Goal: Task Accomplishment & Management: Complete application form

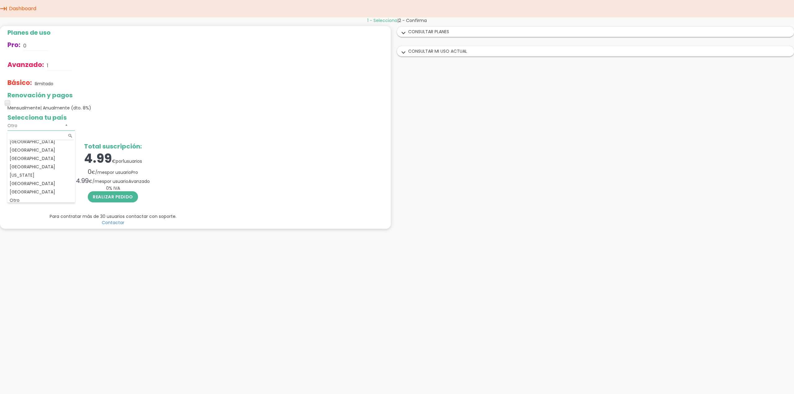
scroll to position [89, 0]
click at [248, 141] on div "Planes de uso Pro: 0 Avanzado: 1 Básico: Ilimitado Renovación y pagos Mensualme…" at bounding box center [195, 127] width 391 height 203
click at [12, 13] on link "Dashboard" at bounding box center [22, 8] width 30 height 17
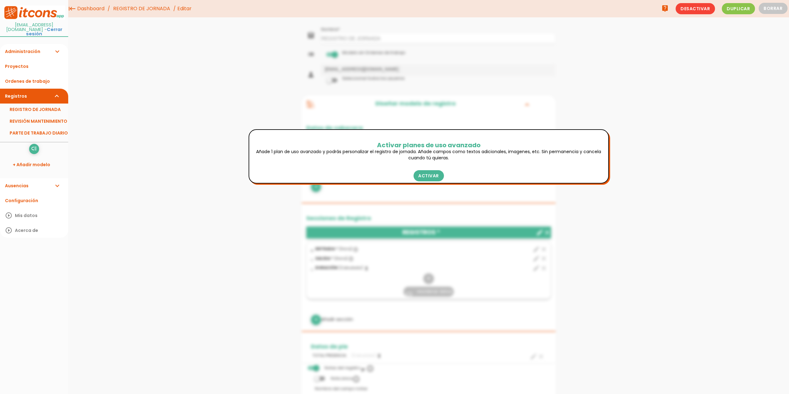
click at [202, 201] on div "menu keyboard_tab Dashboard REGISTRO DE JORNADA Editar" at bounding box center [428, 323] width 721 height 647
click at [428, 180] on link "Activar" at bounding box center [428, 175] width 31 height 11
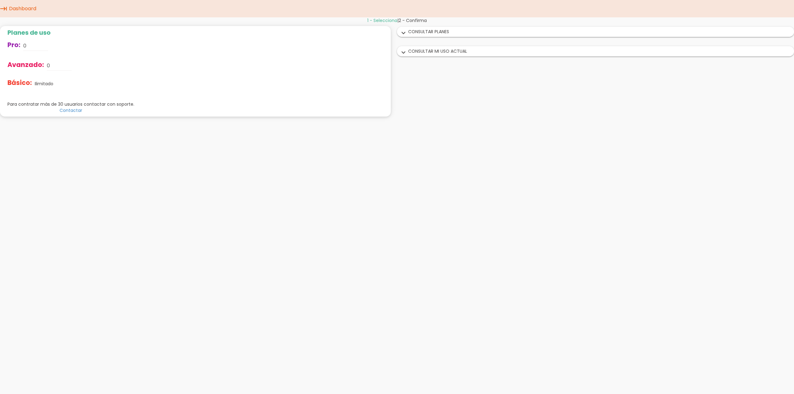
click at [28, 10] on link "Dashboard" at bounding box center [22, 8] width 30 height 17
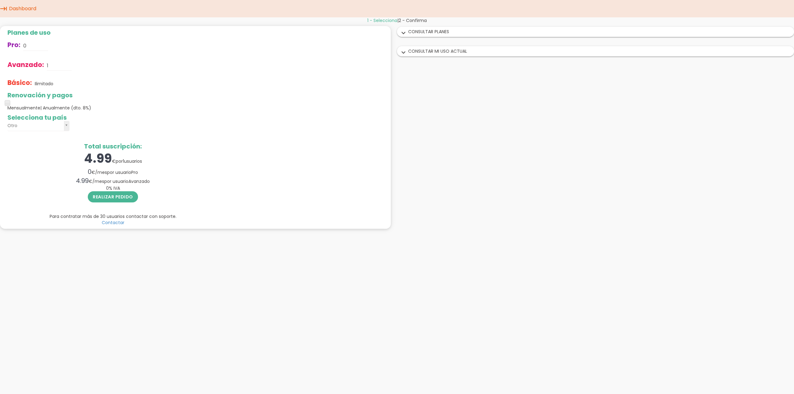
click at [17, 8] on link "Dashboard" at bounding box center [22, 8] width 30 height 17
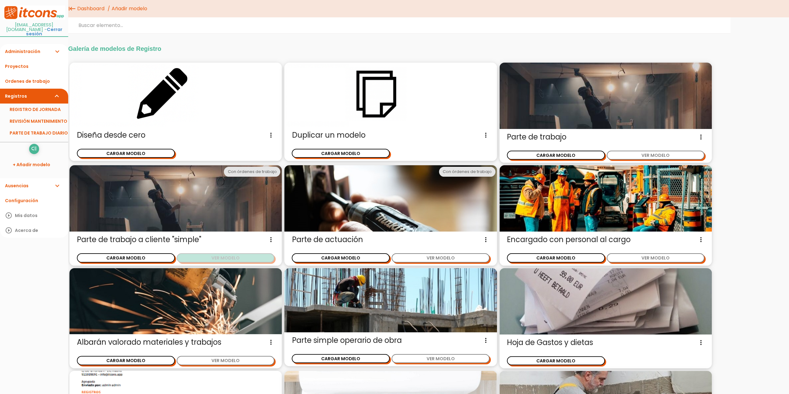
click at [215, 259] on button "VER MODELO" at bounding box center [226, 257] width 98 height 9
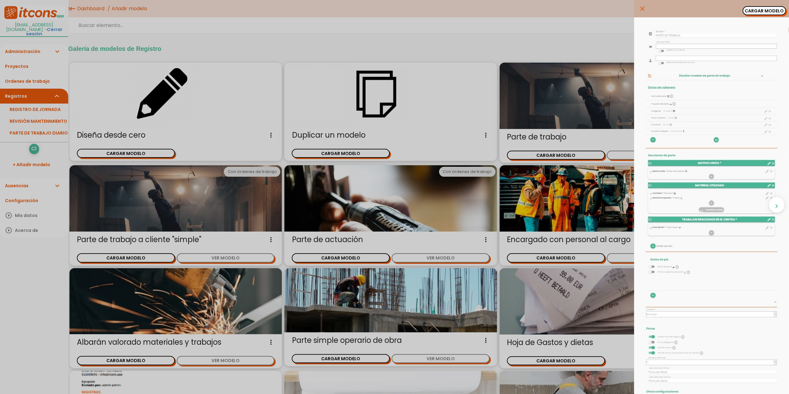
click at [639, 6] on icon "close" at bounding box center [642, 8] width 7 height 17
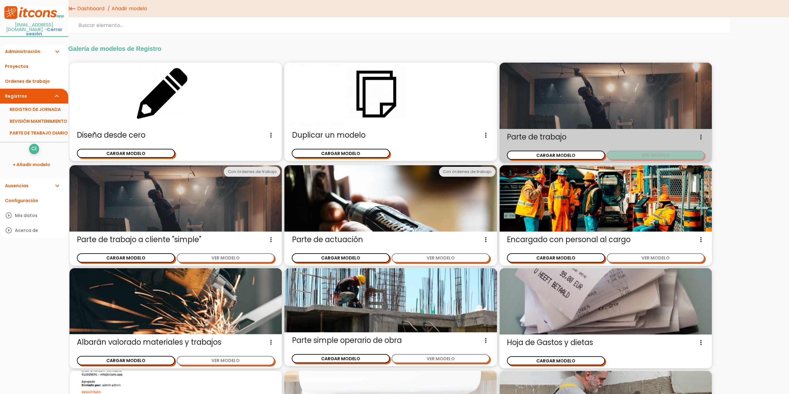
click at [652, 158] on button "VER MODELO" at bounding box center [656, 155] width 98 height 9
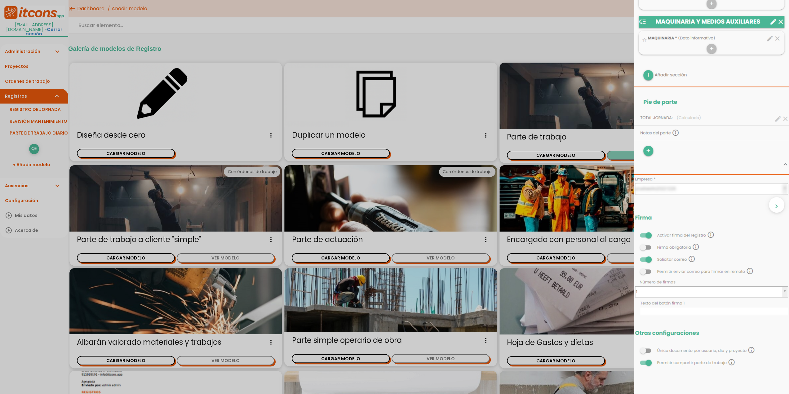
scroll to position [391, 0]
click at [423, 32] on div "close CARGAR MODELO chevron_right" at bounding box center [394, 197] width 789 height 394
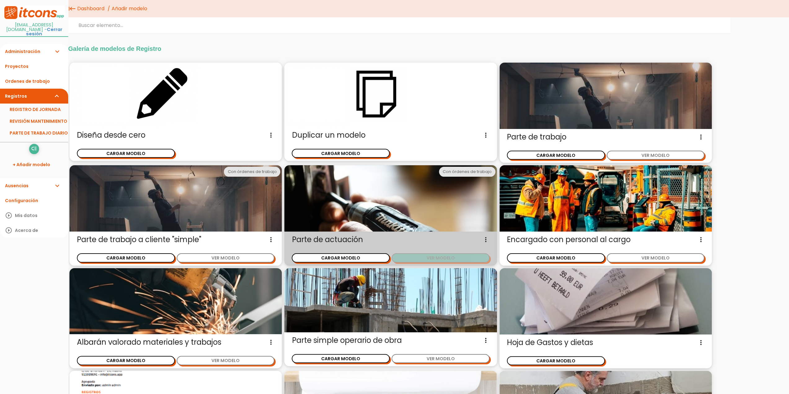
click at [424, 260] on button "VER MODELO" at bounding box center [441, 257] width 98 height 9
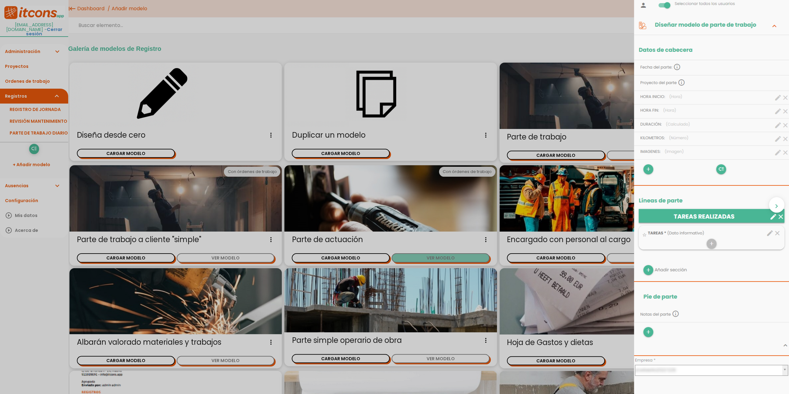
scroll to position [0, 0]
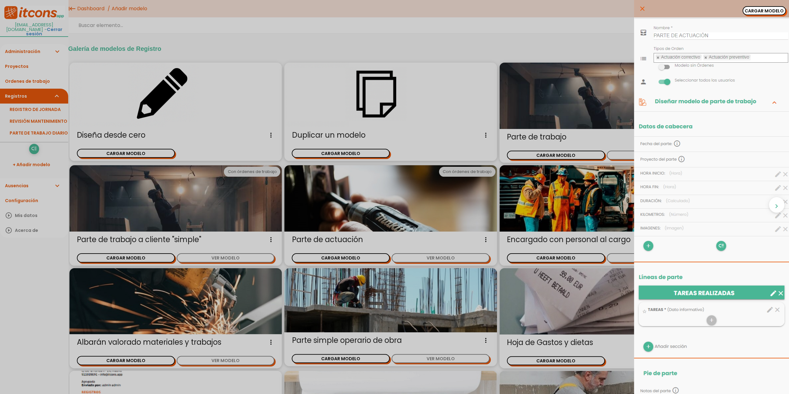
click at [350, 32] on div "close CARGAR MODELO chevron_right" at bounding box center [394, 197] width 789 height 394
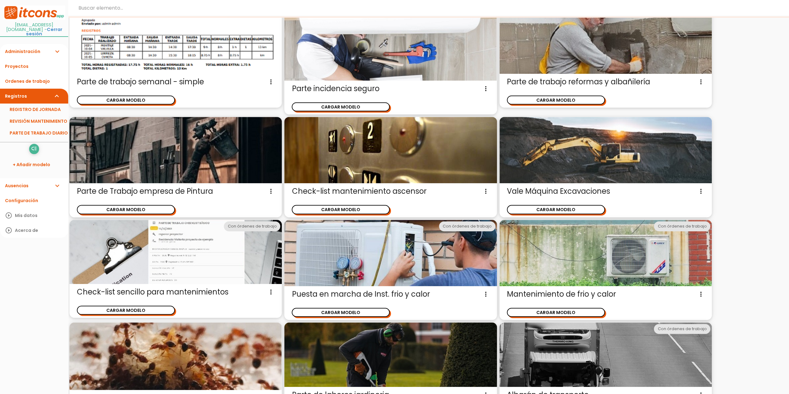
scroll to position [325, 0]
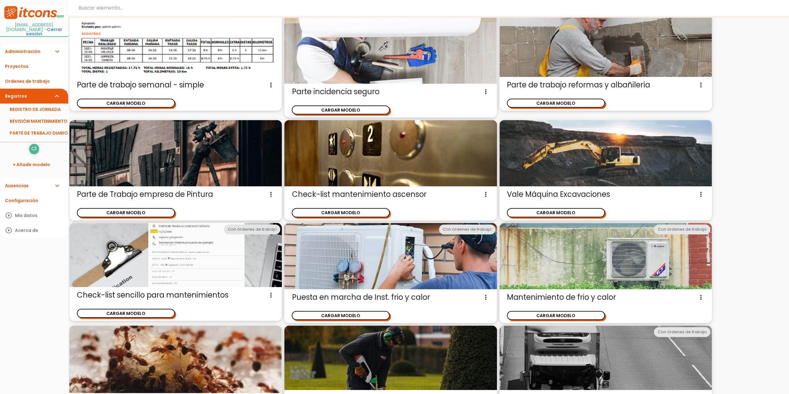
click at [486, 194] on icon "more_vert" at bounding box center [485, 195] width 7 height 10
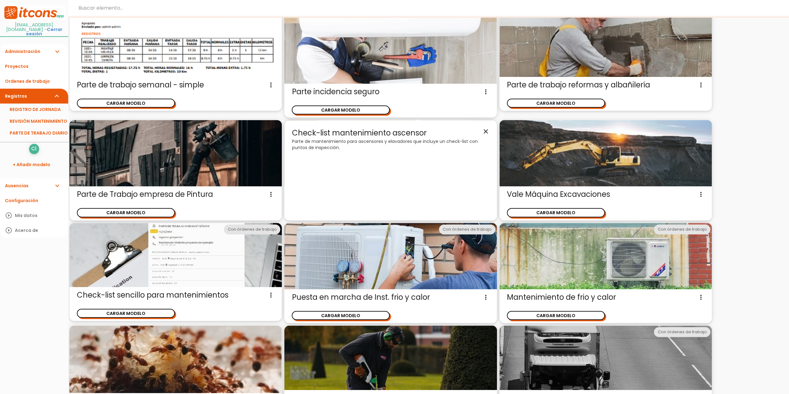
click at [485, 130] on icon "close" at bounding box center [485, 130] width 7 height 7
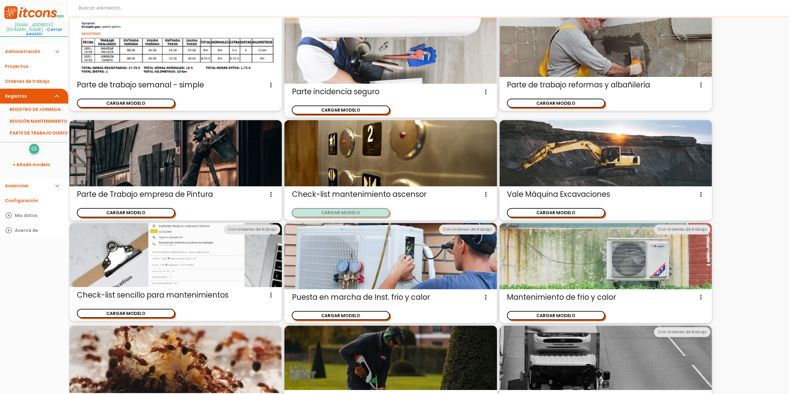
click at [333, 208] on button "CARGAR MODELO" at bounding box center [341, 212] width 98 height 9
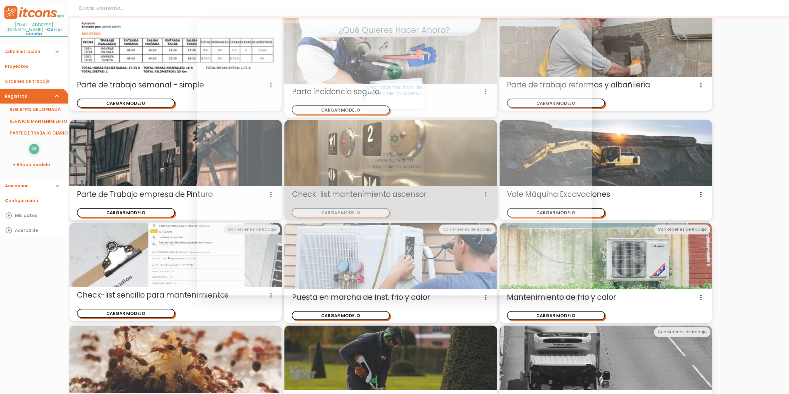
scroll to position [0, 0]
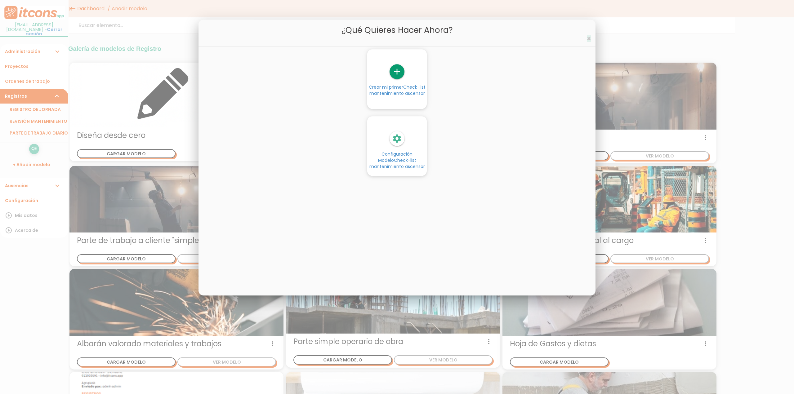
click at [589, 38] on span "×" at bounding box center [589, 38] width 4 height 9
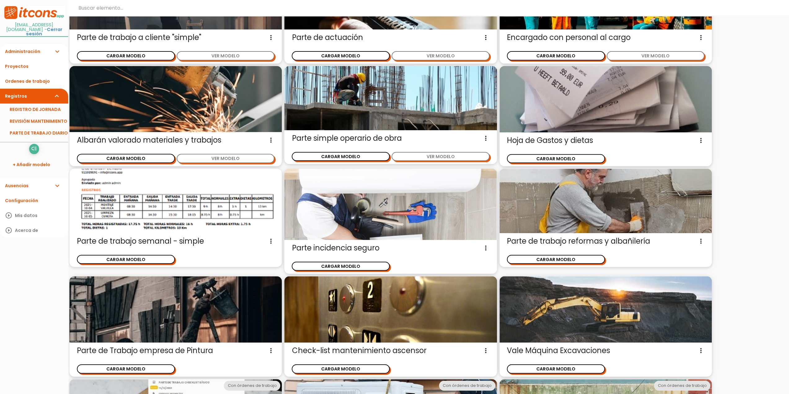
scroll to position [170, 0]
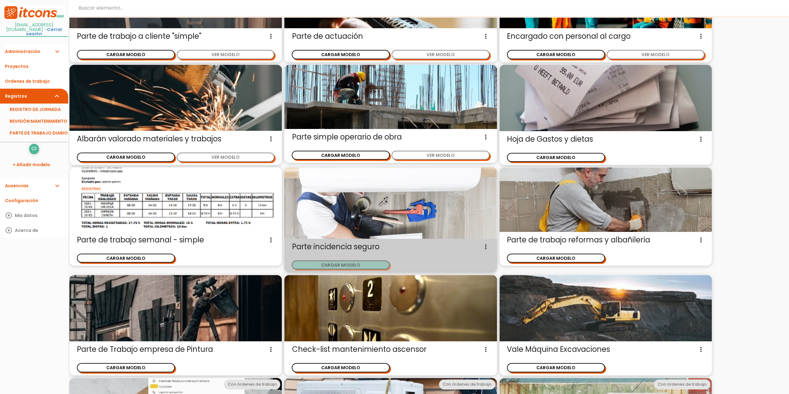
click at [351, 263] on button "CARGAR MODELO" at bounding box center [341, 265] width 98 height 9
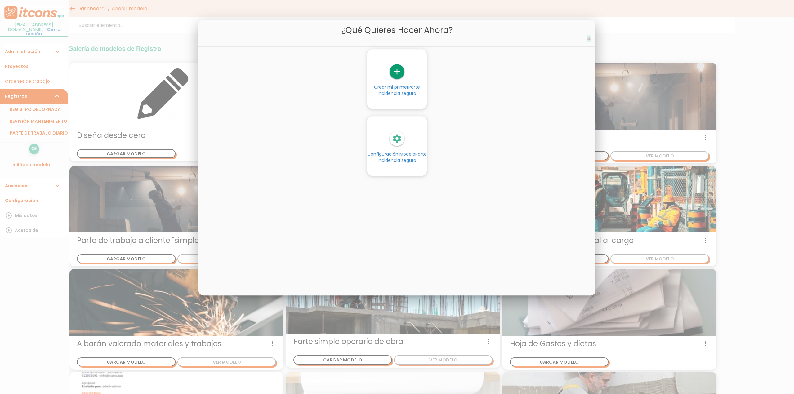
click at [588, 37] on span "×" at bounding box center [589, 38] width 4 height 9
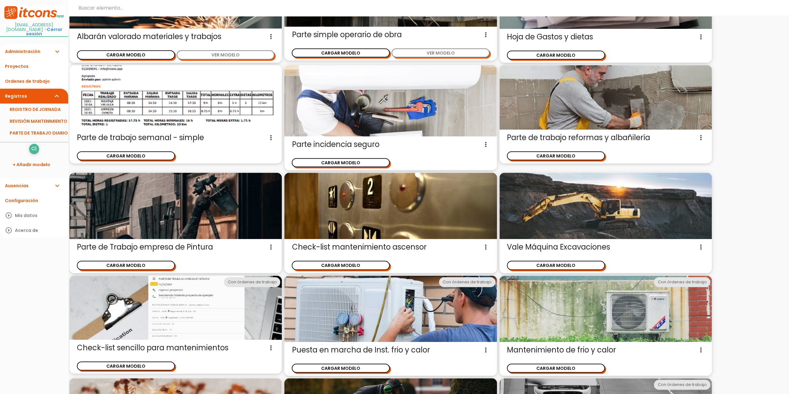
scroll to position [294, 0]
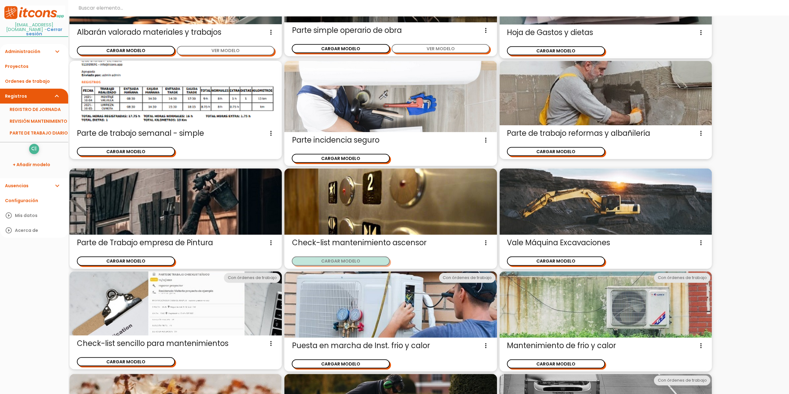
click at [345, 262] on button "CARGAR MODELO" at bounding box center [341, 261] width 98 height 9
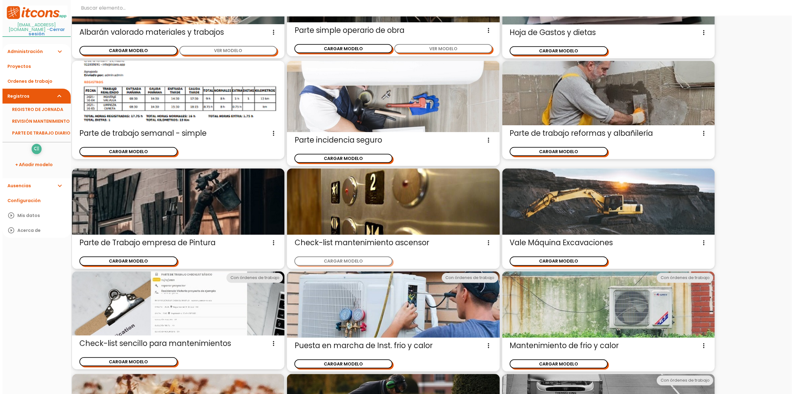
scroll to position [0, 0]
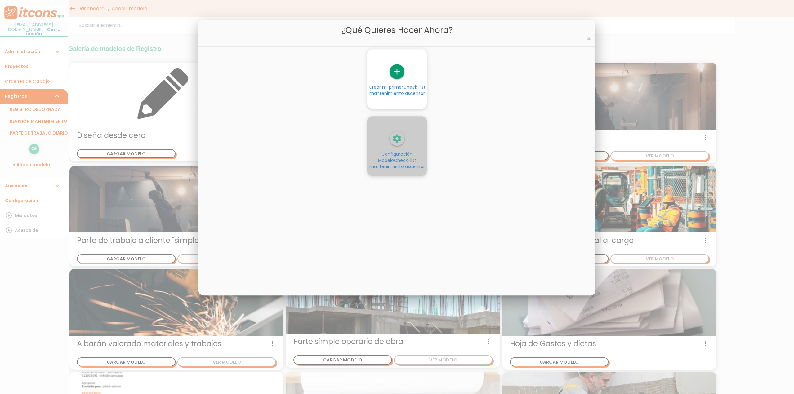
click at [397, 136] on icon "settings" at bounding box center [397, 138] width 15 height 15
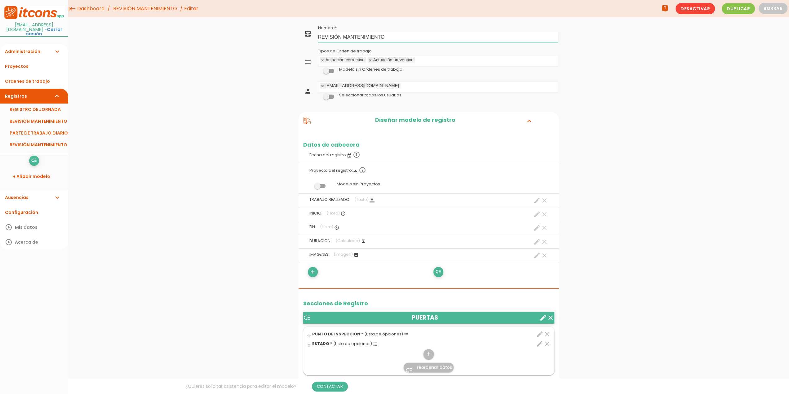
drag, startPoint x: 389, startPoint y: 37, endPoint x: 290, endPoint y: 35, distance: 99.0
click at [322, 59] on link at bounding box center [323, 60] width 4 height 4
click at [331, 72] on span at bounding box center [328, 71] width 11 height 4
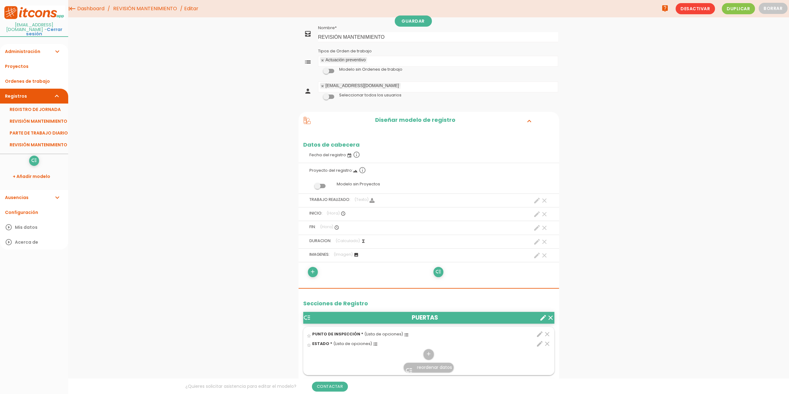
click at [318, 69] on input "checkbox" at bounding box center [318, 69] width 0 height 0
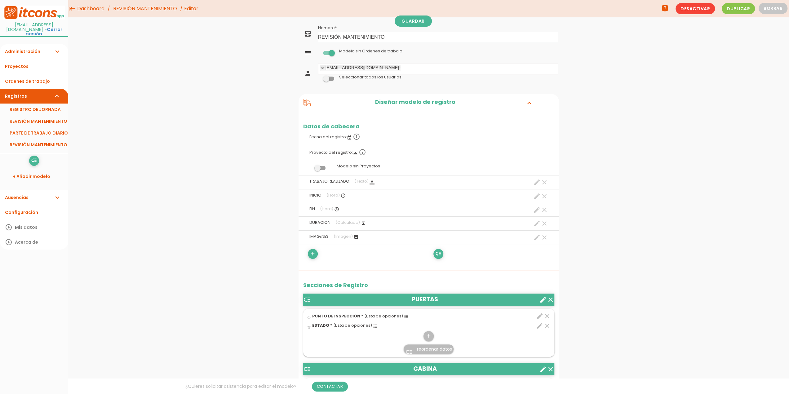
click at [325, 52] on span at bounding box center [328, 53] width 11 height 4
click at [318, 51] on input "checkbox" at bounding box center [318, 51] width 0 height 0
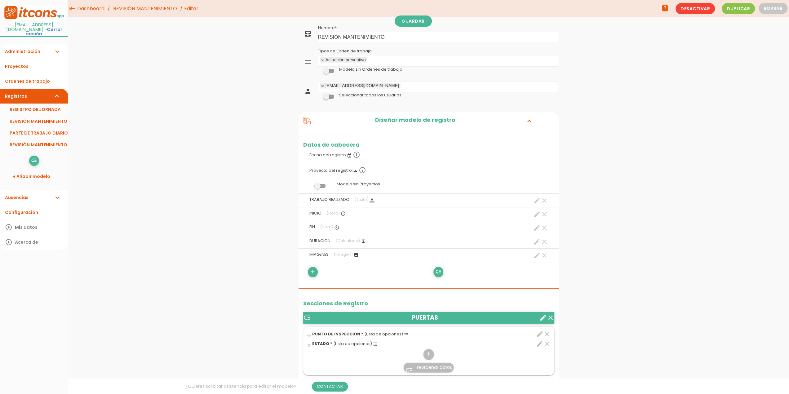
click at [330, 70] on span at bounding box center [328, 71] width 11 height 4
click at [318, 69] on input "checkbox" at bounding box center [318, 69] width 0 height 0
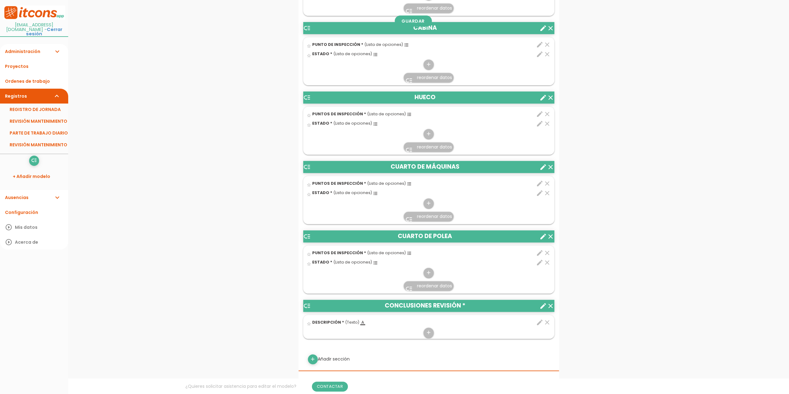
scroll to position [186, 0]
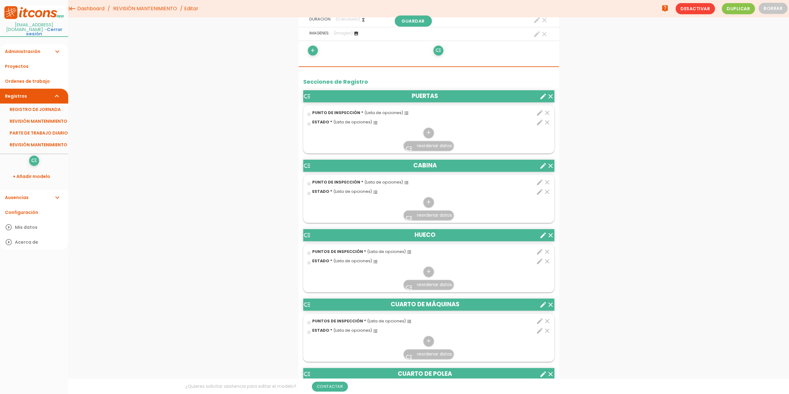
click at [404, 111] on icon "format_list_bulleted" at bounding box center [406, 113] width 5 height 5
click at [0, 0] on input "star_border" at bounding box center [0, 0] width 0 height 0
click at [538, 113] on icon "edit" at bounding box center [539, 112] width 7 height 7
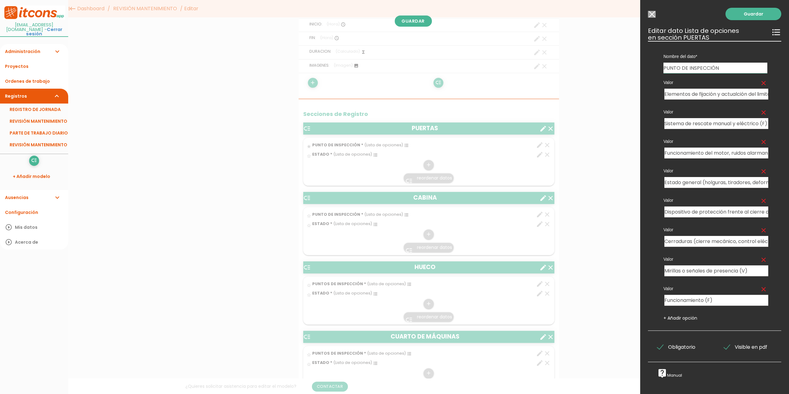
scroll to position [155, 0]
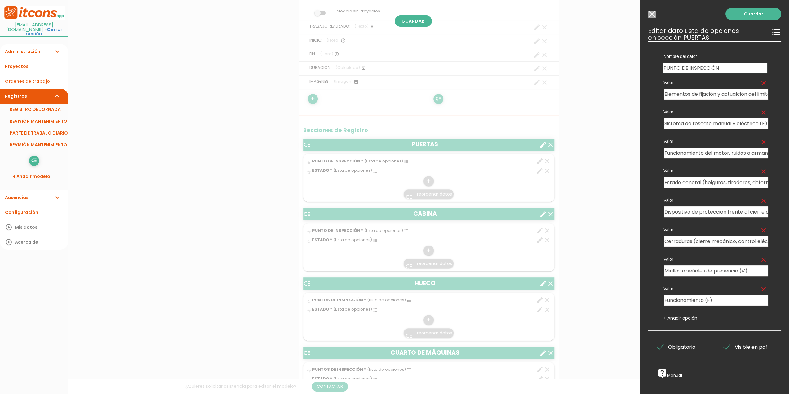
click at [653, 16] on input "Modelo sin Ordenes de trabajo" at bounding box center [652, 14] width 8 height 7
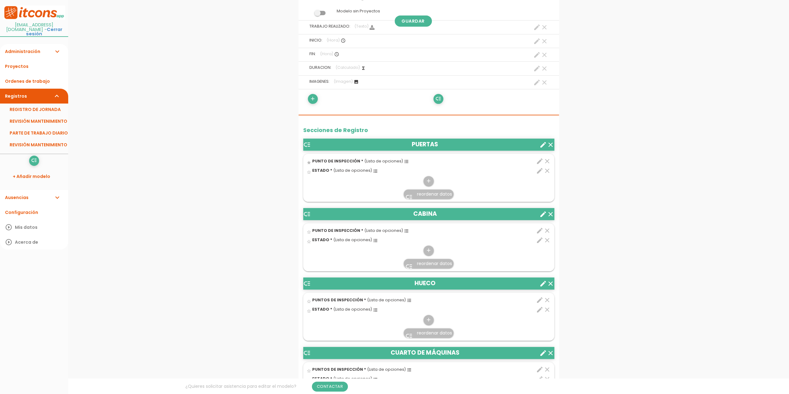
click at [542, 143] on icon "create" at bounding box center [543, 144] width 7 height 7
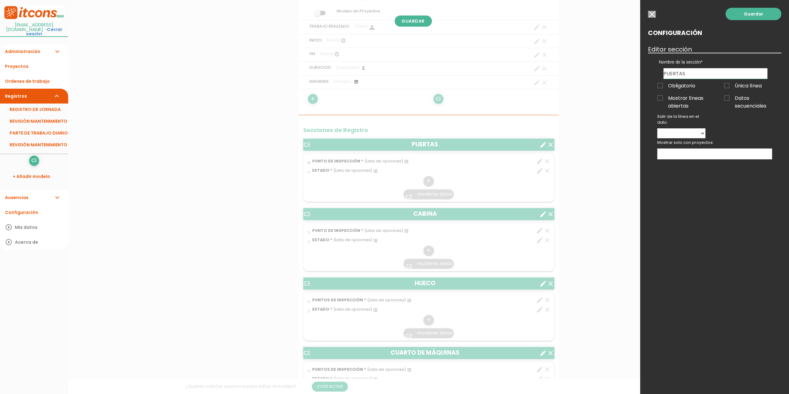
drag, startPoint x: 685, startPoint y: 74, endPoint x: 636, endPoint y: 73, distance: 49.6
click at [702, 131] on select "PUNTO DE INSPECCIÓN ESTADO" at bounding box center [682, 133] width 48 height 10
click at [743, 132] on div "Guardar Configuración Editar sección Nombre de la sección ENTRADES CABINA HUECO…" at bounding box center [715, 197] width 149 height 394
click at [752, 154] on ul at bounding box center [715, 154] width 114 height 10
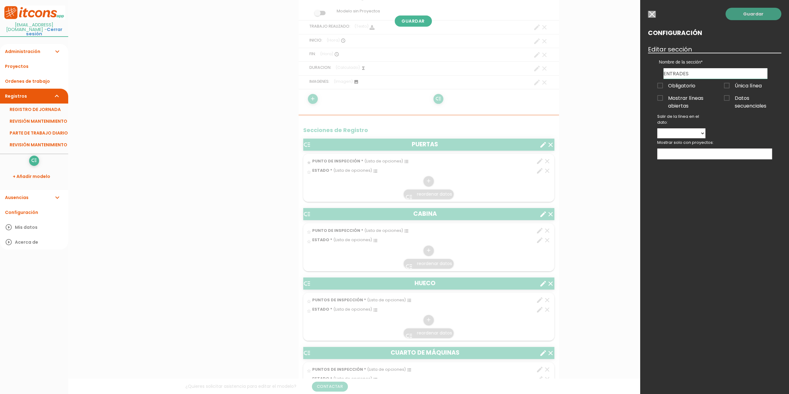
click at [751, 16] on link "Guardar" at bounding box center [754, 14] width 56 height 12
click at [750, 13] on link "Guardar" at bounding box center [754, 14] width 56 height 12
click at [750, 15] on link "Guardar" at bounding box center [754, 14] width 56 height 12
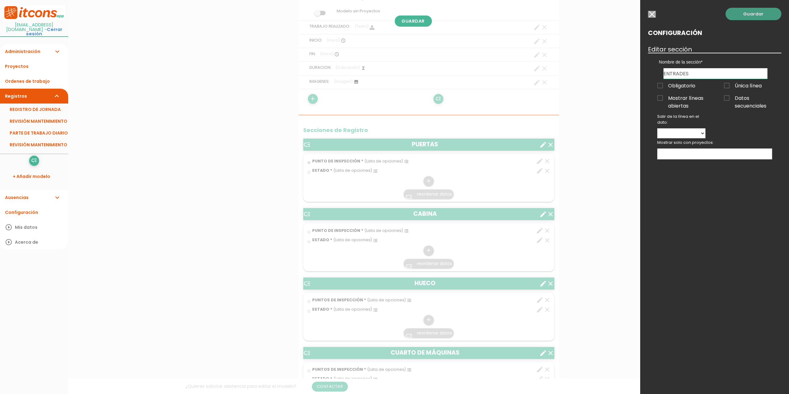
click at [750, 15] on link "Guardar" at bounding box center [754, 14] width 56 height 12
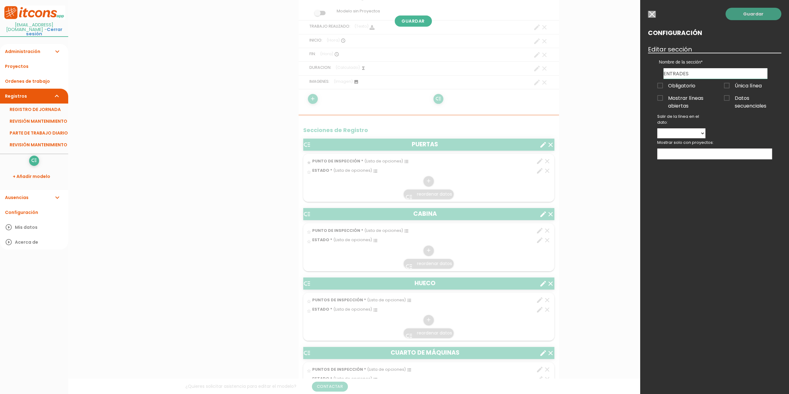
click at [750, 15] on link "Guardar" at bounding box center [754, 14] width 56 height 12
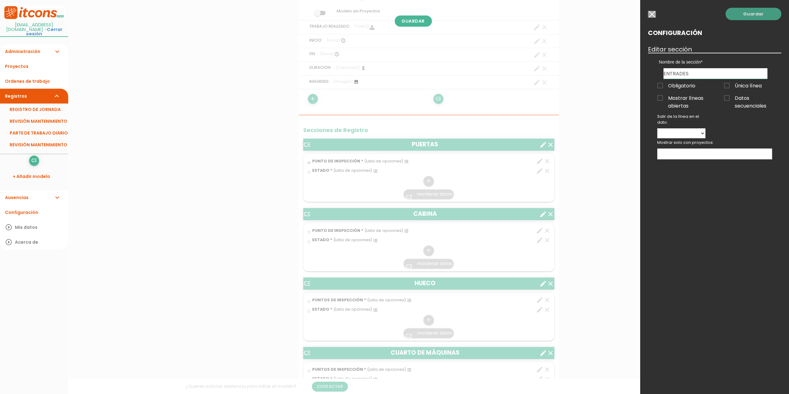
click at [750, 15] on link "Guardar" at bounding box center [754, 14] width 56 height 12
click at [661, 100] on span "Mostrar líneas abiertas" at bounding box center [682, 98] width 48 height 8
click at [0, 0] on input "Mostrar líneas abiertas" at bounding box center [0, 0] width 0 height 0
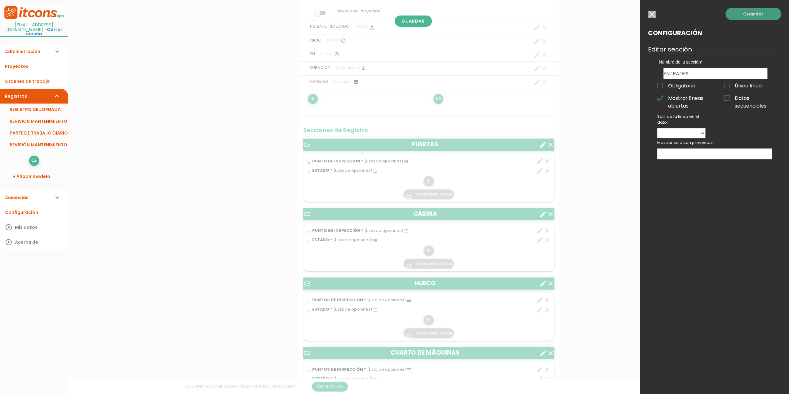
click at [755, 16] on link "Guardar" at bounding box center [754, 14] width 56 height 12
click at [655, 16] on input "button" at bounding box center [652, 14] width 8 height 7
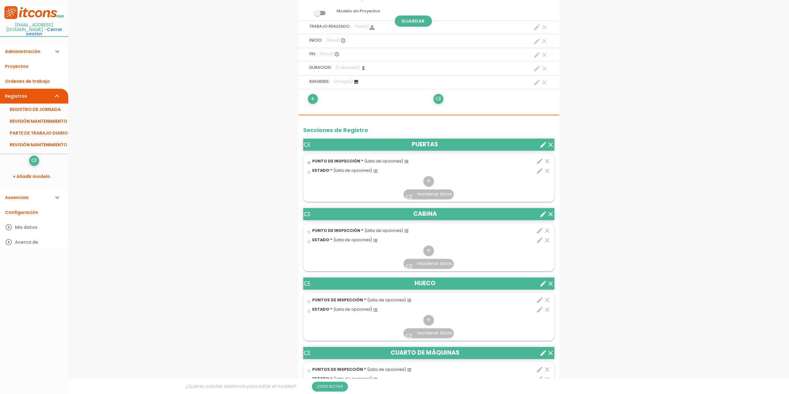
click at [543, 212] on icon "create" at bounding box center [543, 214] width 7 height 7
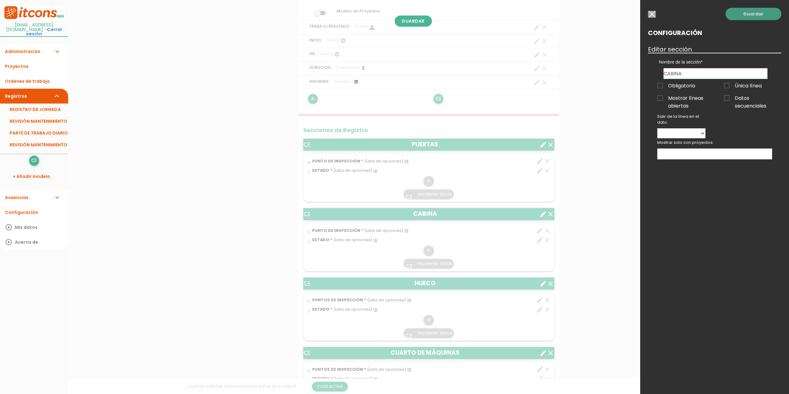
click at [750, 12] on link "Guardar" at bounding box center [754, 14] width 56 height 12
click at [750, 14] on link "Guardar" at bounding box center [754, 14] width 56 height 12
click at [654, 15] on input "button" at bounding box center [652, 14] width 8 height 7
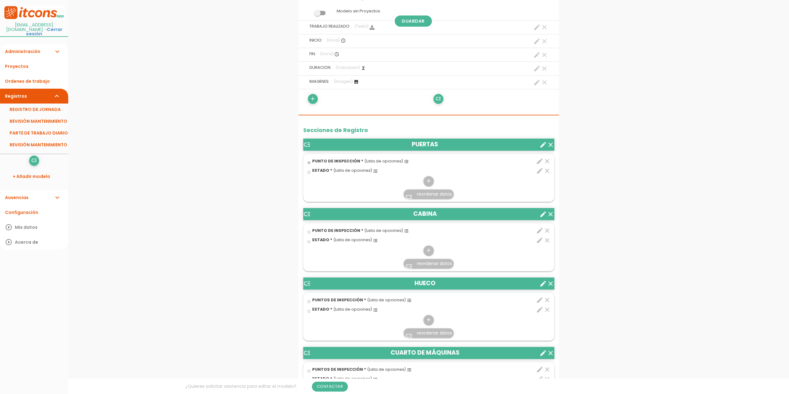
click at [404, 161] on icon "format_list_bulleted" at bounding box center [406, 161] width 5 height 5
click at [0, 0] on input "star" at bounding box center [0, 0] width 0 height 0
click at [404, 161] on icon "format_list_bulleted" at bounding box center [406, 161] width 5 height 5
click at [0, 0] on input "star" at bounding box center [0, 0] width 0 height 0
click at [353, 159] on span "PUNTO DE INSPECCIÓN *" at bounding box center [337, 160] width 51 height 5
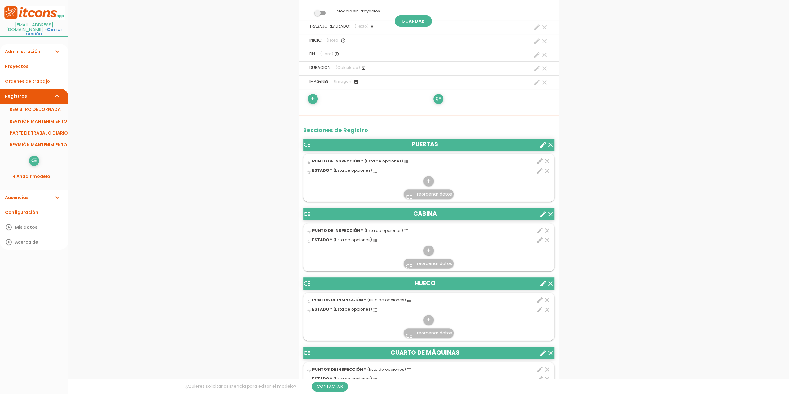
click at [0, 0] on input "star" at bounding box center [0, 0] width 0 height 0
drag, startPoint x: 349, startPoint y: 159, endPoint x: 457, endPoint y: 159, distance: 107.9
click at [350, 159] on span "PUNTO DE INSPECCIÓN *" at bounding box center [337, 160] width 51 height 5
click at [0, 0] on input "star" at bounding box center [0, 0] width 0 height 0
click at [537, 160] on icon "edit" at bounding box center [539, 161] width 7 height 7
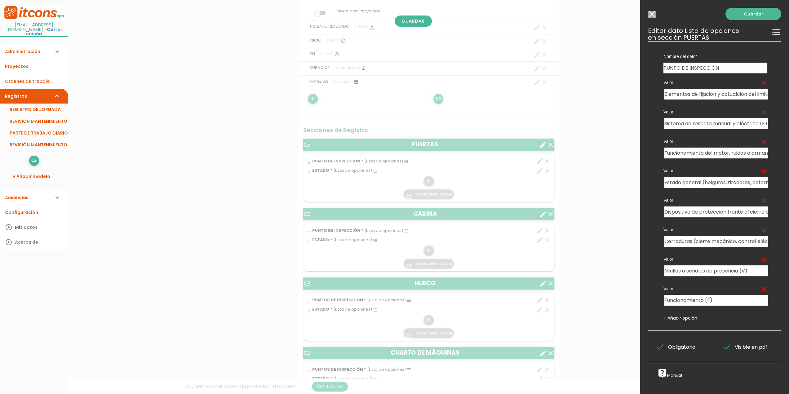
click at [652, 16] on input "Modelo sin Ordenes de trabajo" at bounding box center [652, 14] width 8 height 7
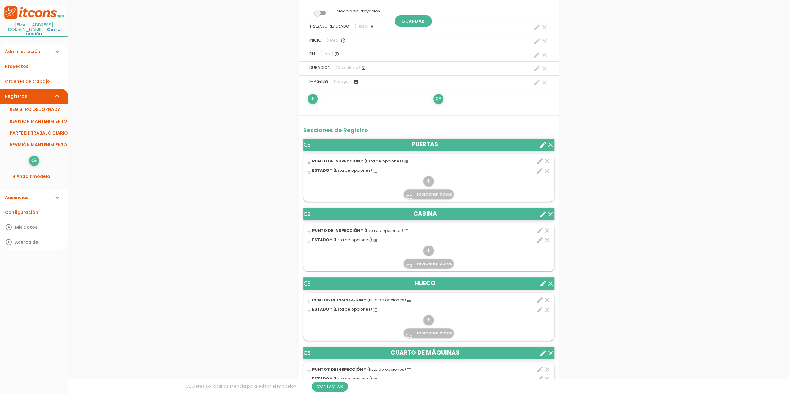
click at [543, 144] on icon "create" at bounding box center [543, 144] width 7 height 7
type input "PUERTAS"
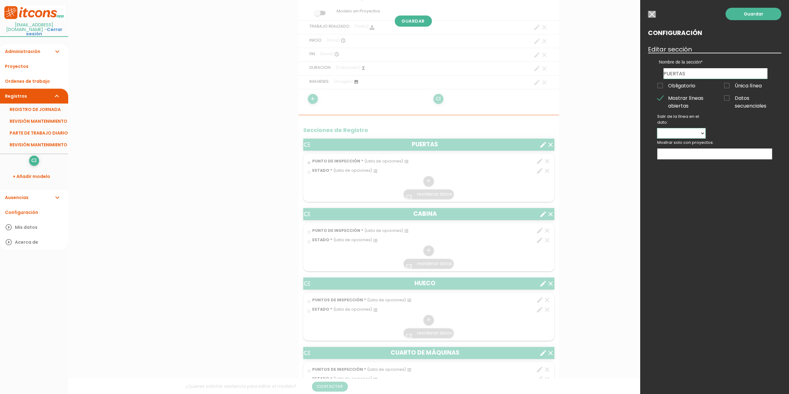
click at [700, 132] on select "PUNTO DE INSPECCIÓN ESTADO" at bounding box center [682, 133] width 48 height 10
select select "5444"
click at [658, 128] on select "PUNTO DE INSPECCIÓN ESTADO" at bounding box center [682, 133] width 48 height 10
click at [748, 15] on link "Guardar" at bounding box center [754, 14] width 56 height 12
click at [650, 17] on input "button" at bounding box center [652, 14] width 8 height 7
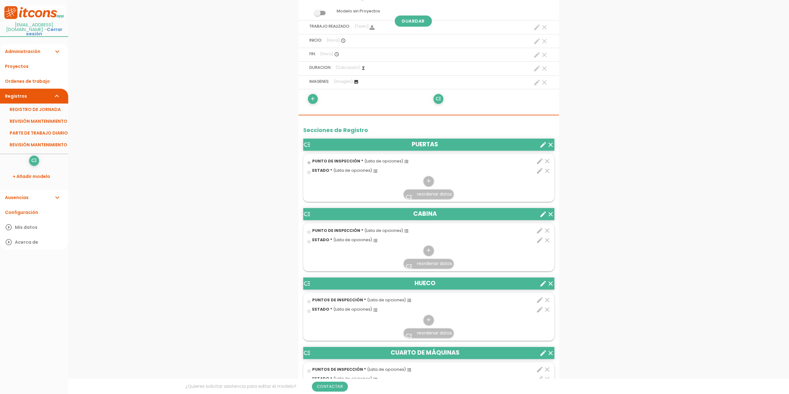
click at [309, 161] on icon "star" at bounding box center [309, 162] width 5 height 5
click at [337, 159] on span "PUNTO DE INSPECCIÓN *" at bounding box center [337, 160] width 51 height 5
click at [0, 0] on input "star" at bounding box center [0, 0] width 0 height 0
click at [390, 160] on span "(Lista de opciones)" at bounding box center [383, 160] width 39 height 5
click at [0, 0] on input "star" at bounding box center [0, 0] width 0 height 0
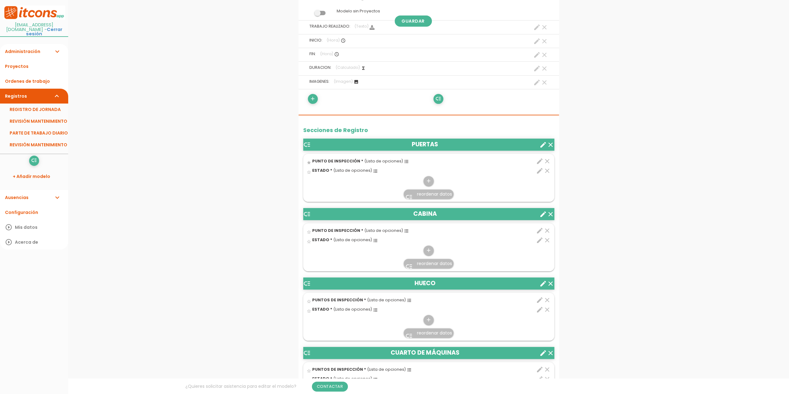
click at [395, 160] on span "(Lista de opciones)" at bounding box center [383, 160] width 39 height 5
click at [0, 0] on input "star" at bounding box center [0, 0] width 0 height 0
click at [395, 160] on span "(Lista de opciones)" at bounding box center [383, 160] width 39 height 5
click at [0, 0] on input "star" at bounding box center [0, 0] width 0 height 0
click at [395, 160] on span "(Lista de opciones)" at bounding box center [383, 160] width 39 height 5
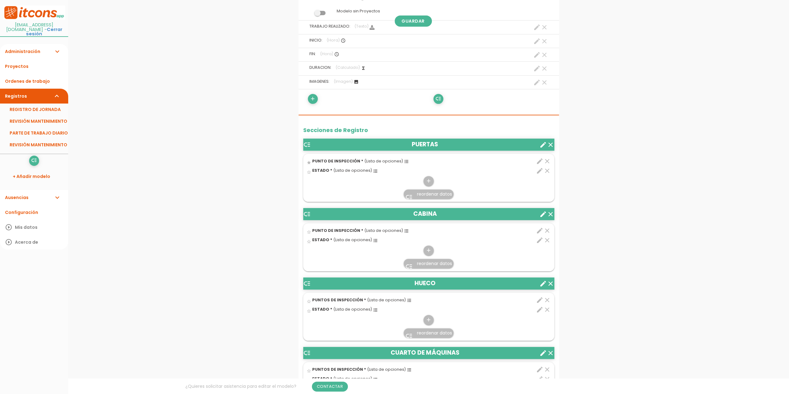
click at [0, 0] on input "star" at bounding box center [0, 0] width 0 height 0
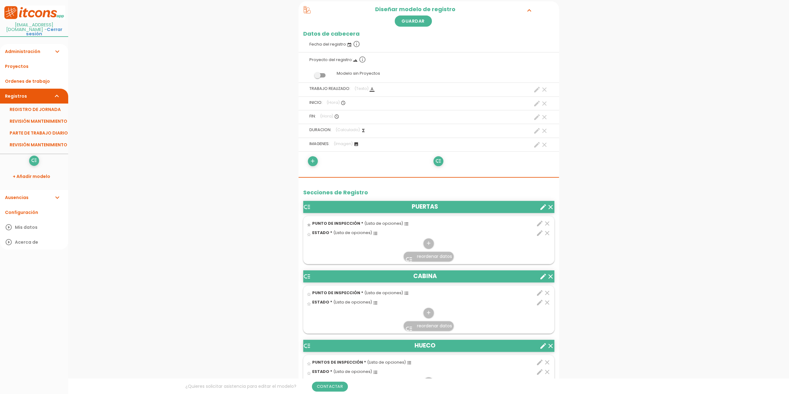
scroll to position [93, 0]
click at [415, 20] on link "Guardar" at bounding box center [413, 21] width 37 height 11
click at [34, 143] on link "REVISIÓN MANTENIMIENTO" at bounding box center [34, 145] width 68 height 12
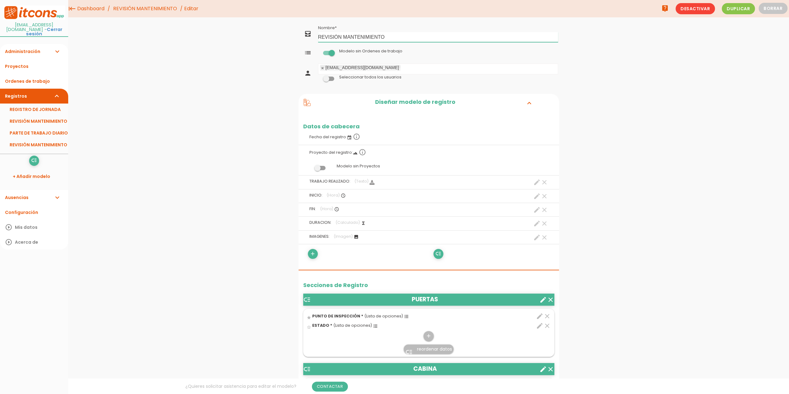
drag, startPoint x: 401, startPoint y: 37, endPoint x: 313, endPoint y: 40, distance: 88.2
click at [313, 40] on tr "all_inbox Nombre REVISIÓN MANTENIMIENTO" at bounding box center [429, 34] width 261 height 20
type input "PREVENTIU APARCAMENTS"
click at [417, 20] on link "Guardar" at bounding box center [413, 21] width 37 height 11
click at [305, 104] on icon at bounding box center [307, 102] width 7 height 7
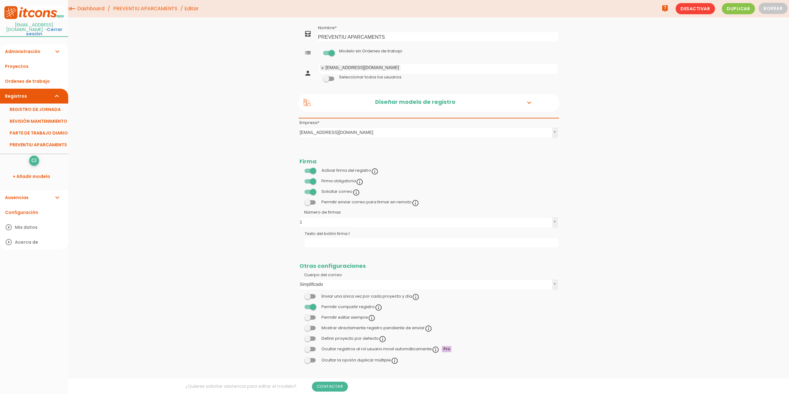
click at [305, 104] on icon at bounding box center [307, 102] width 7 height 7
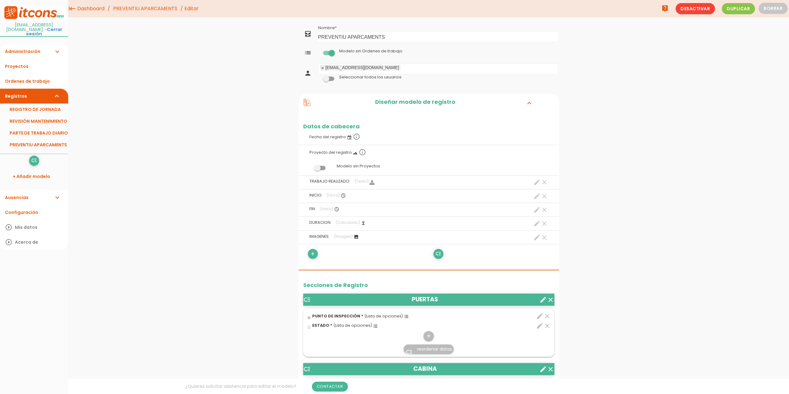
click at [542, 297] on icon "create" at bounding box center [543, 299] width 7 height 7
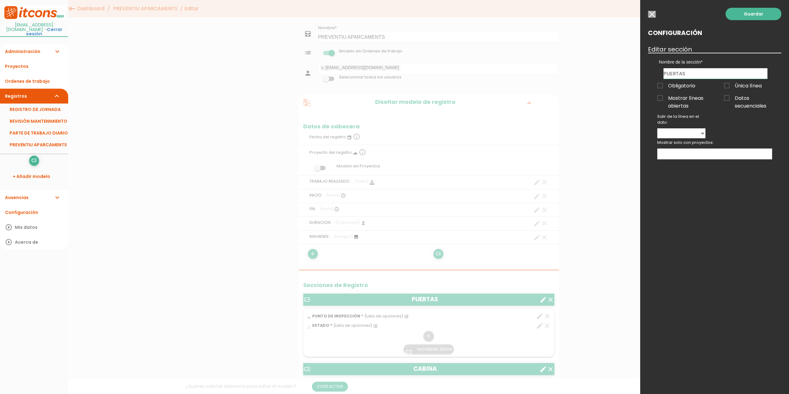
click at [584, 314] on div at bounding box center [394, 147] width 789 height 493
click at [652, 14] on input "button" at bounding box center [652, 14] width 8 height 7
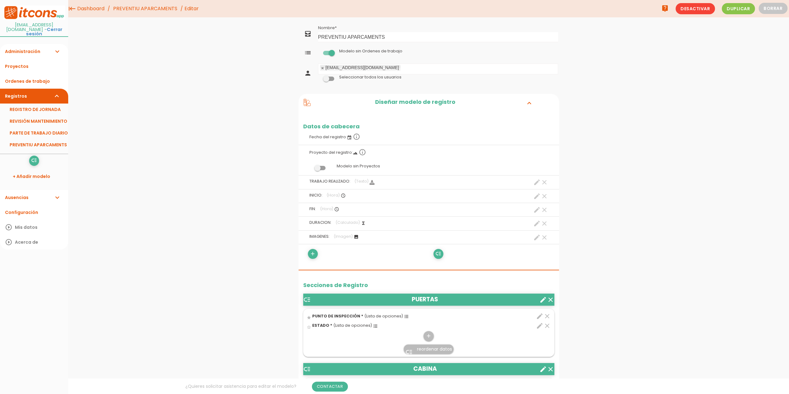
click at [541, 314] on icon "edit" at bounding box center [539, 316] width 7 height 7
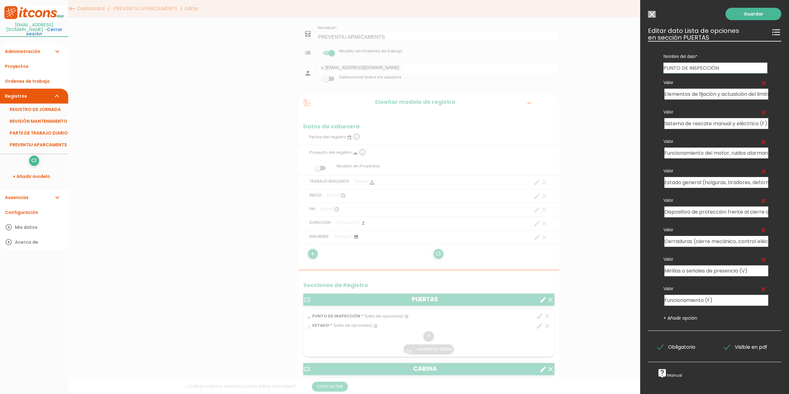
drag, startPoint x: 729, startPoint y: 67, endPoint x: 630, endPoint y: 74, distance: 98.6
type input "Núm. Entrada"
click at [760, 83] on icon "clear" at bounding box center [763, 82] width 7 height 7
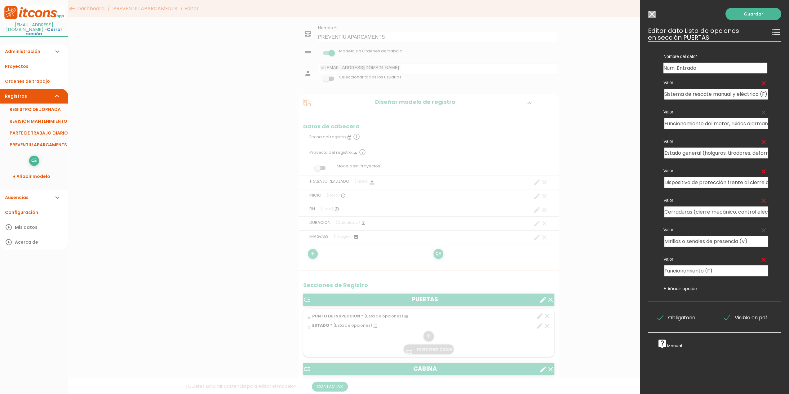
click at [760, 83] on icon "clear" at bounding box center [763, 82] width 7 height 7
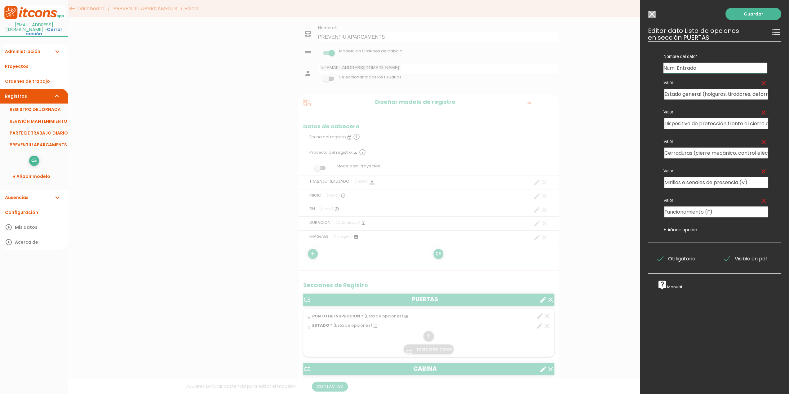
click at [760, 83] on icon "clear" at bounding box center [763, 82] width 7 height 7
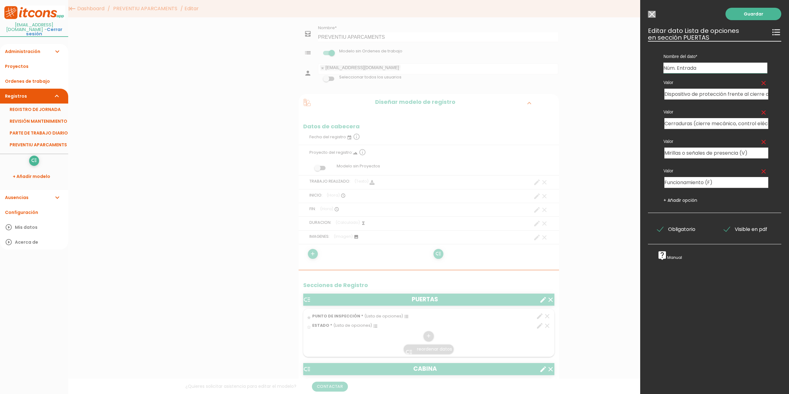
click at [760, 83] on icon "clear" at bounding box center [763, 82] width 7 height 7
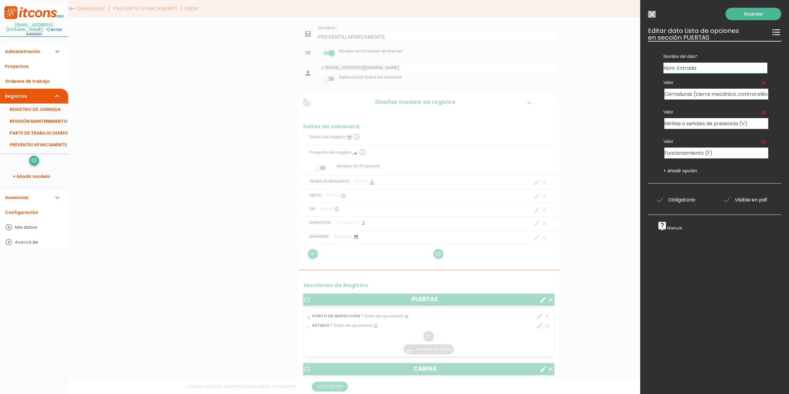
click at [760, 83] on icon "clear" at bounding box center [763, 82] width 7 height 7
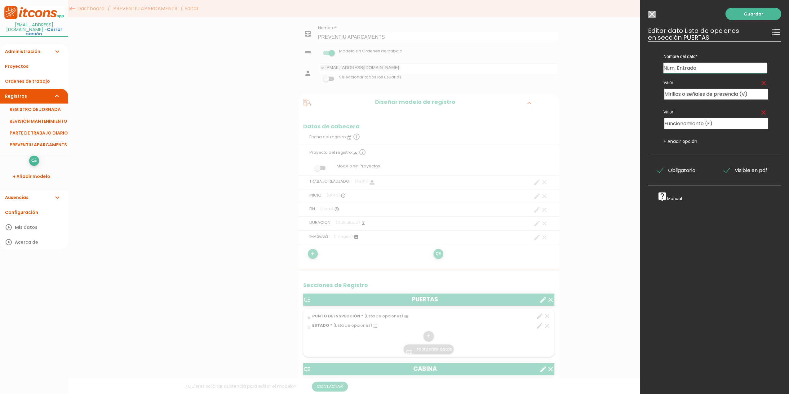
click at [760, 83] on icon "clear" at bounding box center [763, 82] width 7 height 7
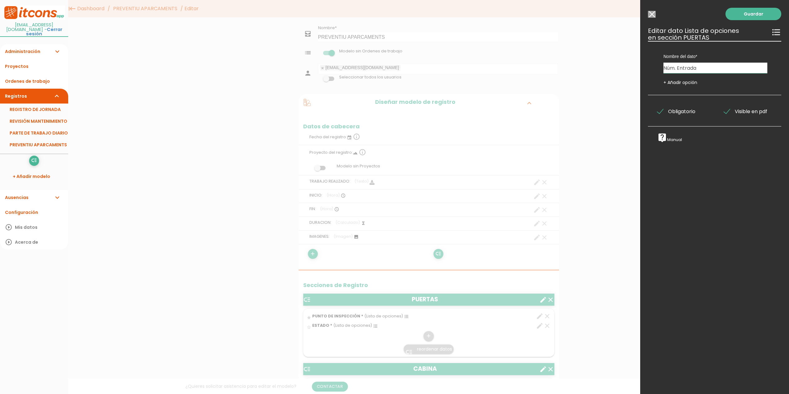
click at [688, 80] on link "+ Añadir opción" at bounding box center [681, 82] width 34 height 6
click at [692, 93] on input "text" at bounding box center [688, 94] width 47 height 11
type input "1"
click at [687, 107] on link "+ Añadir opción" at bounding box center [681, 109] width 34 height 6
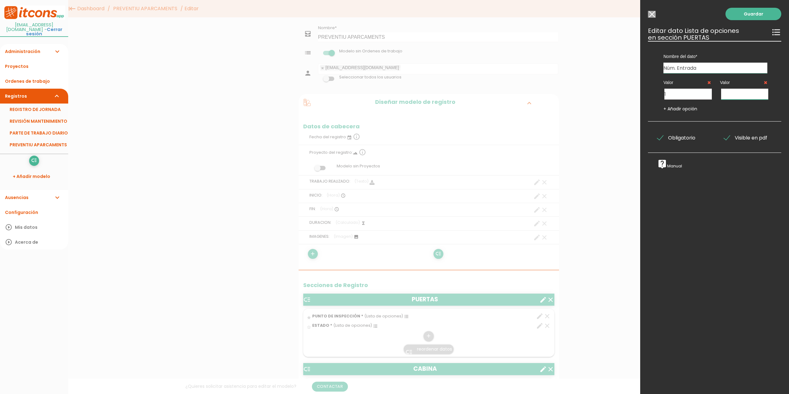
click at [728, 95] on input "text" at bounding box center [744, 94] width 47 height 11
type input "2"
click at [692, 107] on link "+ Añadir opción" at bounding box center [681, 109] width 34 height 6
click at [684, 118] on input "text" at bounding box center [688, 120] width 47 height 11
type input "3"
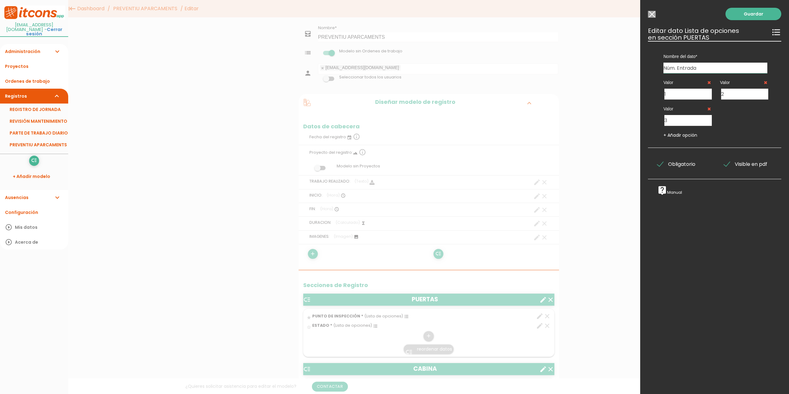
click at [682, 134] on link "+ Añadir opción" at bounding box center [681, 135] width 34 height 6
click at [734, 117] on input "text" at bounding box center [744, 120] width 47 height 11
type input "4"
click at [751, 16] on link "Guardar" at bounding box center [754, 14] width 56 height 12
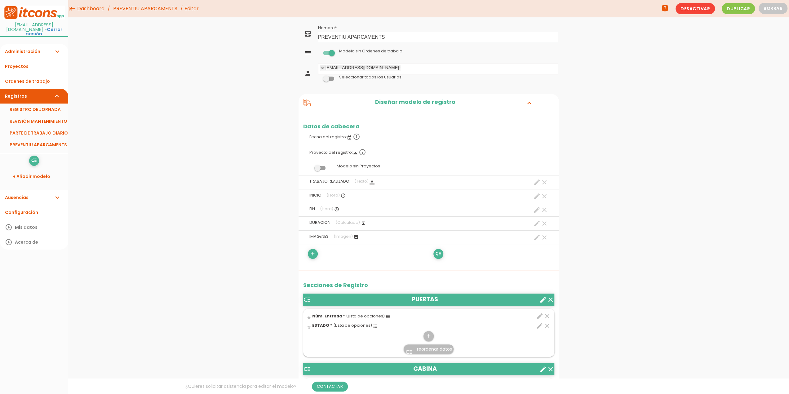
click at [539, 326] on icon "edit" at bounding box center [539, 325] width 7 height 7
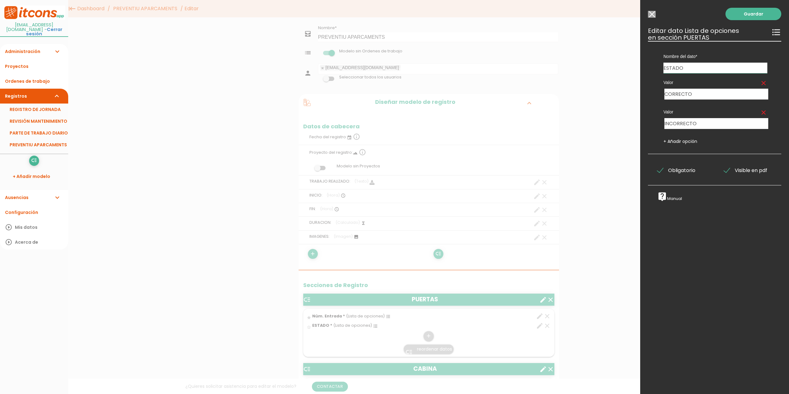
drag, startPoint x: 690, startPoint y: 66, endPoint x: 614, endPoint y: 67, distance: 76.3
type input "ESTAT"
drag, startPoint x: 704, startPoint y: 95, endPoint x: 636, endPoint y: 101, distance: 68.8
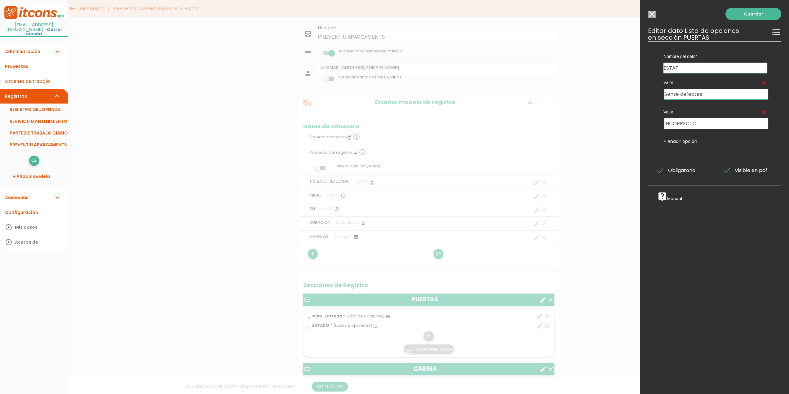
type input "Sense defectes"
drag, startPoint x: 712, startPoint y: 123, endPoint x: 607, endPoint y: 126, distance: 104.9
type input "Defecte no impideix us"
click at [685, 141] on link "+ Añadir opción" at bounding box center [681, 141] width 34 height 6
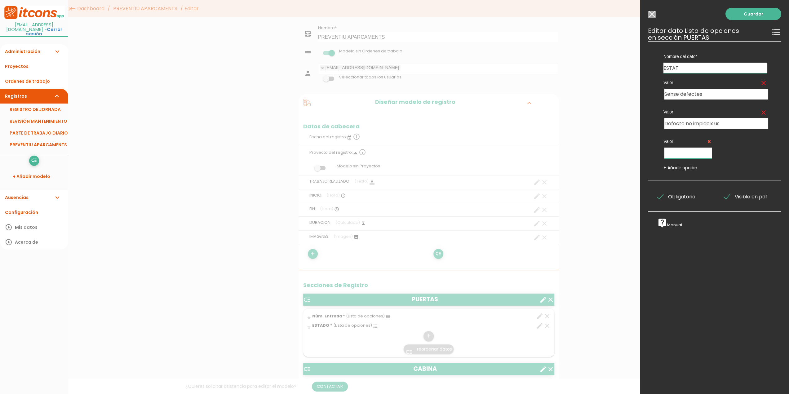
click at [678, 155] on input "text" at bounding box center [688, 153] width 47 height 11
type input "Defecte impedeix us"
click at [749, 13] on link "Guardar" at bounding box center [754, 14] width 56 height 12
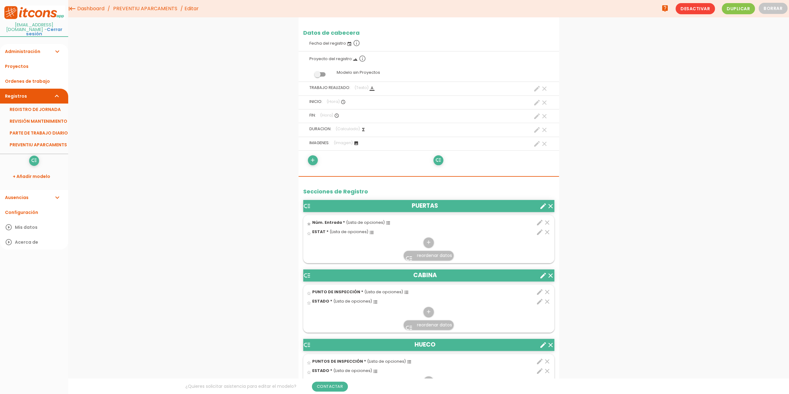
scroll to position [31, 0]
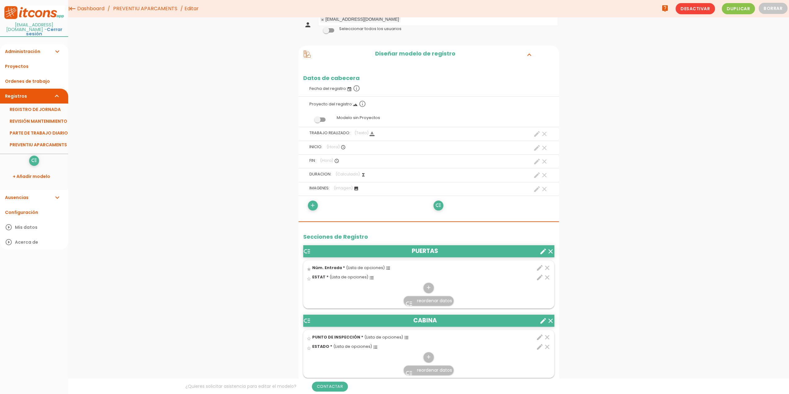
click at [543, 250] on icon "create" at bounding box center [543, 251] width 7 height 7
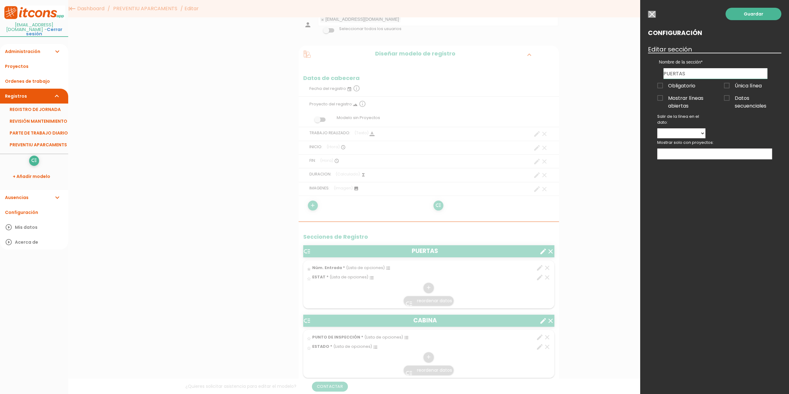
drag, startPoint x: 692, startPoint y: 73, endPoint x: 643, endPoint y: 72, distance: 49.0
click at [643, 72] on div "Guardar Configuración Editar sección Nombre de la sección PUERTAS CABINA HUECO …" at bounding box center [715, 197] width 149 height 394
type input "ENTRADES"
click at [753, 15] on link "Guardar" at bounding box center [754, 14] width 56 height 12
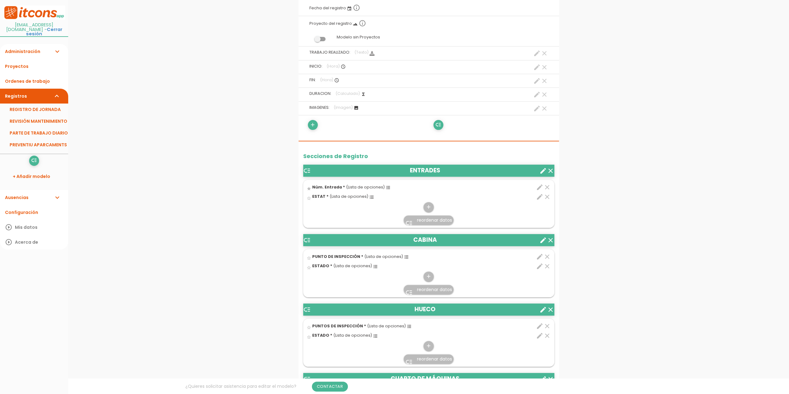
scroll to position [155, 0]
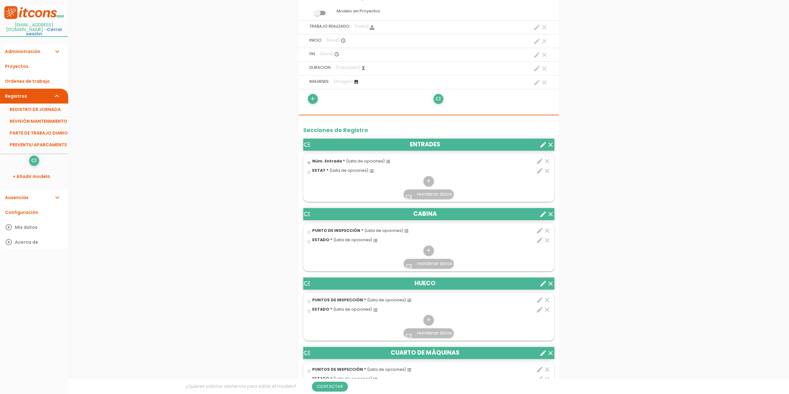
click at [539, 160] on icon "edit" at bounding box center [539, 161] width 7 height 7
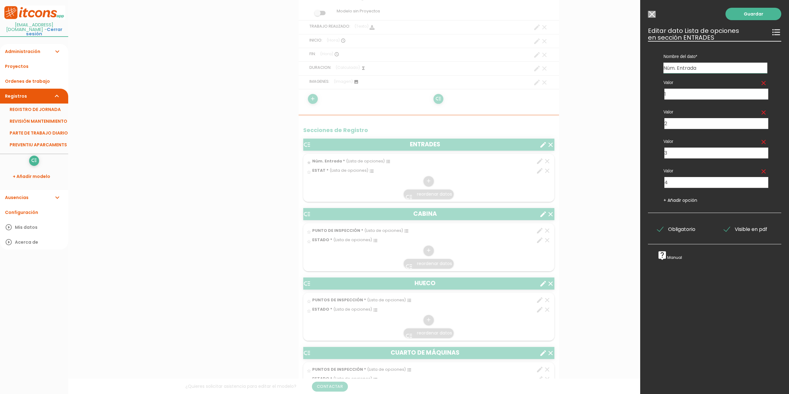
click at [701, 66] on input "Núm. Entrada" at bounding box center [716, 68] width 104 height 11
drag, startPoint x: 683, startPoint y: 67, endPoint x: 637, endPoint y: 69, distance: 46.0
click at [641, 74] on div "Guardar ESCOGE EL TIPO DE DATO looks_one NÚMERO format_color_text TEXTO access_…" at bounding box center [715, 197] width 149 height 394
type input "NÚM. ENTRADA"
click at [749, 14] on link "Guardar" at bounding box center [754, 14] width 56 height 12
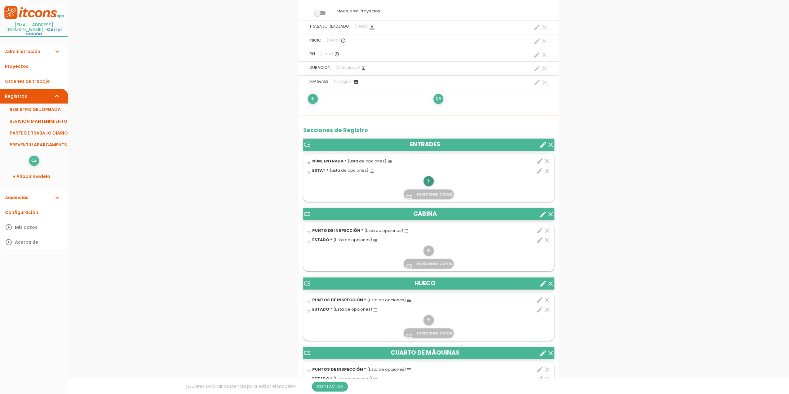
click at [429, 179] on icon "add" at bounding box center [429, 181] width 6 height 10
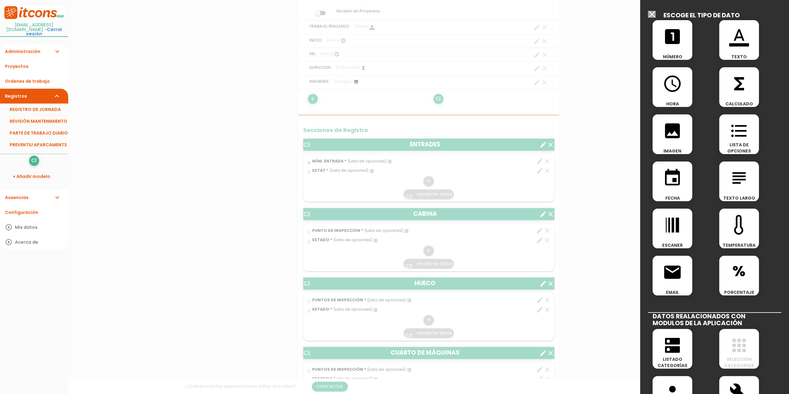
click at [737, 35] on icon "format_color_text" at bounding box center [740, 37] width 20 height 20
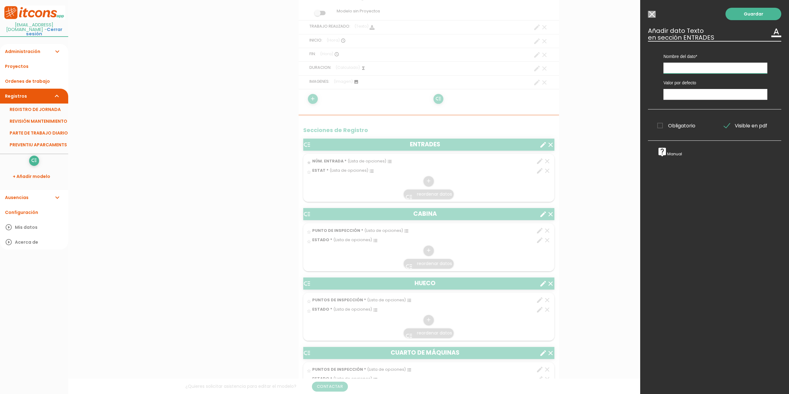
click at [685, 66] on input "text" at bounding box center [716, 68] width 104 height 11
type input "REFERÈNCIA"
click at [670, 94] on input "text" at bounding box center [716, 94] width 104 height 11
type input "--------"
click at [745, 15] on link "Guardar" at bounding box center [754, 14] width 56 height 12
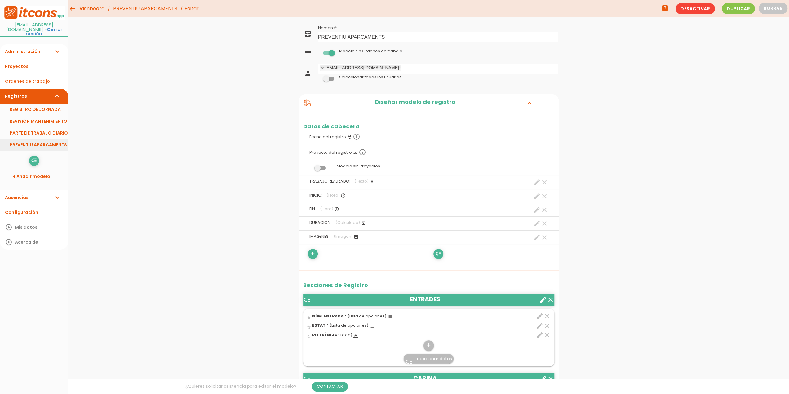
click at [47, 146] on link "PREVENTIU APARCAMENTS" at bounding box center [34, 145] width 68 height 12
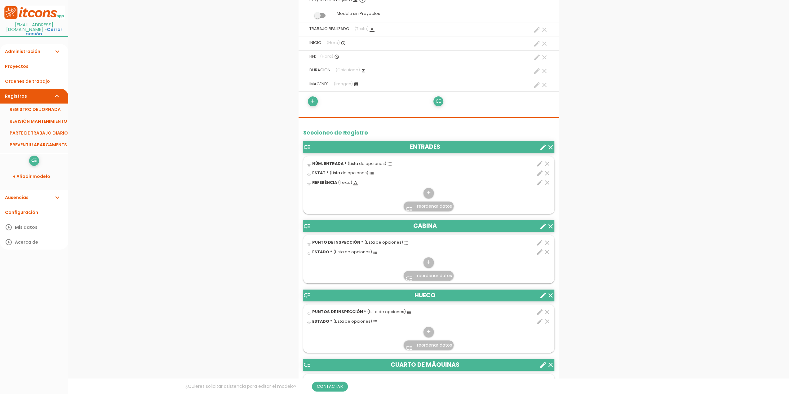
scroll to position [155, 0]
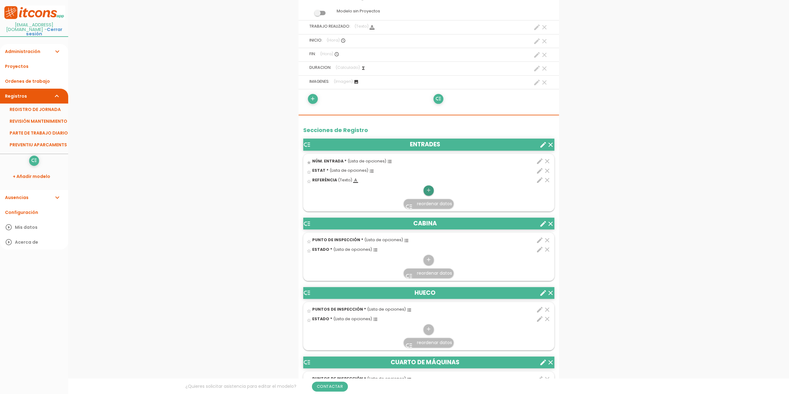
click at [429, 190] on icon "add" at bounding box center [429, 190] width 6 height 10
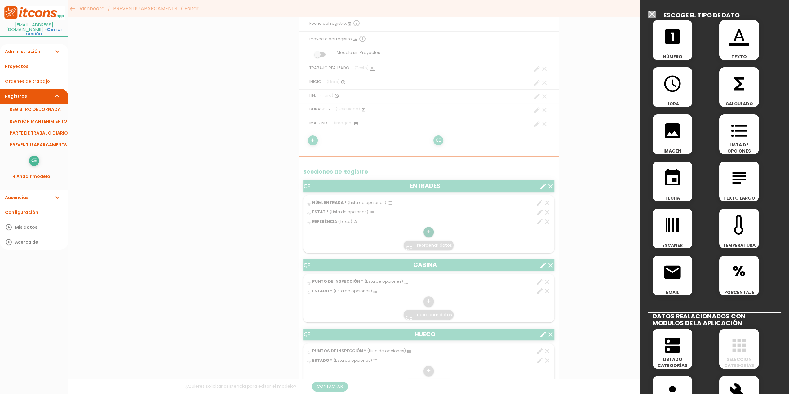
scroll to position [62, 0]
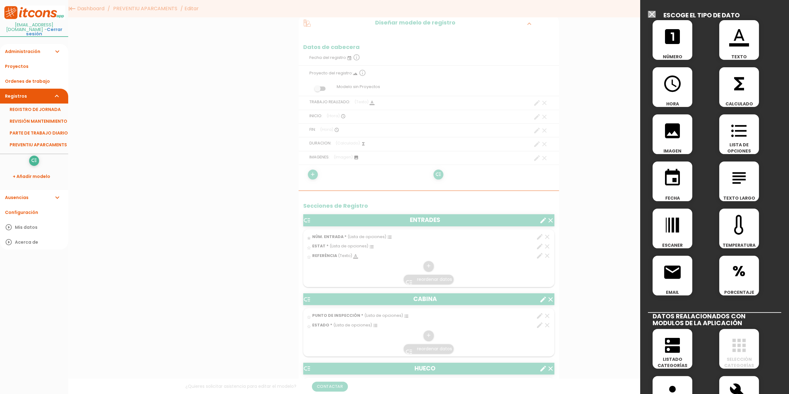
click at [733, 181] on icon "subject" at bounding box center [740, 178] width 20 height 20
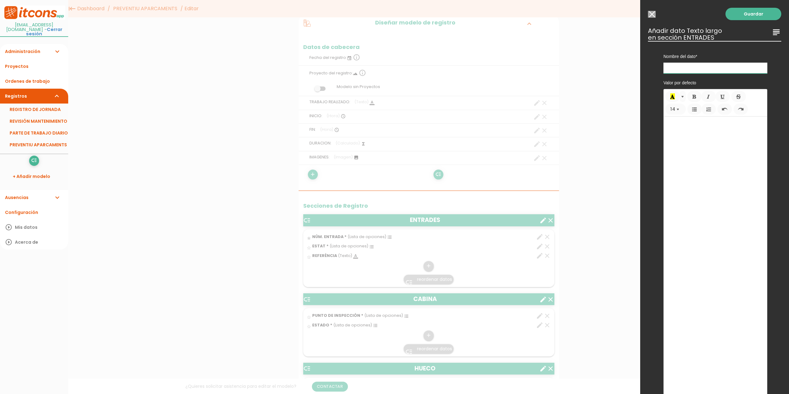
click at [689, 65] on input "text" at bounding box center [716, 68] width 104 height 11
drag, startPoint x: 704, startPoint y: 67, endPoint x: 657, endPoint y: 68, distance: 46.8
click at [657, 68] on div "Nombre del dato NÚM. ENTRADA PUNTO DE INSPECCIÓN PUNTOS DE INSPECCIÓN PUNTOS DE…" at bounding box center [715, 57] width 123 height 33
type input "OBSERVACIONS TÈCNIC SAT"
click at [678, 109] on span "Tamaño de la fuente" at bounding box center [679, 109] width 5 height 6
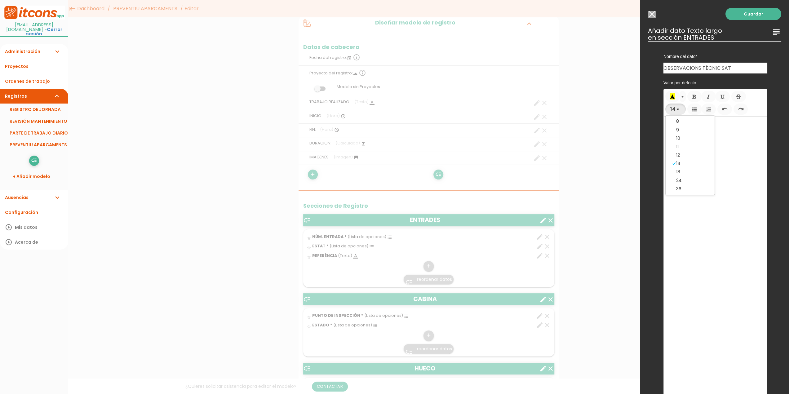
click at [680, 153] on link "12" at bounding box center [690, 155] width 49 height 8
click at [749, 13] on link "Guardar" at bounding box center [754, 14] width 56 height 12
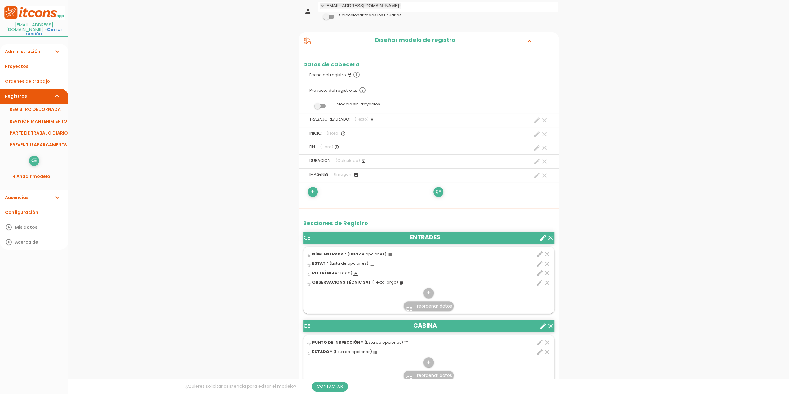
click at [540, 272] on icon "edit" at bounding box center [539, 273] width 7 height 7
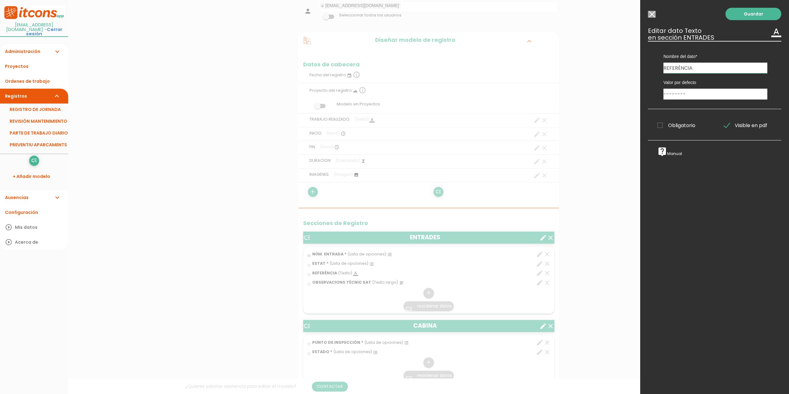
click at [704, 69] on input "REFERÈNCIA" at bounding box center [716, 68] width 104 height 11
type input "REFERÈNCIA TERMINAL"
click at [753, 14] on link "Guardar" at bounding box center [754, 14] width 56 height 12
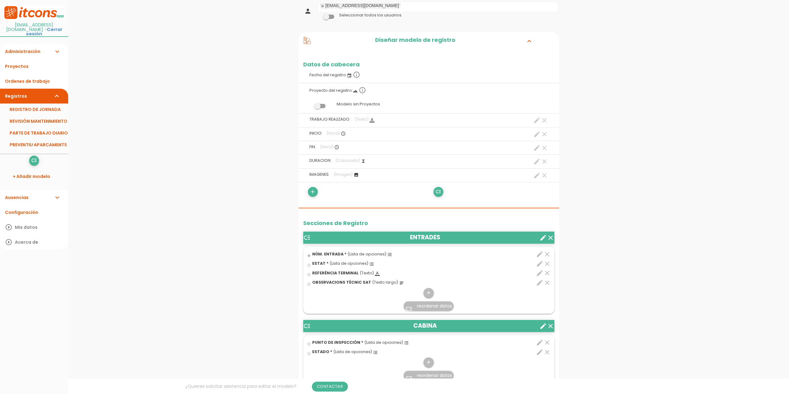
click at [540, 252] on icon "edit" at bounding box center [539, 254] width 7 height 7
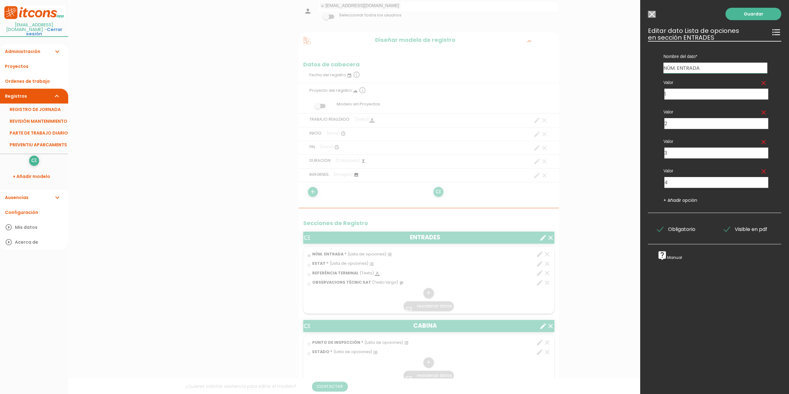
click at [652, 16] on input "Modelo sin Ordenes de trabajo" at bounding box center [652, 14] width 8 height 7
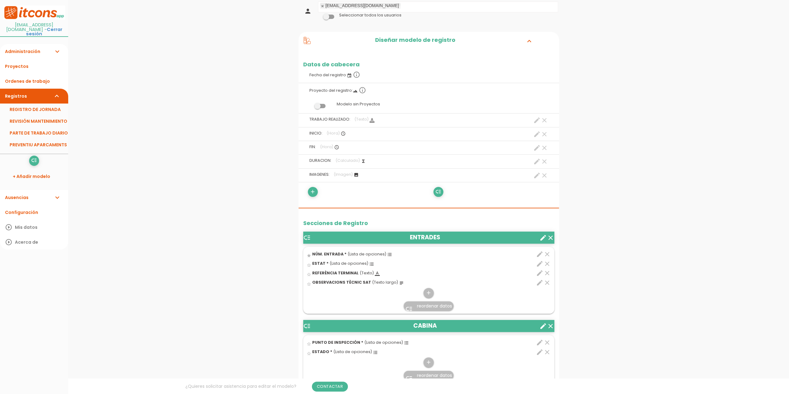
click at [308, 255] on icon "star" at bounding box center [309, 255] width 5 height 5
click at [310, 265] on icon "star_border" at bounding box center [309, 265] width 5 height 5
click at [309, 255] on icon "star_border" at bounding box center [309, 255] width 5 height 5
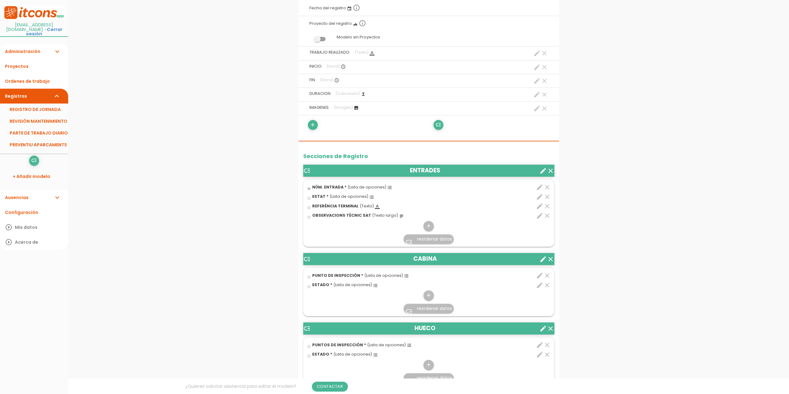
scroll to position [155, 0]
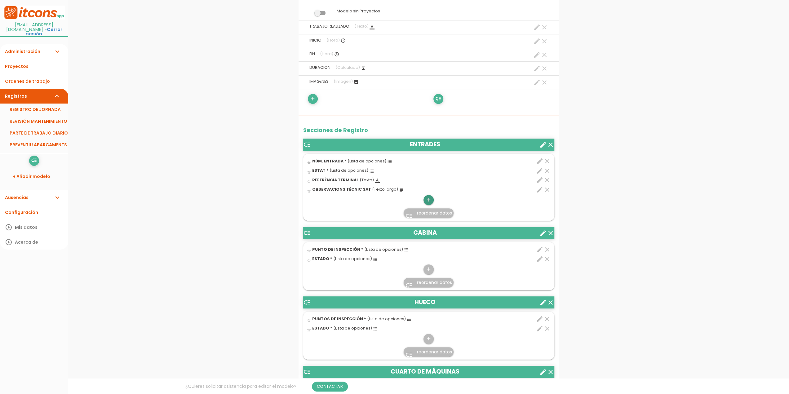
click at [430, 200] on icon "add" at bounding box center [429, 200] width 6 height 10
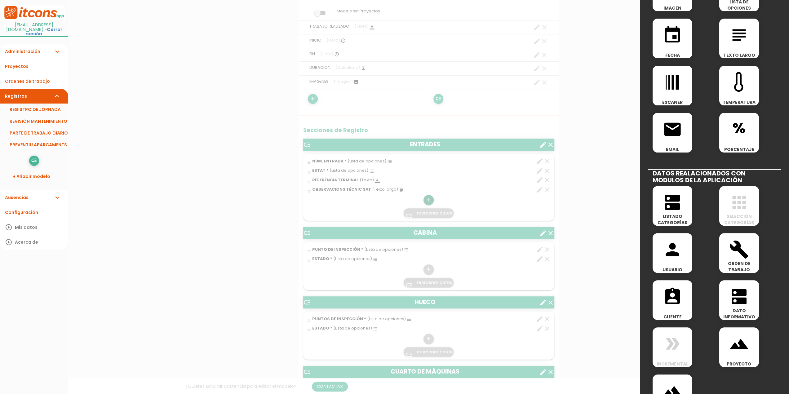
scroll to position [168, 0]
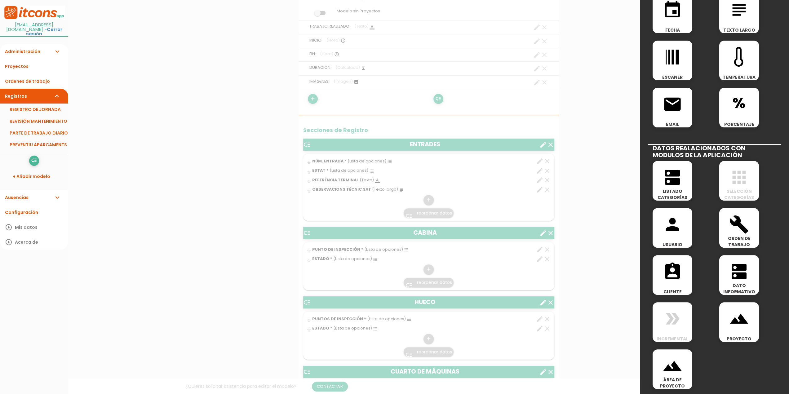
click at [675, 183] on icon "dns" at bounding box center [673, 177] width 20 height 20
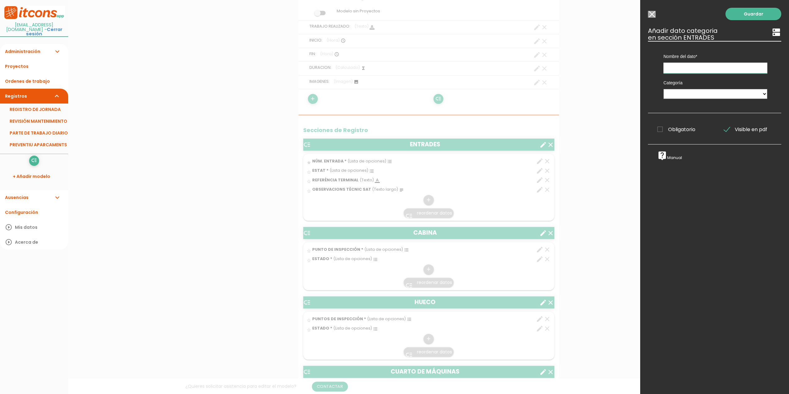
click at [683, 68] on input "text" at bounding box center [716, 68] width 104 height 11
click at [681, 69] on input "text" at bounding box center [716, 68] width 104 height 11
click at [650, 47] on div "Nombre del dato NÚM. ENTRADA PUNTO DE INSPECCIÓN PUNTOS DE INSPECCIÓN PUNTOS DE…" at bounding box center [714, 77] width 133 height 72
click at [676, 65] on input "text" at bounding box center [716, 68] width 104 height 11
type input "e"
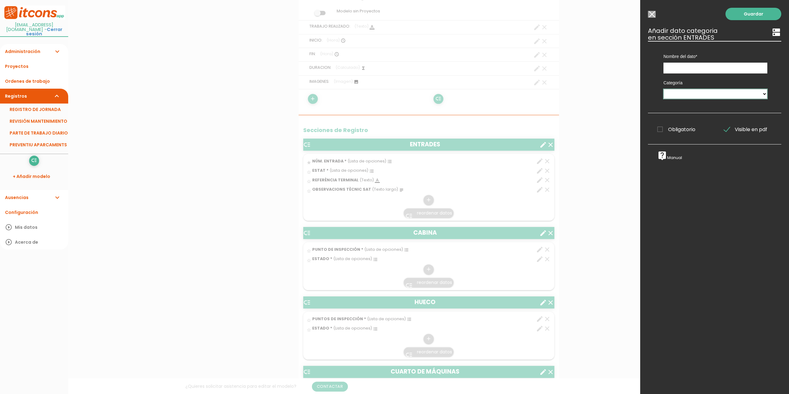
click at [759, 92] on select "MAQUINARIA" at bounding box center [716, 94] width 104 height 10
click at [744, 78] on div "Categoría MAQUINARIA" at bounding box center [715, 89] width 113 height 30
click at [717, 95] on select "MAQUINARIA" at bounding box center [716, 94] width 104 height 10
select select "725"
click at [664, 89] on select "MAQUINARIA" at bounding box center [716, 94] width 104 height 10
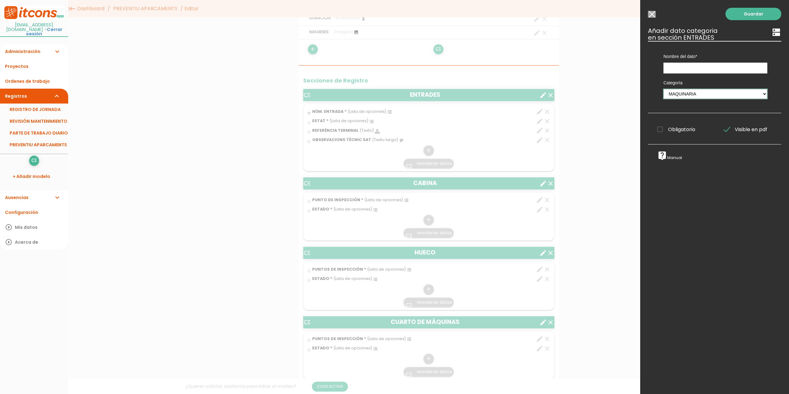
scroll to position [186, 0]
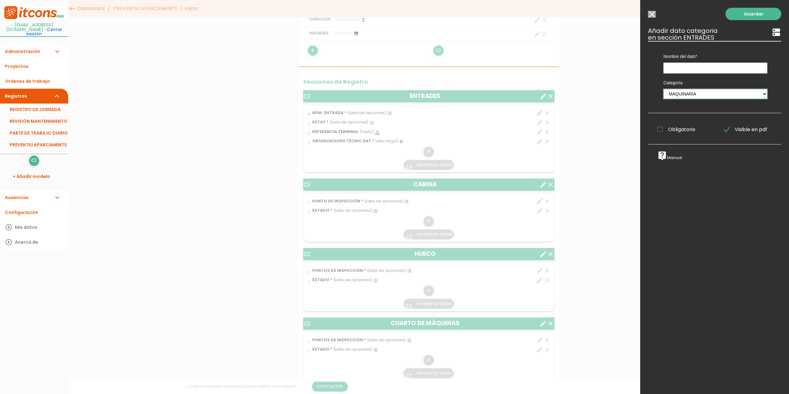
click at [690, 95] on select "MAQUINARIA" at bounding box center [716, 94] width 104 height 10
click at [685, 93] on select "MAQUINARIA" at bounding box center [716, 94] width 104 height 10
click at [689, 93] on select "MAQUINARIA" at bounding box center [716, 94] width 104 height 10
click at [653, 13] on input "Modelo sin Ordenes de trabajo" at bounding box center [652, 14] width 8 height 7
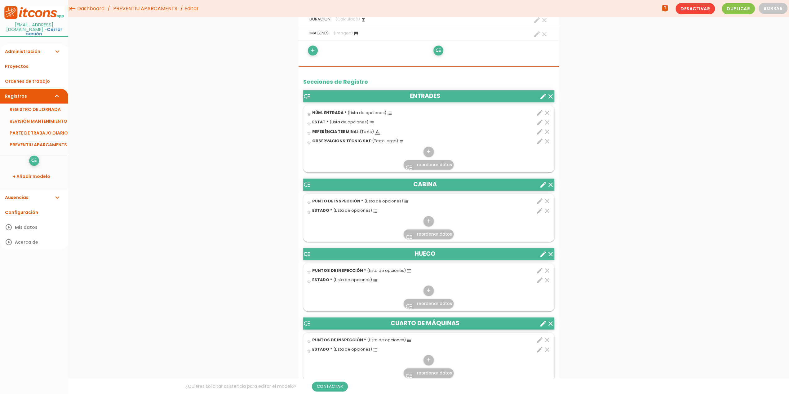
click at [545, 93] on icon "create" at bounding box center [543, 96] width 7 height 7
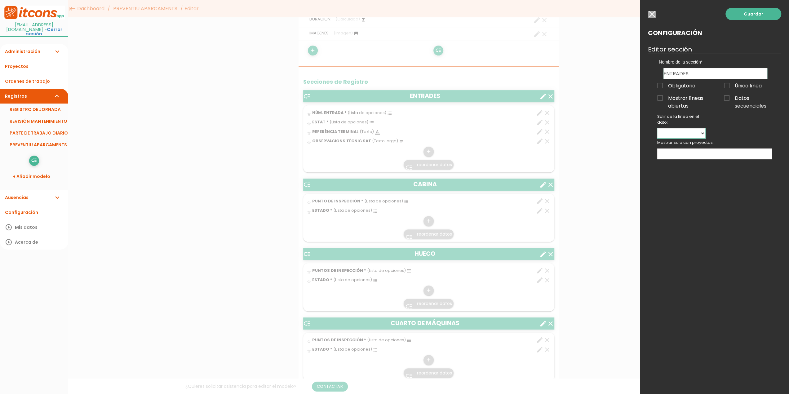
click at [703, 131] on select "NÚM. ENTRADA ESTAT REFERÈNCIA TERMINAL OBSERVACIONS TÈCNIC SAT" at bounding box center [682, 133] width 48 height 10
click at [737, 126] on div "Guardar Configuración Editar sección Nombre de la sección ENTRADES CABINA HUECO…" at bounding box center [715, 197] width 149 height 394
click at [653, 15] on input "button" at bounding box center [652, 14] width 8 height 7
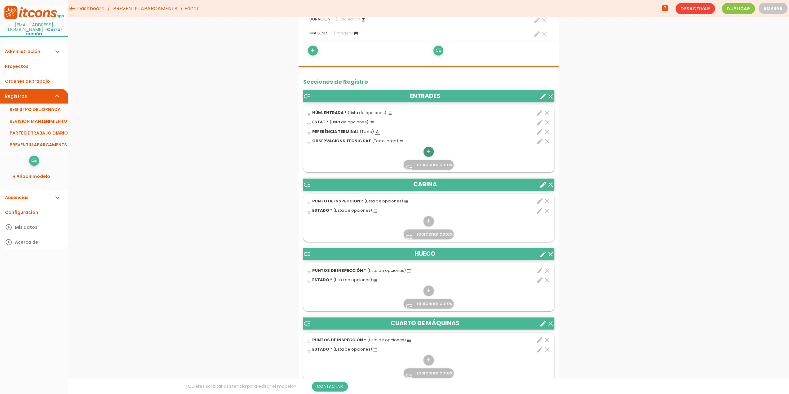
click at [426, 149] on icon "add" at bounding box center [429, 152] width 6 height 10
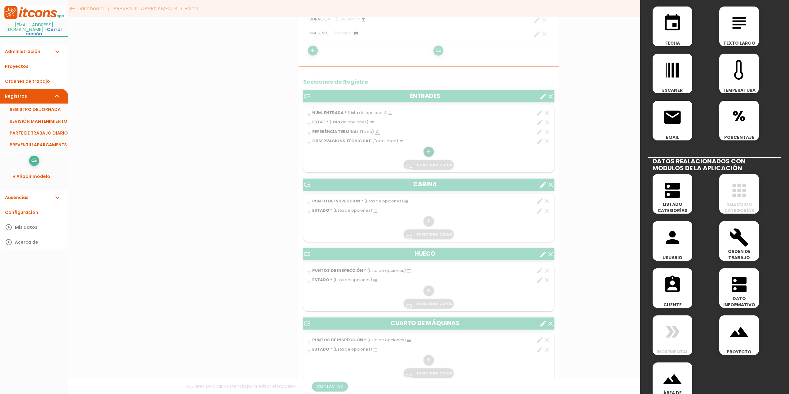
scroll to position [168, 0]
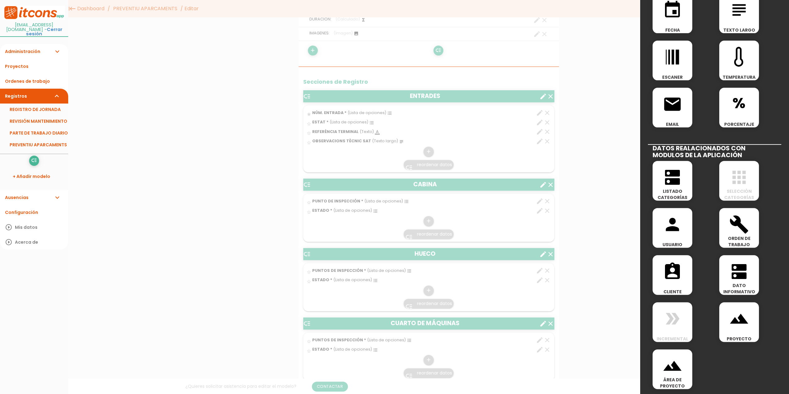
click at [737, 277] on icon "dns" at bounding box center [740, 272] width 20 height 20
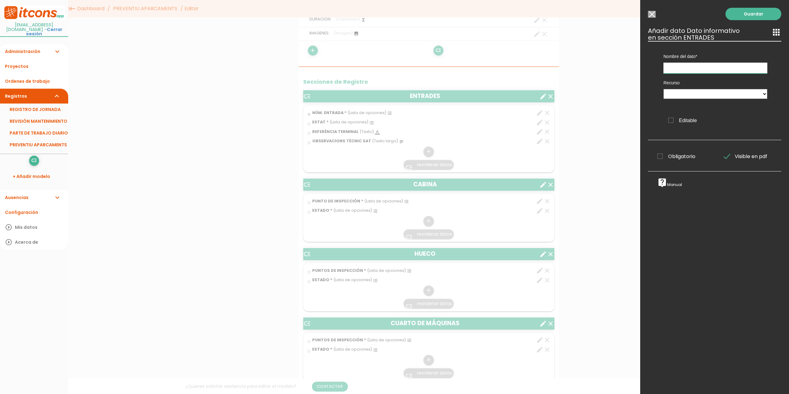
click at [676, 65] on input "text" at bounding box center [716, 68] width 104 height 11
click at [760, 92] on select at bounding box center [716, 94] width 104 height 10
click at [697, 95] on select at bounding box center [716, 94] width 104 height 10
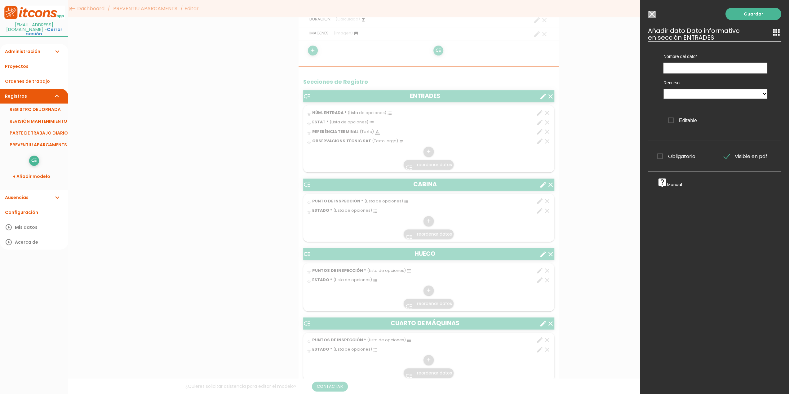
click at [654, 17] on input "Modelo sin Ordenes de trabajo" at bounding box center [652, 14] width 8 height 7
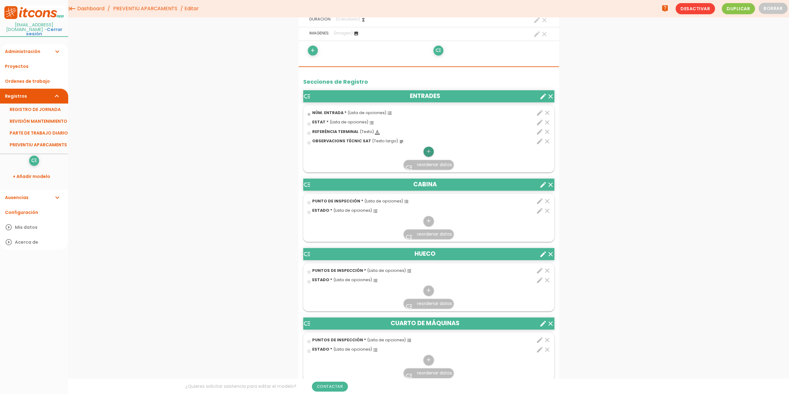
click at [428, 151] on icon "add" at bounding box center [429, 152] width 6 height 10
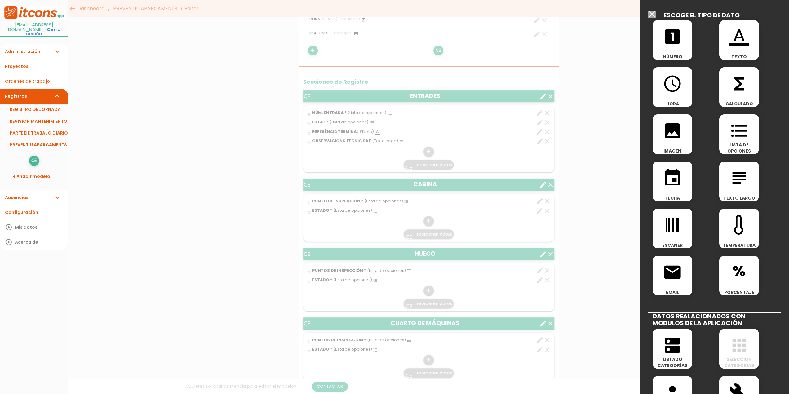
click at [678, 42] on icon "looks_one" at bounding box center [673, 37] width 20 height 20
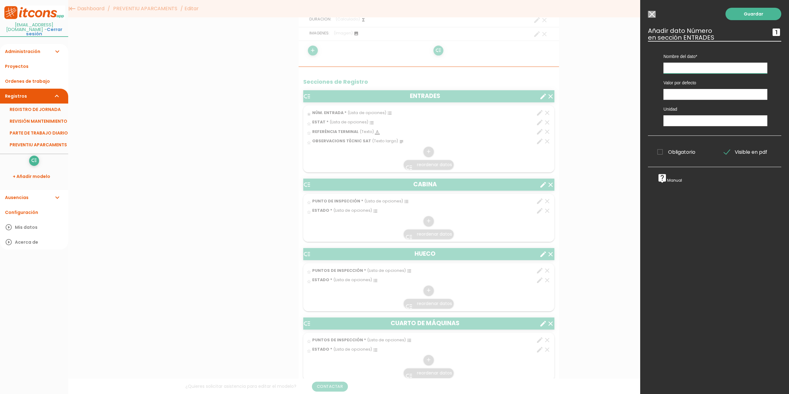
click at [680, 67] on input "text" at bounding box center [716, 68] width 104 height 11
type input "Nivell Tensió F.A."
click at [680, 95] on input "number" at bounding box center [716, 94] width 104 height 11
click at [676, 121] on input "text" at bounding box center [716, 120] width 104 height 11
type input "V"
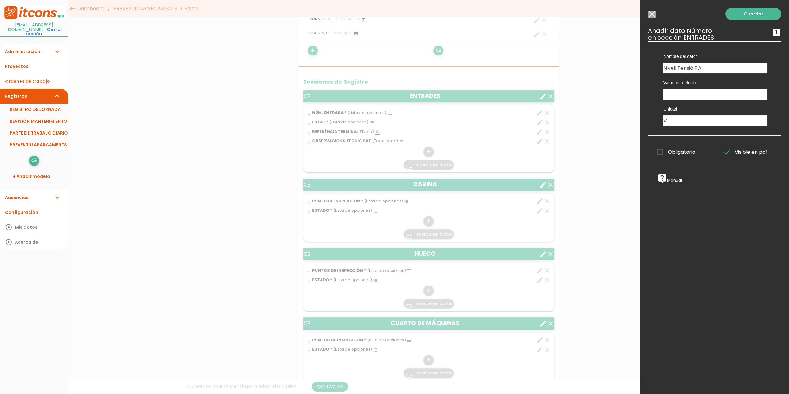
click at [650, 14] on input "Modelo sin Ordenes de trabajo" at bounding box center [652, 14] width 8 height 7
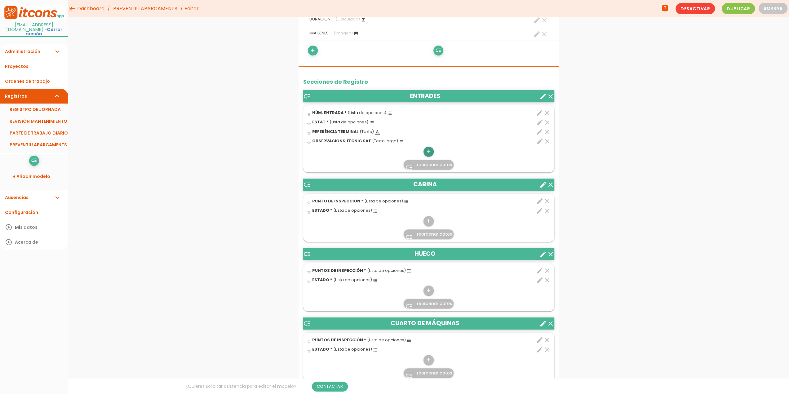
click at [427, 151] on icon "add" at bounding box center [429, 152] width 6 height 10
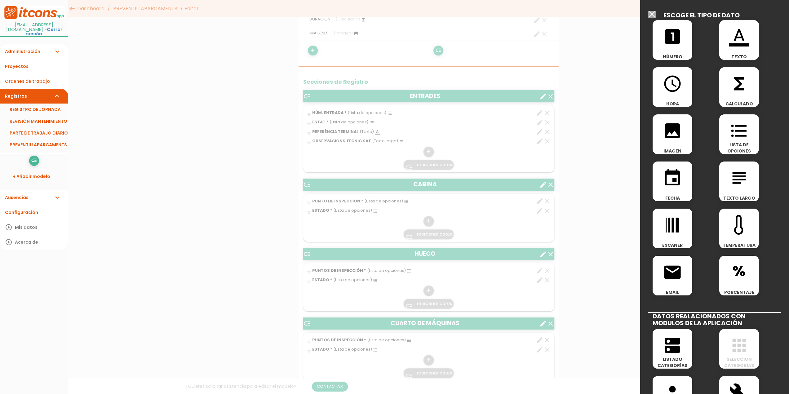
click at [733, 134] on icon "format_list_bulleted" at bounding box center [740, 131] width 20 height 20
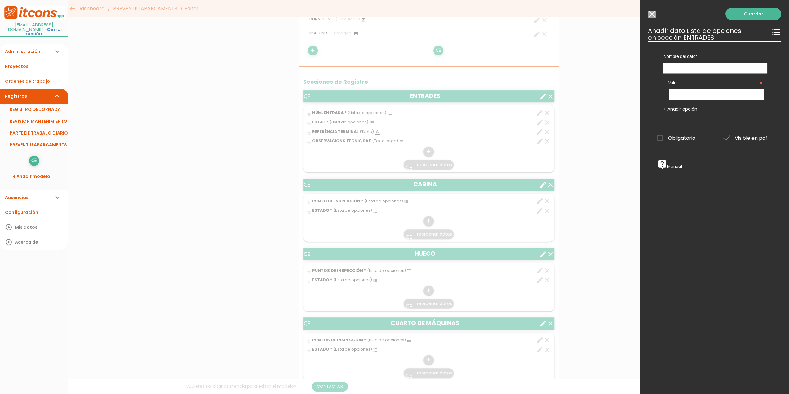
click at [674, 66] on input "text" at bounding box center [716, 68] width 104 height 11
type input "Nivells Tensió F.A."
click at [693, 95] on input "text" at bounding box center [716, 94] width 95 height 11
type input "OK"
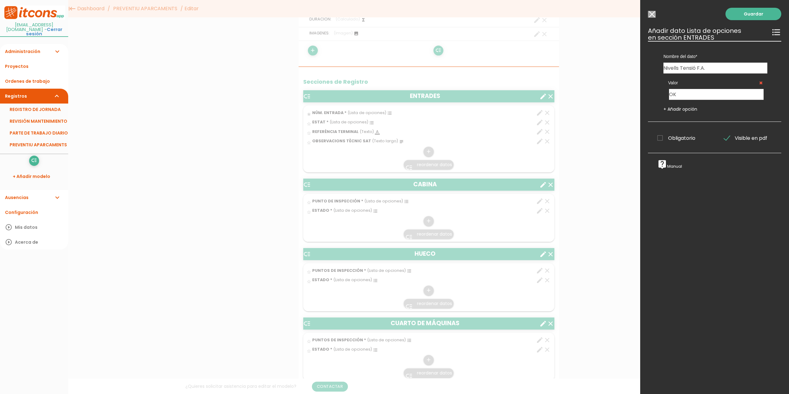
click at [688, 109] on link "+ Añadir opción" at bounding box center [681, 109] width 34 height 6
click at [688, 122] on input "text" at bounding box center [716, 120] width 95 height 11
type input "KO"
click at [679, 135] on link "+ Añadir opción" at bounding box center [681, 135] width 34 height 6
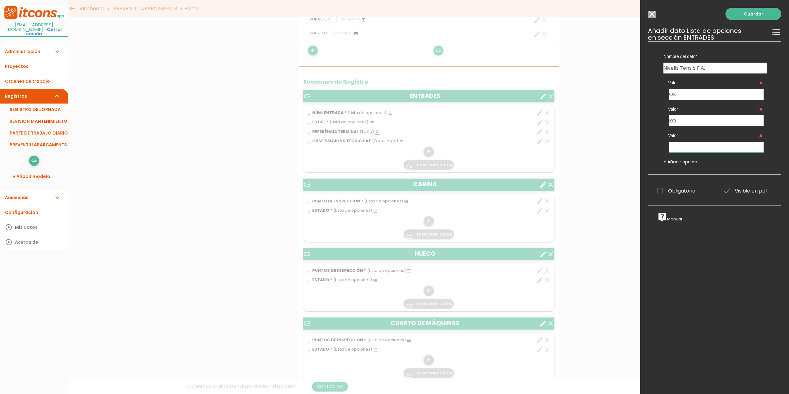
click at [678, 150] on input "text" at bounding box center [716, 147] width 95 height 11
type input "N.P."
click at [748, 14] on link "Guardar" at bounding box center [754, 14] width 56 height 12
click at [651, 14] on input "Modelo sin Ordenes de trabajo" at bounding box center [652, 14] width 8 height 7
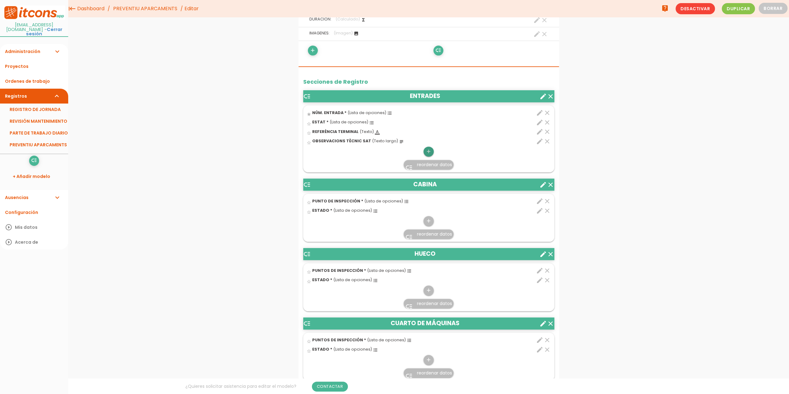
click at [428, 148] on icon "add" at bounding box center [429, 152] width 6 height 10
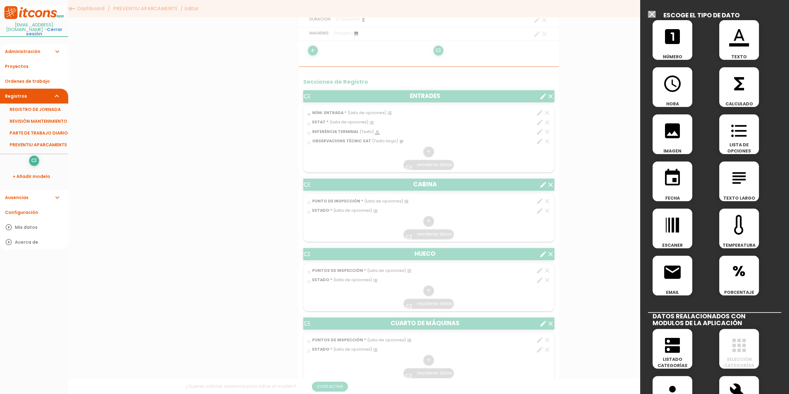
click at [739, 132] on icon "format_list_bulleted" at bounding box center [740, 131] width 20 height 20
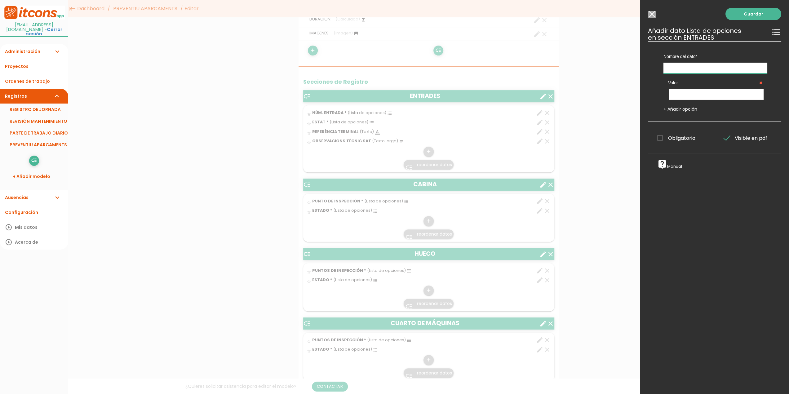
click at [677, 69] on input "text" at bounding box center [716, 68] width 104 height 11
type input "Nivells Tensió F.A."
click at [681, 90] on input "text" at bounding box center [716, 94] width 95 height 11
type input "OK"
click at [679, 109] on link "+ Añadir opción" at bounding box center [681, 109] width 34 height 6
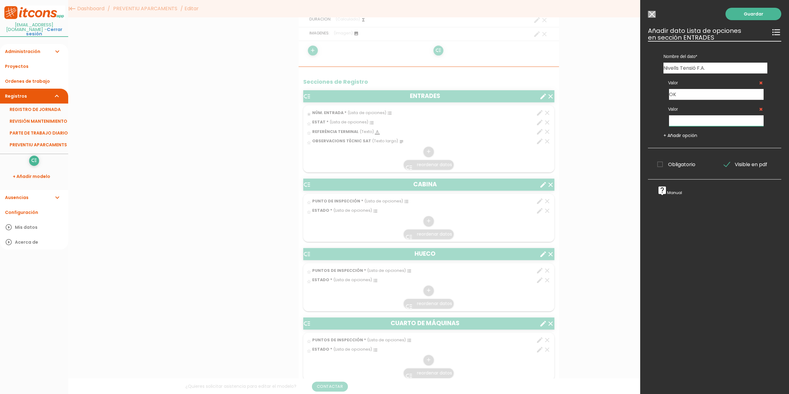
click at [678, 123] on input "text" at bounding box center [716, 120] width 95 height 11
type input "KO"
click at [679, 136] on link "+ Añadir opción" at bounding box center [681, 135] width 34 height 6
click at [676, 146] on input "text" at bounding box center [716, 147] width 95 height 11
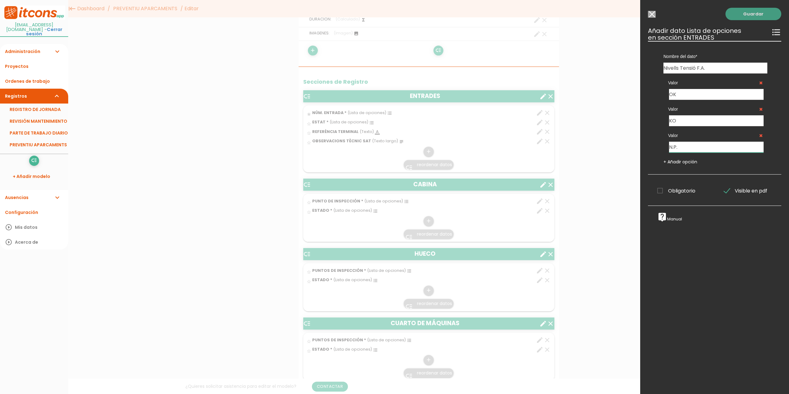
type input "N.P."
click at [746, 16] on link "Guardar" at bounding box center [754, 14] width 56 height 12
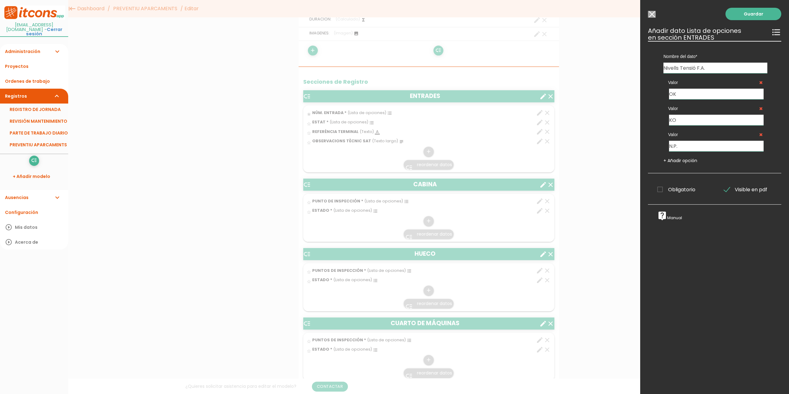
click at [772, 33] on icon "format_list_bulleted" at bounding box center [777, 32] width 10 height 10
click at [661, 189] on span "Obligatorio" at bounding box center [677, 190] width 38 height 8
click at [0, 0] on input "Obligatorio" at bounding box center [0, 0] width 0 height 0
click at [661, 190] on span "Obligatorio" at bounding box center [677, 190] width 38 height 8
click at [0, 0] on input "Obligatorio" at bounding box center [0, 0] width 0 height 0
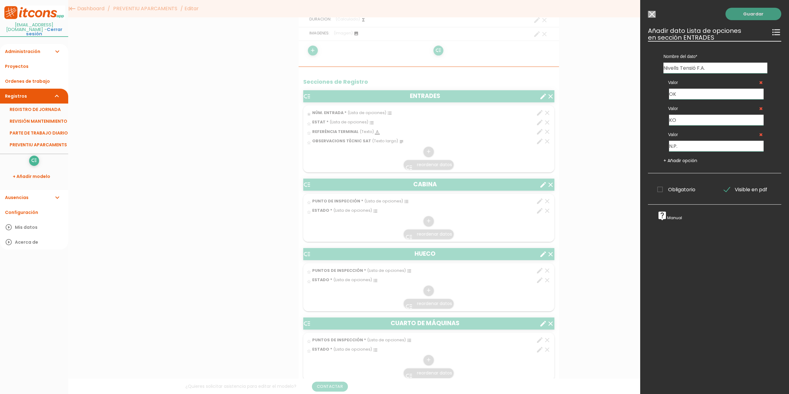
click at [745, 15] on link "Guardar" at bounding box center [754, 14] width 56 height 12
click at [772, 33] on icon "format_list_bulleted" at bounding box center [777, 32] width 10 height 10
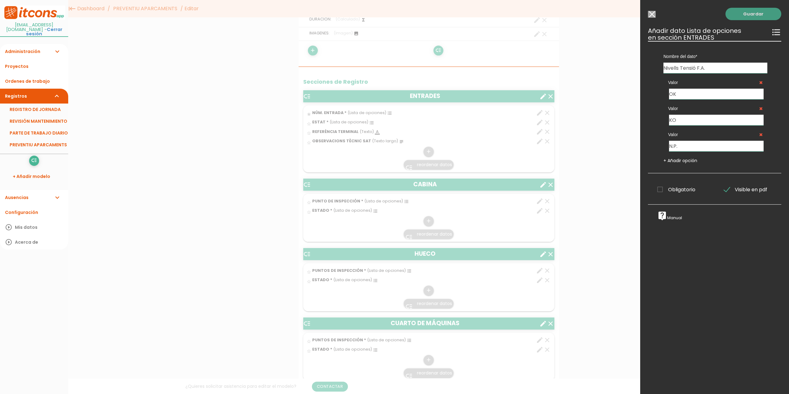
click at [752, 16] on link "Guardar" at bounding box center [754, 14] width 56 height 12
click at [750, 16] on link "Guardar" at bounding box center [754, 14] width 56 height 12
click at [749, 16] on link "Guardar" at bounding box center [754, 14] width 56 height 12
drag, startPoint x: 744, startPoint y: 15, endPoint x: 736, endPoint y: 12, distance: 8.4
click at [737, 12] on link "Guardar" at bounding box center [754, 14] width 56 height 12
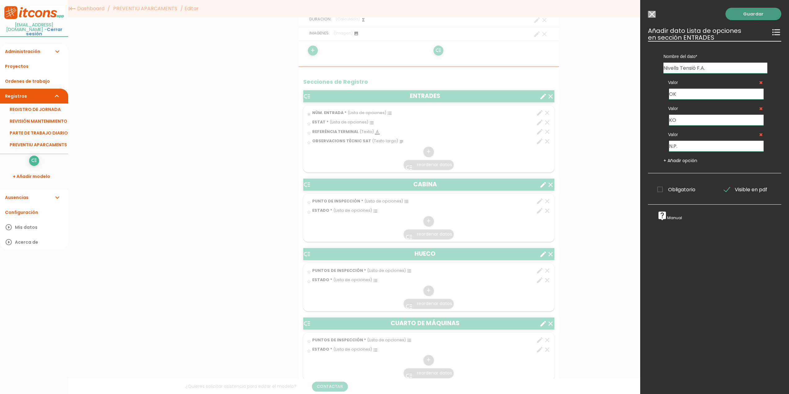
drag, startPoint x: 735, startPoint y: 11, endPoint x: 742, endPoint y: 12, distance: 7.5
click at [735, 10] on link "Guardar" at bounding box center [754, 14] width 56 height 12
click at [743, 12] on link "Guardar" at bounding box center [754, 14] width 56 height 12
drag, startPoint x: 749, startPoint y: 11, endPoint x: 757, endPoint y: 8, distance: 8.4
click at [751, 10] on link "Guardar" at bounding box center [754, 14] width 56 height 12
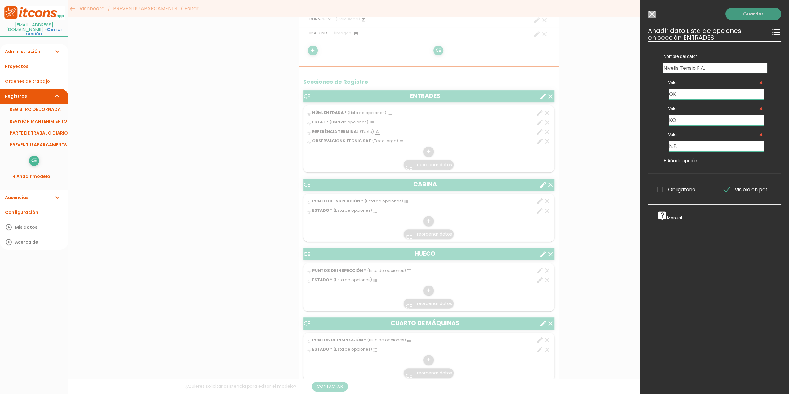
drag, startPoint x: 757, startPoint y: 8, endPoint x: 743, endPoint y: 15, distance: 16.3
click at [758, 10] on div "Guardar ESCOGE EL TIPO DE DATO looks_one NÚMERO format_color_text TEXTO access_…" at bounding box center [715, 197] width 149 height 394
drag, startPoint x: 743, startPoint y: 15, endPoint x: 732, endPoint y: 13, distance: 10.4
click at [738, 14] on link "Guardar" at bounding box center [754, 14] width 56 height 12
drag, startPoint x: 732, startPoint y: 13, endPoint x: 712, endPoint y: 11, distance: 20.3
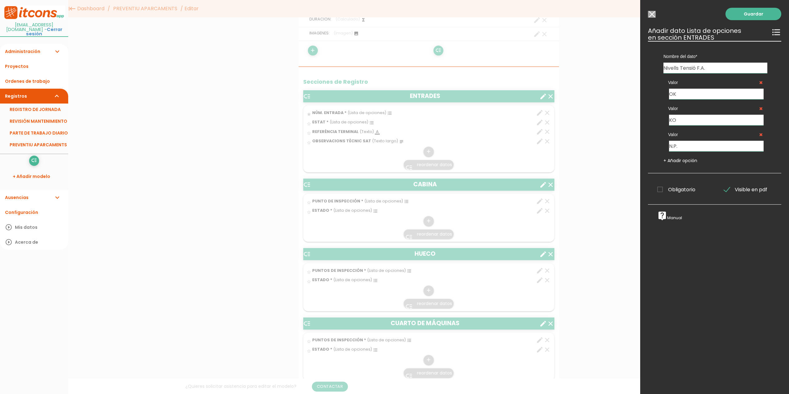
click at [721, 12] on div "Guardar ESCOGE EL TIPO DE DATO looks_one NÚMERO format_color_text TEXTO access_…" at bounding box center [715, 197] width 149 height 394
click at [651, 14] on input "Modelo sin Ordenes de trabajo" at bounding box center [652, 14] width 8 height 7
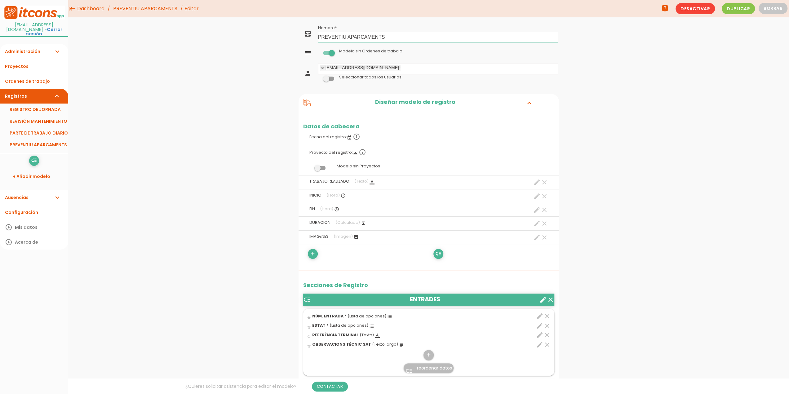
click at [348, 38] on input "PREVENTIU APARCAMENTS" at bounding box center [438, 37] width 240 height 10
type input "PREVENTIU S.A.T. APARCAMENTS"
click at [414, 21] on link "Guardar" at bounding box center [413, 21] width 37 height 11
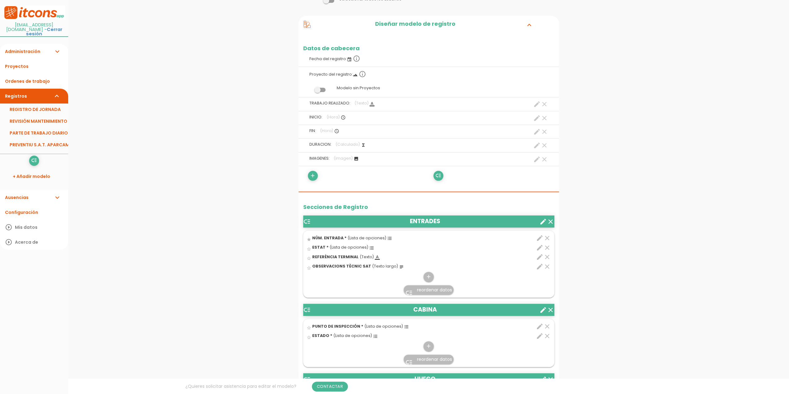
scroll to position [124, 0]
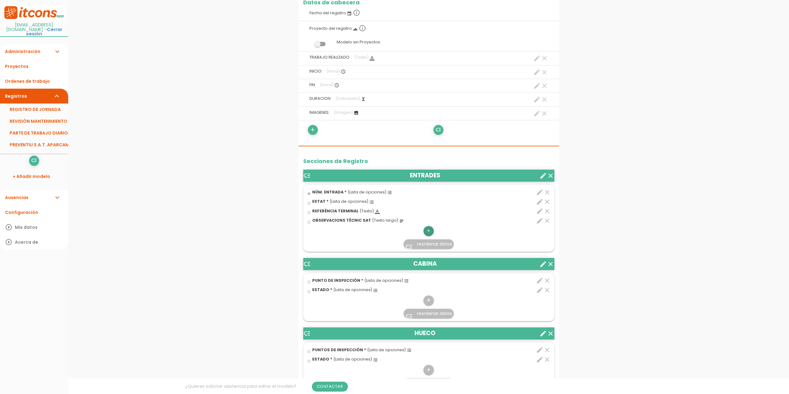
click at [431, 229] on icon "add" at bounding box center [429, 231] width 6 height 10
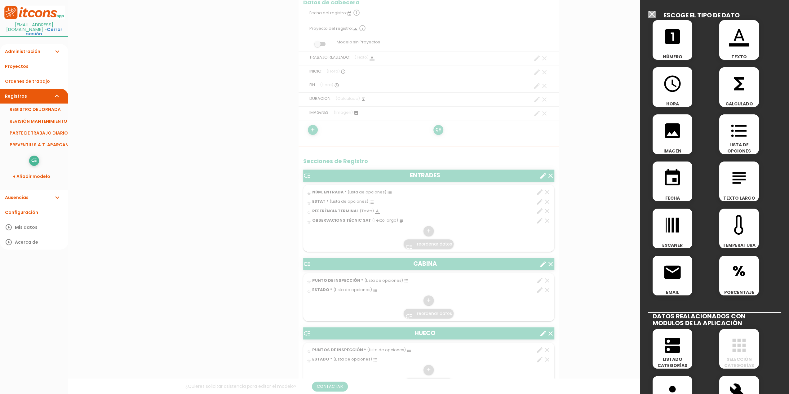
click at [739, 135] on icon "format_list_bulleted" at bounding box center [740, 131] width 20 height 20
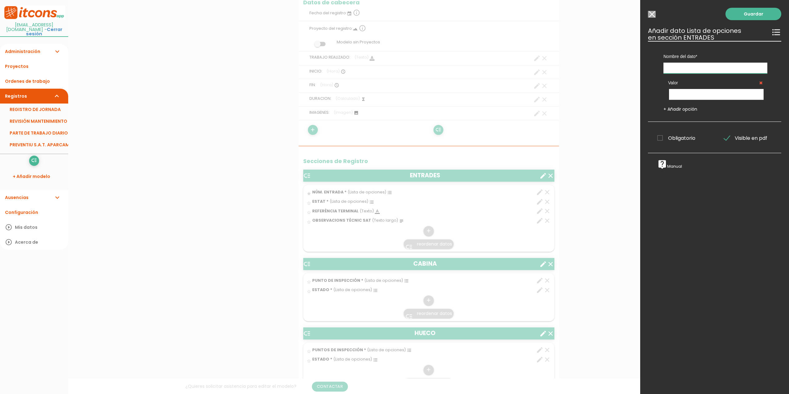
click at [680, 67] on input "text" at bounding box center [716, 68] width 104 height 11
type input "Nivells Tensions F.A."
click at [684, 93] on input "text" at bounding box center [716, 94] width 95 height 11
type input "OK"
click at [686, 109] on link "+ Añadir opción" at bounding box center [681, 109] width 34 height 6
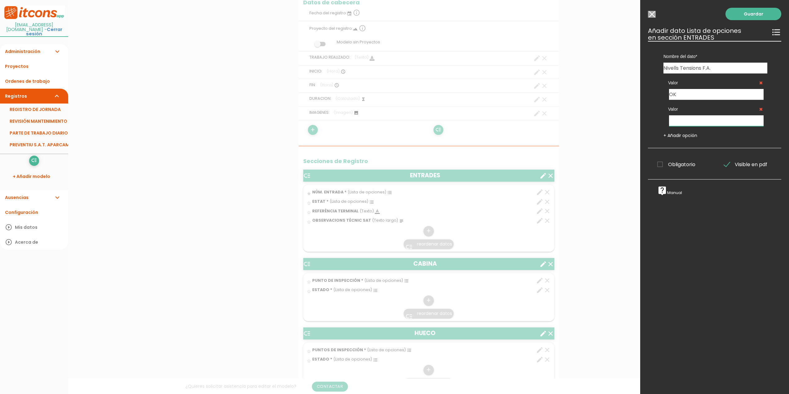
click at [681, 119] on input "text" at bounding box center [716, 120] width 95 height 11
type input "KO"
click at [684, 138] on link "+ Añadir opción" at bounding box center [681, 135] width 34 height 6
click at [683, 146] on input "text" at bounding box center [716, 147] width 95 height 11
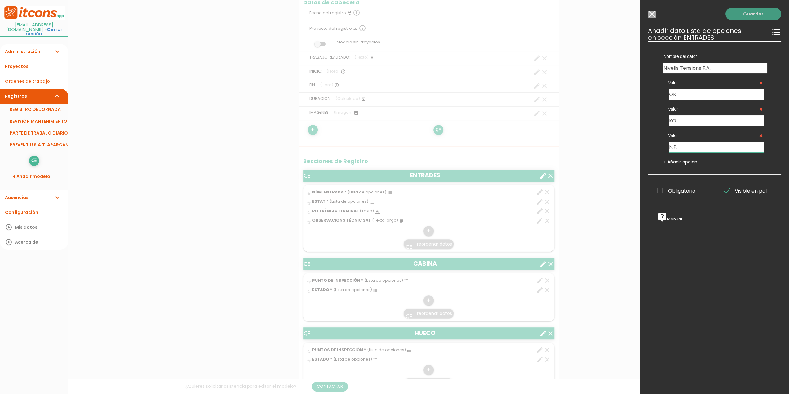
type input "N.P."
click at [748, 15] on link "Guardar" at bounding box center [754, 14] width 56 height 12
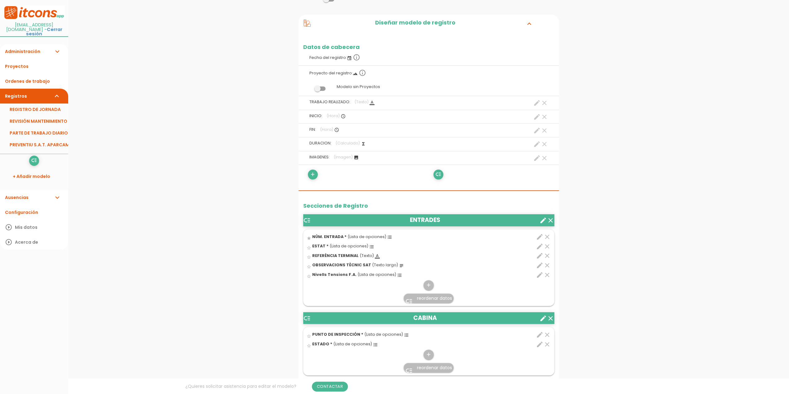
scroll to position [93, 0]
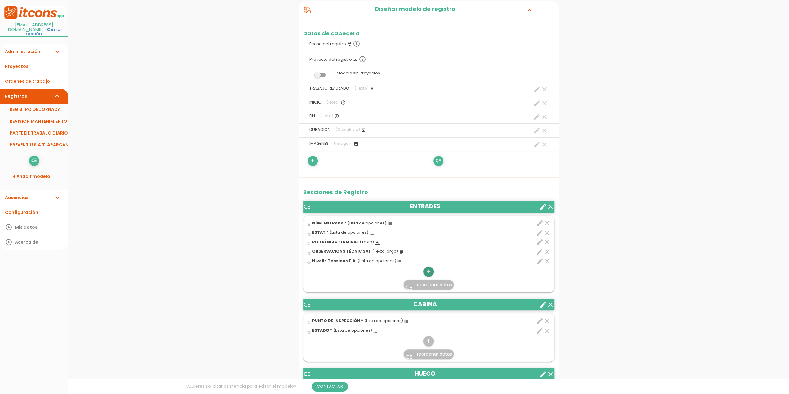
click at [428, 270] on icon "add" at bounding box center [429, 272] width 6 height 10
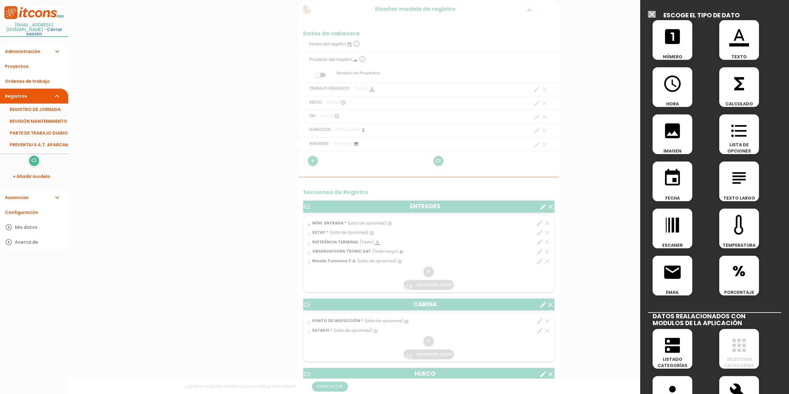
click at [736, 134] on icon "format_list_bulleted" at bounding box center [740, 131] width 20 height 20
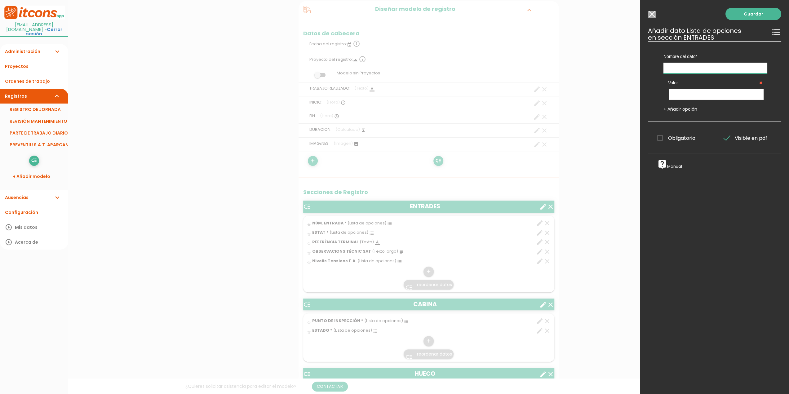
click at [675, 68] on input "text" at bounding box center [716, 68] width 104 height 11
type input "Neteja Conjunt Lector"
click at [683, 95] on input "text" at bounding box center [716, 94] width 95 height 11
click at [686, 95] on input "text" at bounding box center [716, 94] width 95 height 11
type input "SI"
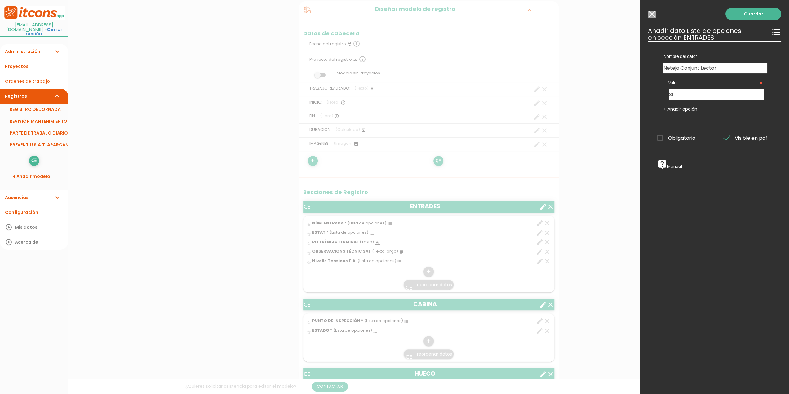
click at [688, 109] on link "+ Añadir opción" at bounding box center [681, 109] width 34 height 6
click at [680, 121] on input "text" at bounding box center [716, 120] width 95 height 11
type input "NO"
click at [687, 134] on link "+ Añadir opción" at bounding box center [681, 135] width 34 height 6
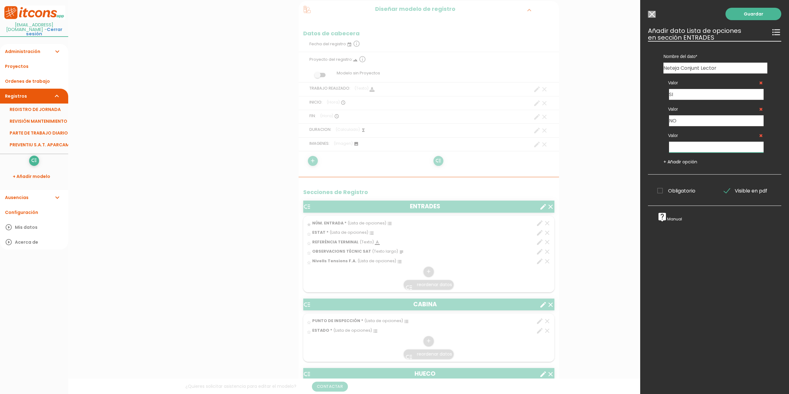
click at [676, 148] on input "text" at bounding box center [716, 147] width 95 height 11
type input "N.P."
click at [746, 15] on link "Guardar" at bounding box center [754, 14] width 56 height 12
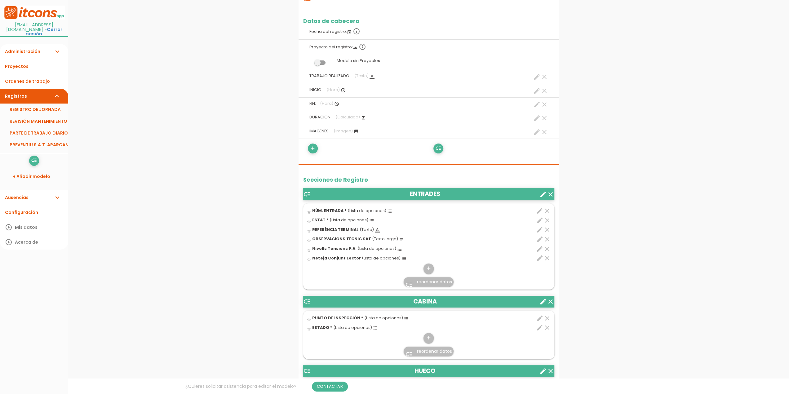
scroll to position [136, 0]
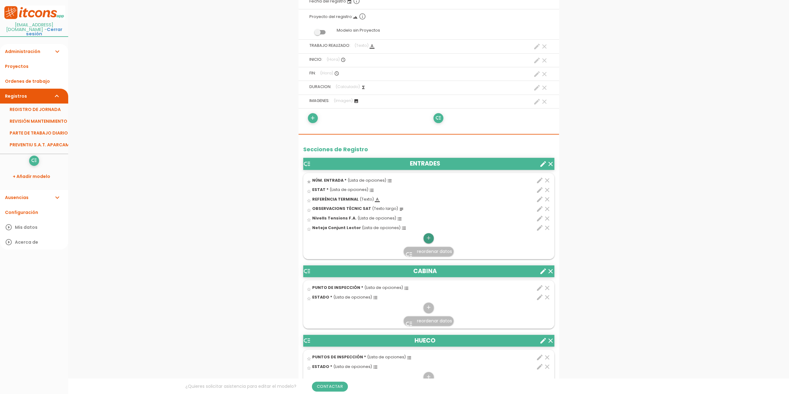
click at [428, 237] on icon "add" at bounding box center [429, 238] width 6 height 10
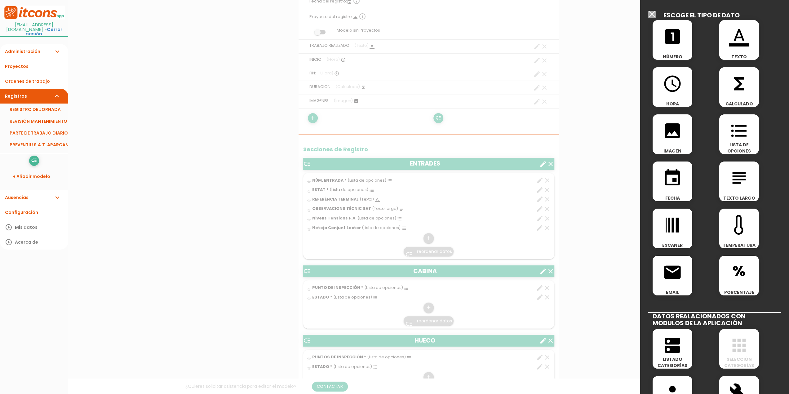
click at [731, 129] on icon "format_list_bulleted" at bounding box center [740, 131] width 20 height 20
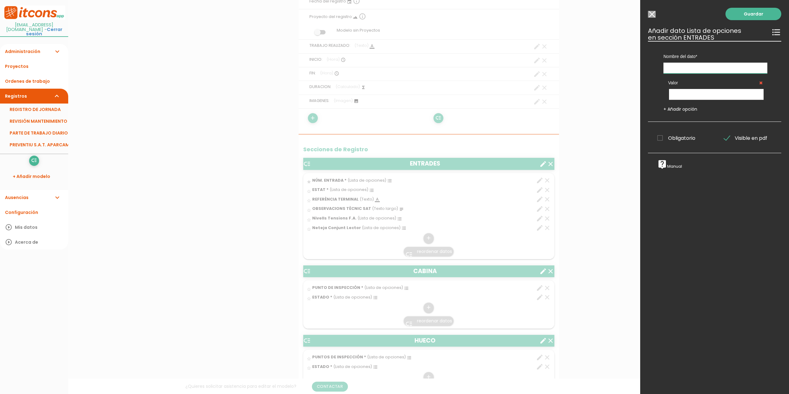
click at [679, 68] on input "text" at bounding box center [716, 68] width 104 height 11
type input "Emissió de Ticket"
click at [686, 95] on input "text" at bounding box center [716, 94] width 95 height 11
type input "SI"
click at [672, 108] on link "+ Añadir opción" at bounding box center [681, 109] width 34 height 6
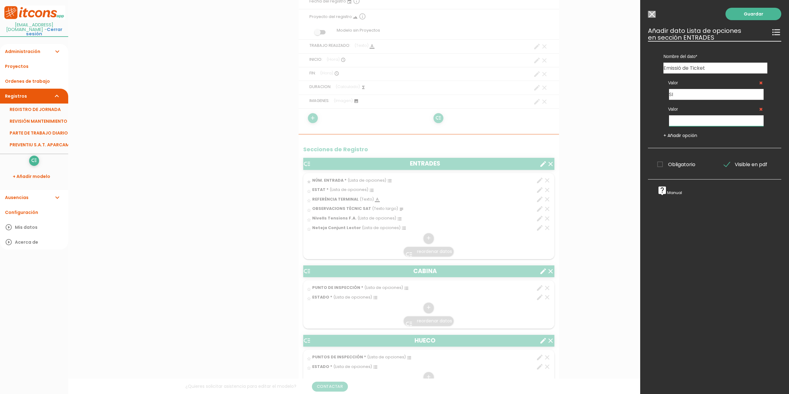
click at [680, 120] on input "text" at bounding box center [716, 120] width 95 height 11
type input "NO"
click at [686, 136] on link "+ Añadir opción" at bounding box center [681, 135] width 34 height 6
click at [682, 150] on input "text" at bounding box center [716, 147] width 95 height 11
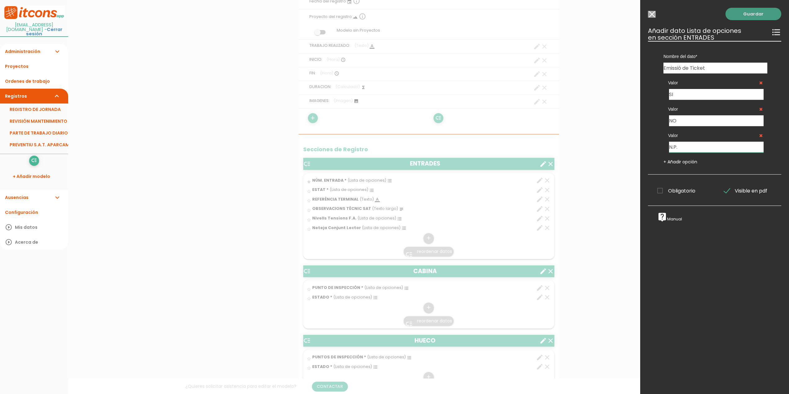
type input "N.P."
click at [752, 15] on link "Guardar" at bounding box center [754, 14] width 56 height 12
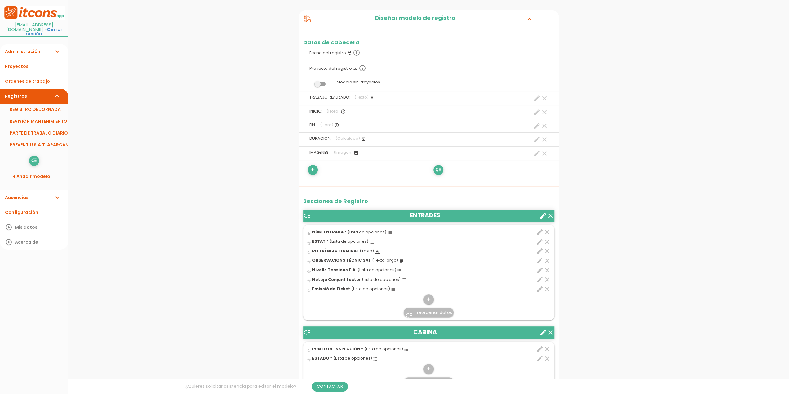
scroll to position [124, 0]
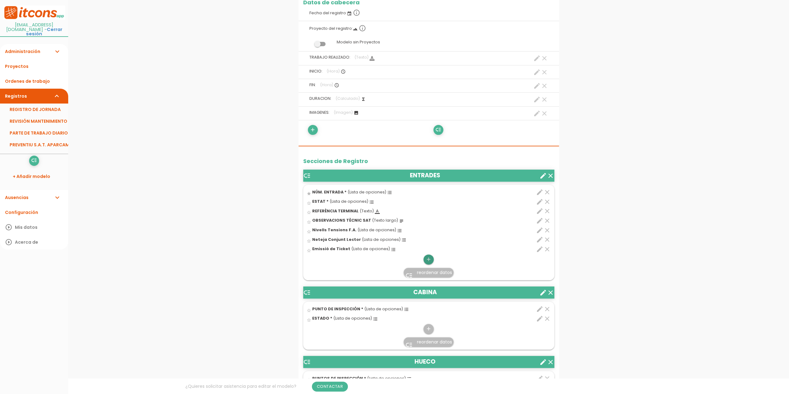
click at [427, 258] on icon "add" at bounding box center [429, 260] width 6 height 10
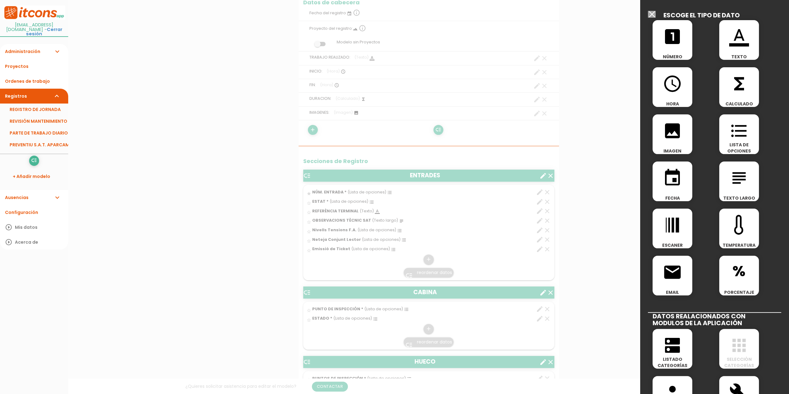
click at [734, 132] on icon "format_list_bulleted" at bounding box center [740, 131] width 20 height 20
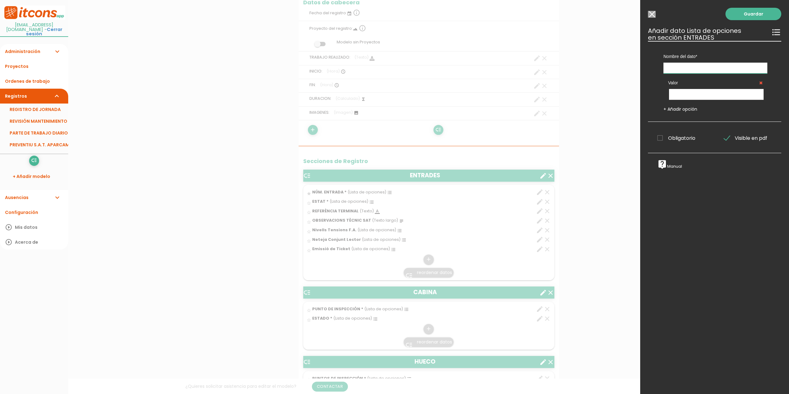
click at [674, 65] on input "text" at bounding box center [716, 68] width 104 height 11
click at [677, 67] on input "text" at bounding box center [716, 68] width 104 height 11
type input "Comprovació/Ajust Detector"
click at [679, 96] on input "text" at bounding box center [716, 94] width 95 height 11
type input "SI"
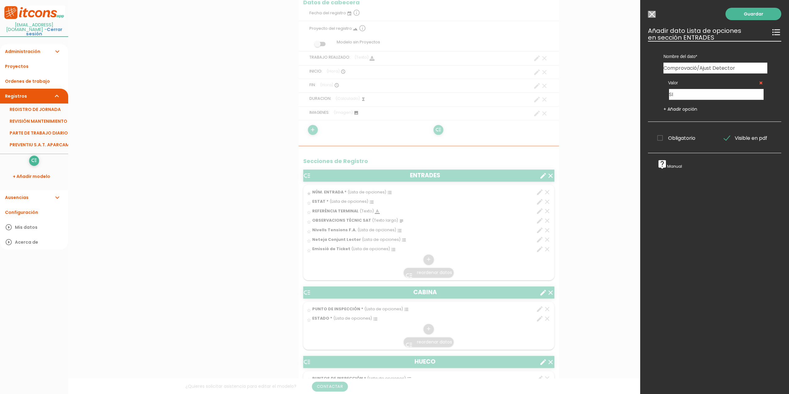
click at [687, 110] on link "+ Añadir opción" at bounding box center [681, 109] width 34 height 6
click at [683, 119] on input "text" at bounding box center [716, 120] width 95 height 11
type input "NO"
click at [686, 137] on link "+ Añadir opción" at bounding box center [681, 135] width 34 height 6
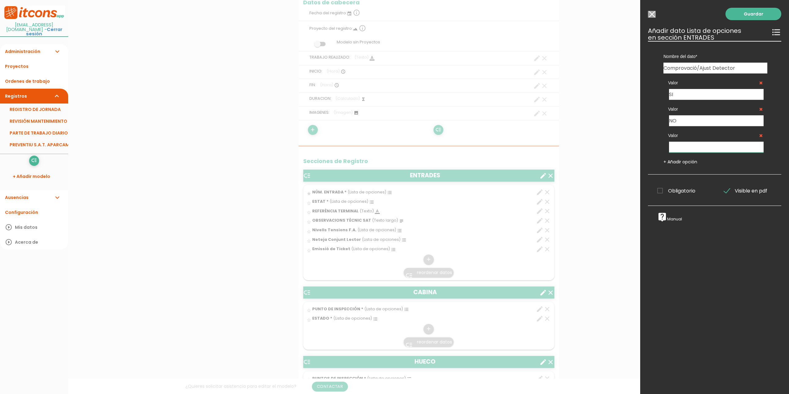
click at [681, 145] on input "text" at bounding box center [716, 147] width 95 height 11
type input "N.P."
click at [751, 14] on link "Guardar" at bounding box center [754, 14] width 56 height 12
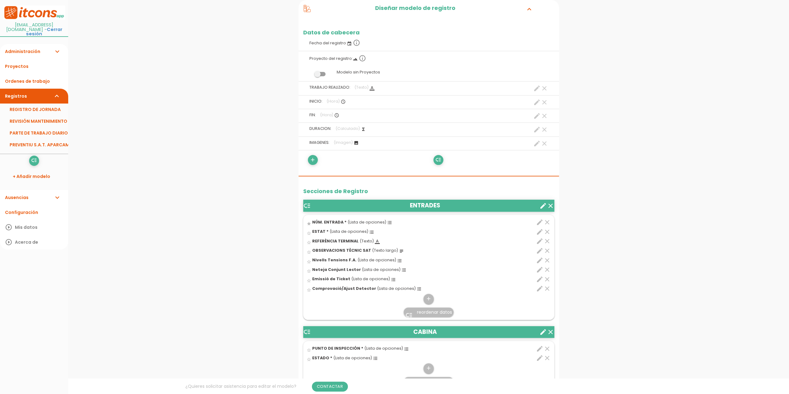
scroll to position [103, 0]
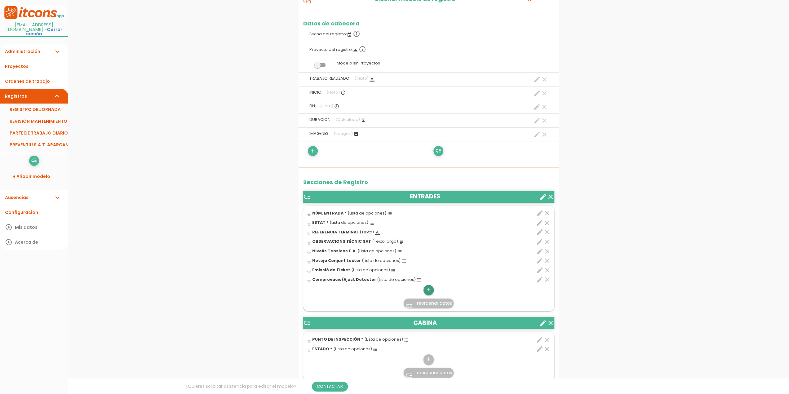
click at [428, 288] on icon "add" at bounding box center [429, 290] width 6 height 10
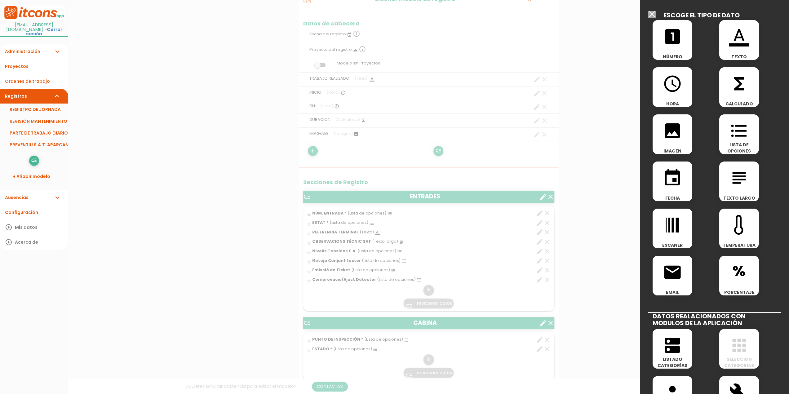
click at [733, 39] on icon "format_color_text" at bounding box center [740, 37] width 20 height 20
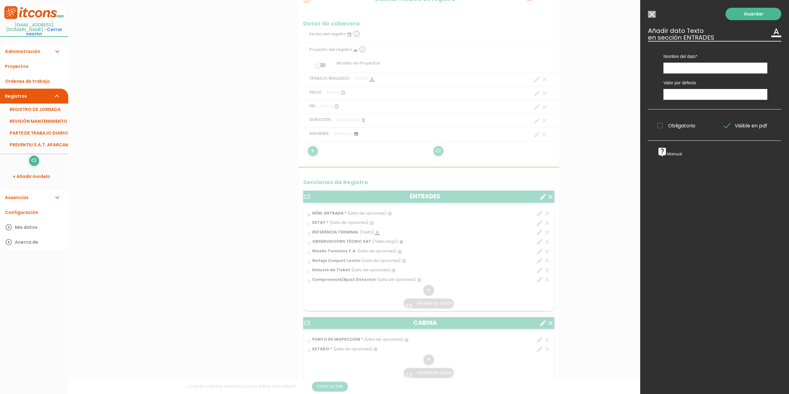
click at [675, 68] on input "text" at bounding box center [716, 68] width 104 height 11
type input "Verificació Cablejat"
click at [681, 92] on input "text" at bounding box center [716, 94] width 104 height 11
click at [652, 15] on input "Modelo sin Ordenes de trabajo" at bounding box center [652, 14] width 8 height 7
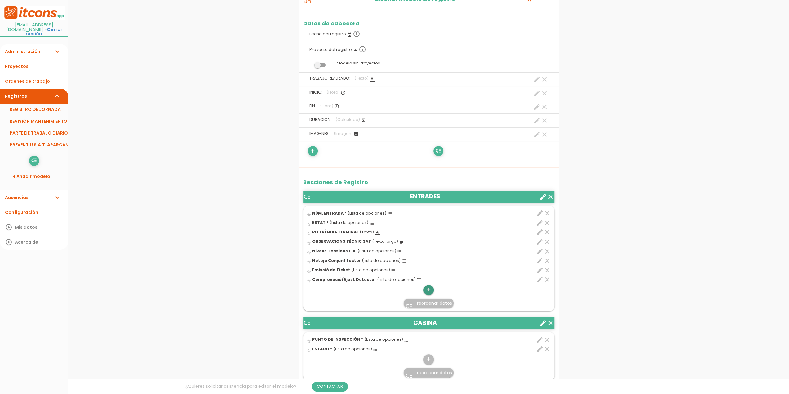
click at [426, 291] on icon "add" at bounding box center [429, 290] width 6 height 10
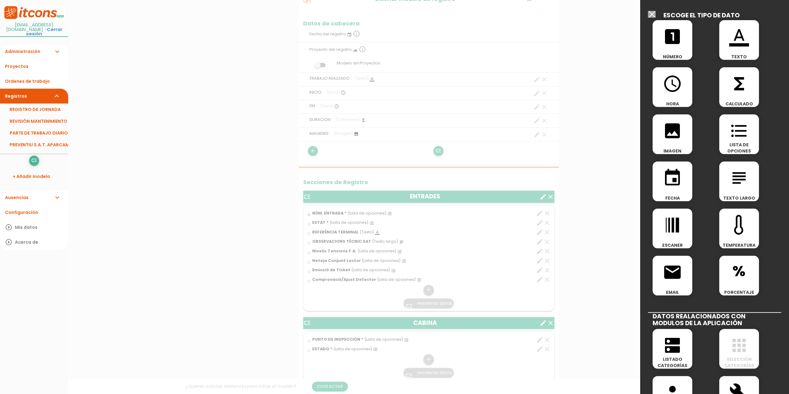
click at [741, 138] on icon "format_list_bulleted" at bounding box center [740, 131] width 20 height 20
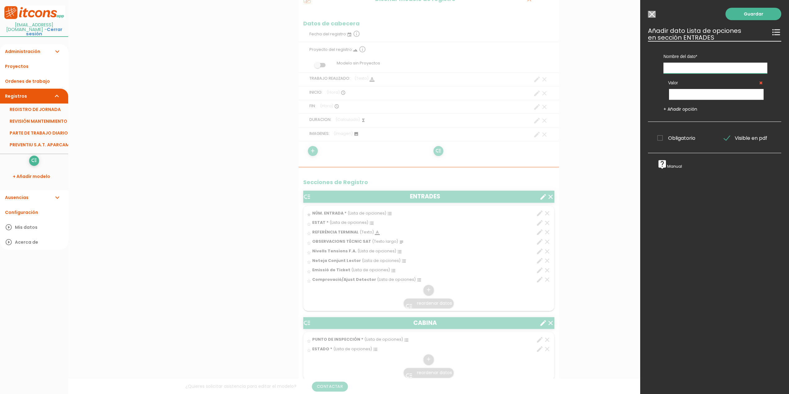
click at [697, 67] on input "text" at bounding box center [716, 68] width 104 height 11
type input "Verificació Connexions"
click at [687, 95] on input "text" at bounding box center [716, 94] width 95 height 11
type input "SI"
click at [685, 109] on link "+ Añadir opción" at bounding box center [681, 109] width 34 height 6
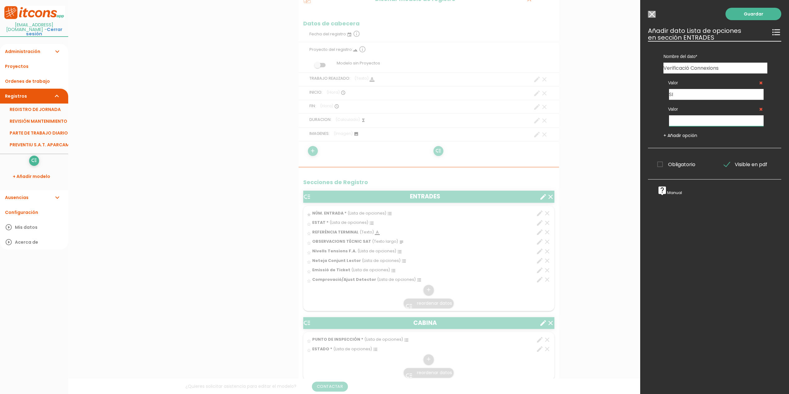
click at [679, 121] on input "text" at bounding box center [716, 120] width 95 height 11
type input "NO"
click at [748, 15] on link "Guardar" at bounding box center [754, 14] width 56 height 12
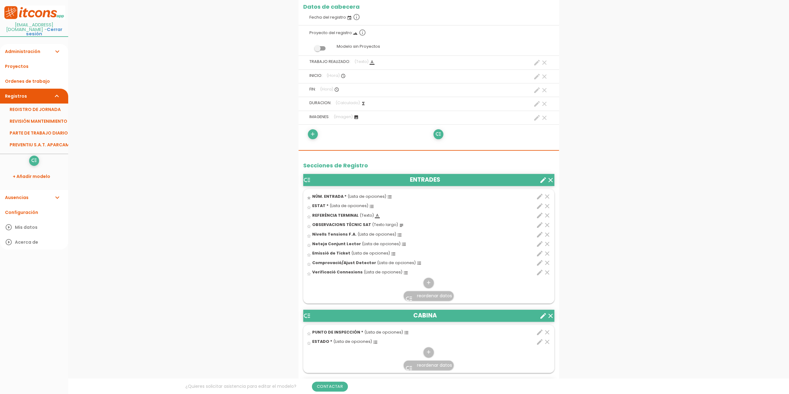
scroll to position [132, 0]
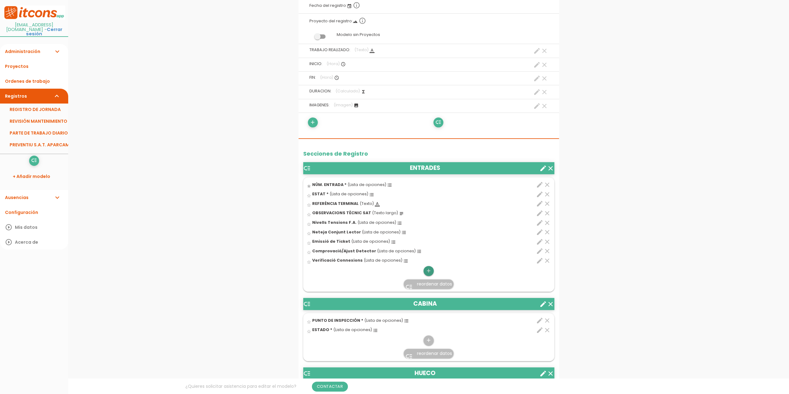
click at [427, 268] on icon "add" at bounding box center [429, 271] width 6 height 10
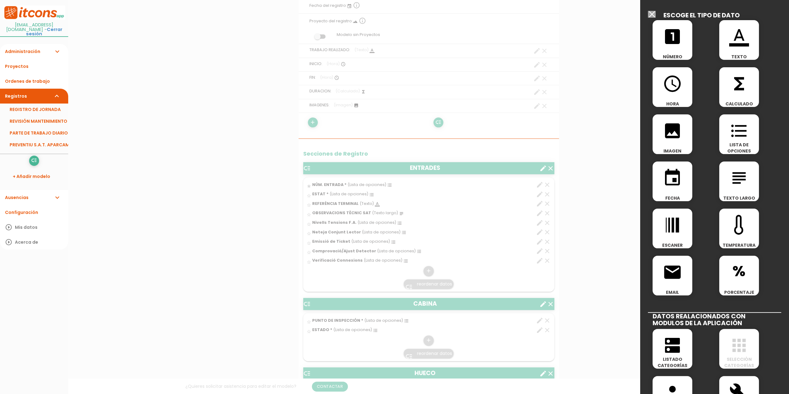
click at [737, 135] on icon "format_list_bulleted" at bounding box center [740, 131] width 20 height 20
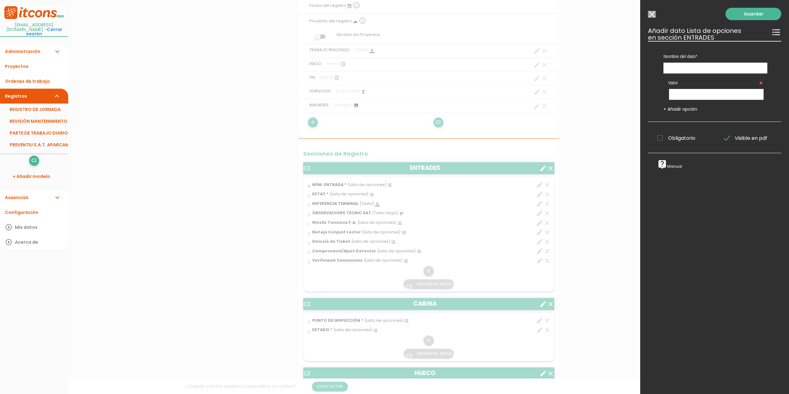
click at [682, 69] on input "text" at bounding box center [716, 68] width 104 height 11
type input "A"
type input "V"
type input "Comprovació/Ajust Autocutter"
click at [698, 96] on input "text" at bounding box center [716, 94] width 95 height 11
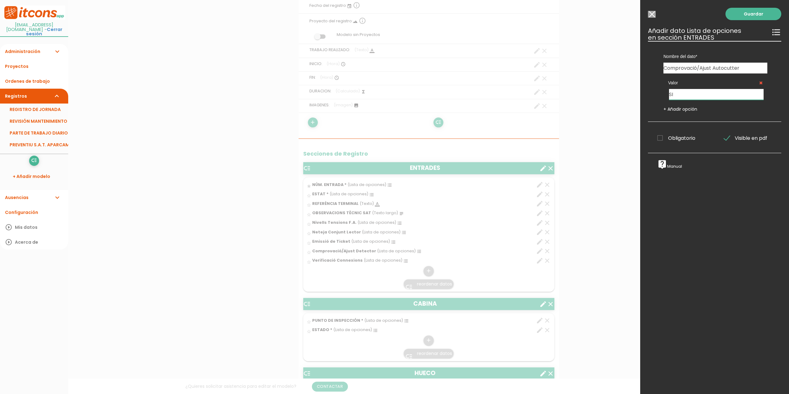
type input "SI"
click at [685, 109] on link "+ Añadir opción" at bounding box center [681, 109] width 34 height 6
click at [678, 122] on input "text" at bounding box center [716, 120] width 95 height 11
type input "NO"
click at [680, 135] on link "+ Añadir opción" at bounding box center [681, 135] width 34 height 6
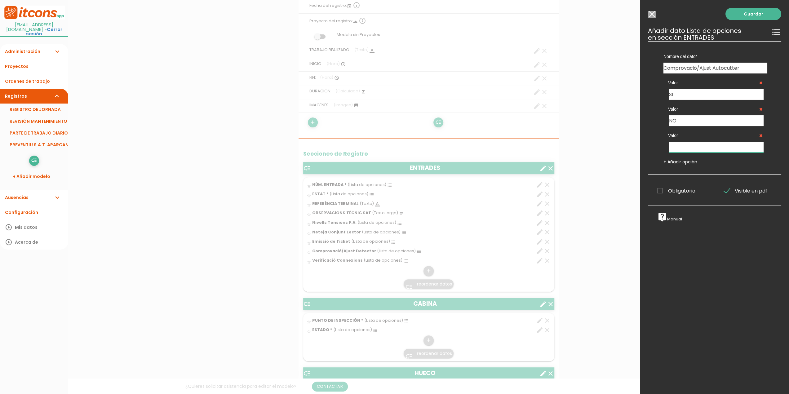
click at [677, 146] on input "text" at bounding box center [716, 147] width 95 height 11
type input "N.P."
click at [748, 14] on link "Guardar" at bounding box center [754, 14] width 56 height 12
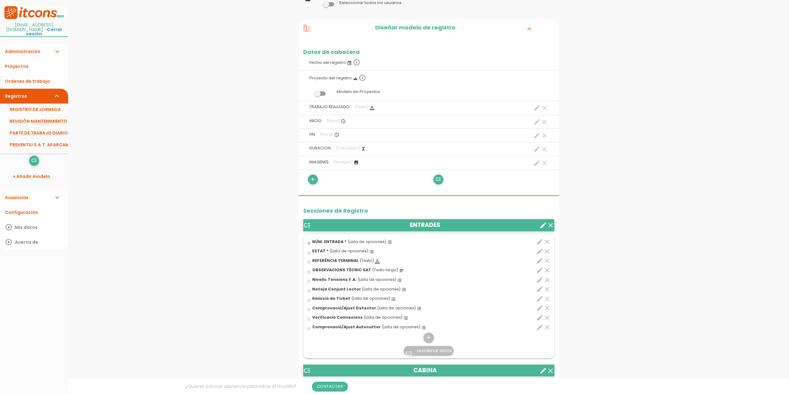
scroll to position [100, 0]
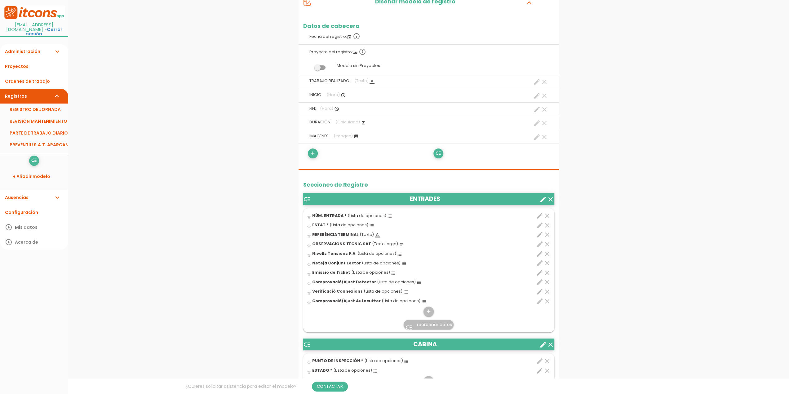
click at [366, 301] on span "Comprovació/Ajust Autocutter" at bounding box center [346, 300] width 69 height 5
click at [0, 0] on input "star_border" at bounding box center [0, 0] width 0 height 0
drag, startPoint x: 419, startPoint y: 301, endPoint x: 421, endPoint y: 276, distance: 24.3
click at [421, 276] on ul "star_border NÚM. ENTRADA * (Lista de opciones) format_list_bulleted clear edit …" at bounding box center [428, 270] width 251 height 124
click at [430, 323] on span "reordenar datos" at bounding box center [434, 325] width 35 height 6
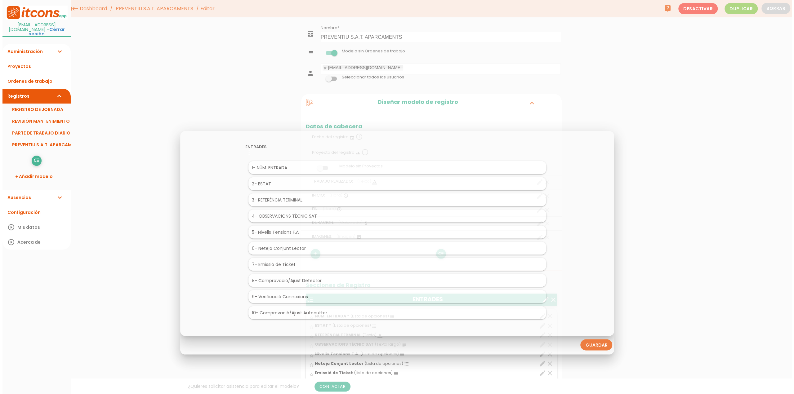
scroll to position [0, 0]
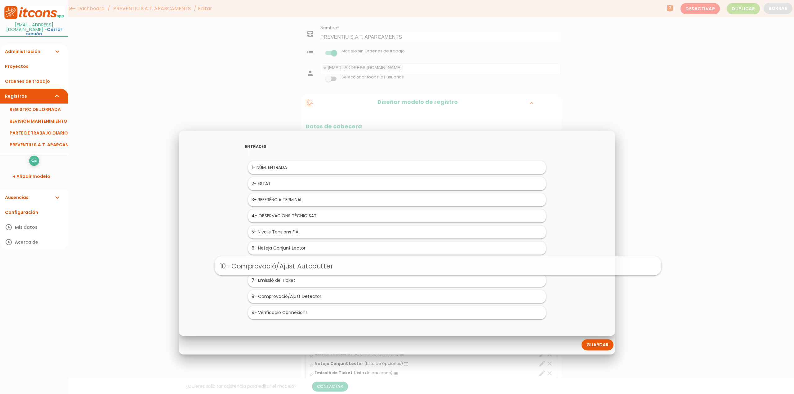
drag, startPoint x: 298, startPoint y: 314, endPoint x: 339, endPoint y: 266, distance: 62.7
click at [600, 345] on link "Guardar" at bounding box center [598, 345] width 32 height 11
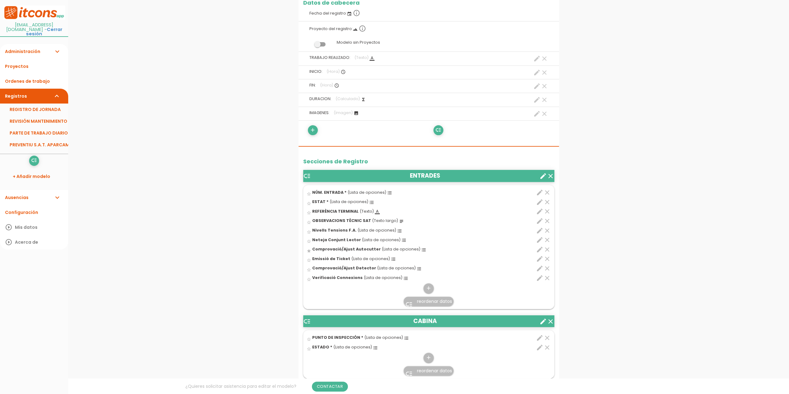
scroll to position [124, 0]
click at [428, 285] on icon "add" at bounding box center [429, 288] width 6 height 10
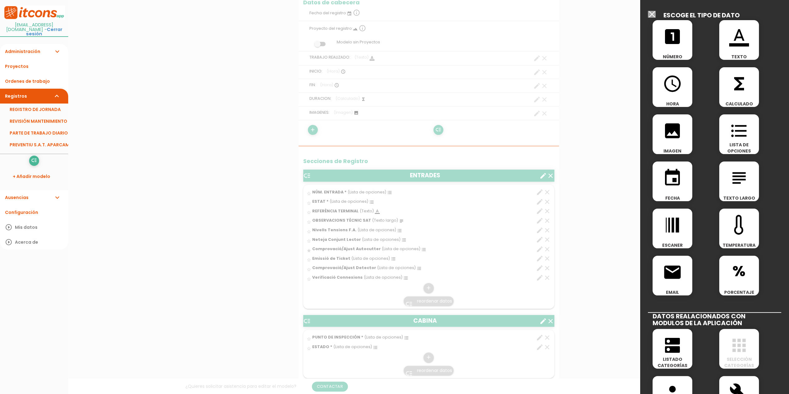
click at [735, 130] on icon "format_list_bulleted" at bounding box center [740, 131] width 20 height 20
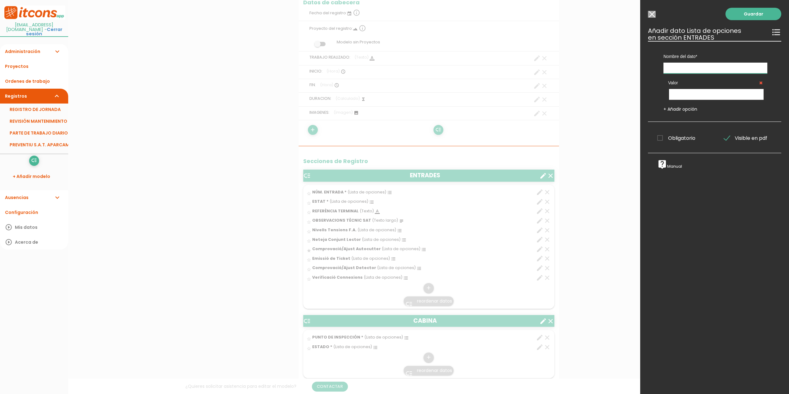
click at [692, 66] on input "text" at bounding box center [716, 68] width 104 height 11
click at [696, 67] on input "BARRERA: Netaja i Engreixament" at bounding box center [716, 68] width 104 height 11
type input "BARRERA: Neteja i Engreixament"
click at [701, 93] on input "text" at bounding box center [716, 94] width 95 height 11
type input "SI"
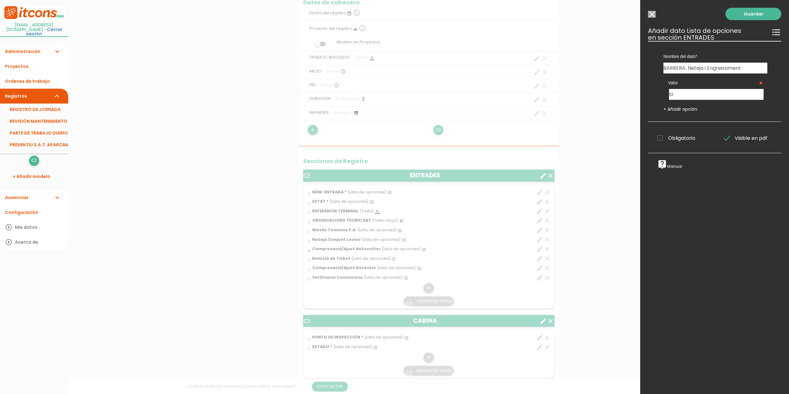
click at [674, 109] on link "+ Añadir opción" at bounding box center [681, 109] width 34 height 6
click at [677, 121] on input "text" at bounding box center [716, 120] width 95 height 11
type input "NO"
click at [683, 135] on link "+ Añadir opción" at bounding box center [681, 135] width 34 height 6
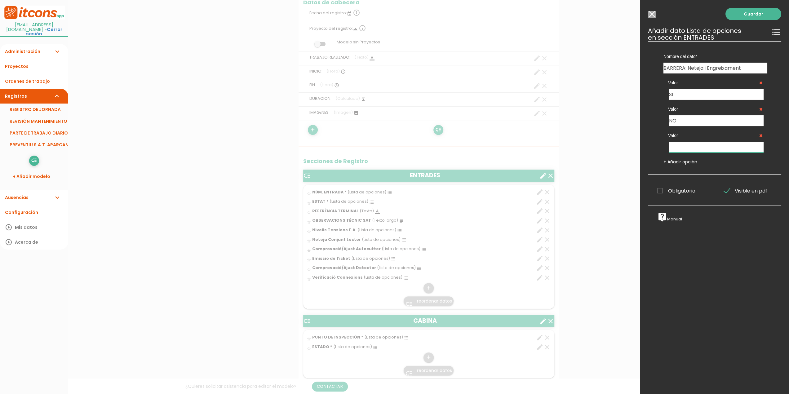
click at [676, 146] on input "text" at bounding box center [716, 147] width 95 height 11
type input "N.P."
click at [751, 14] on link "Guardar" at bounding box center [754, 14] width 56 height 12
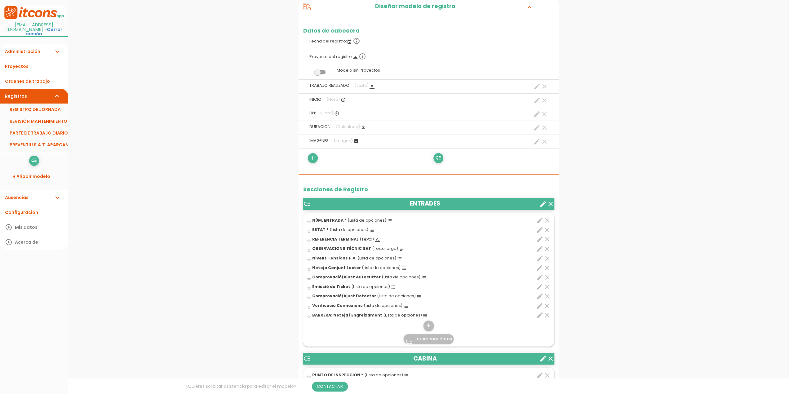
scroll to position [134, 0]
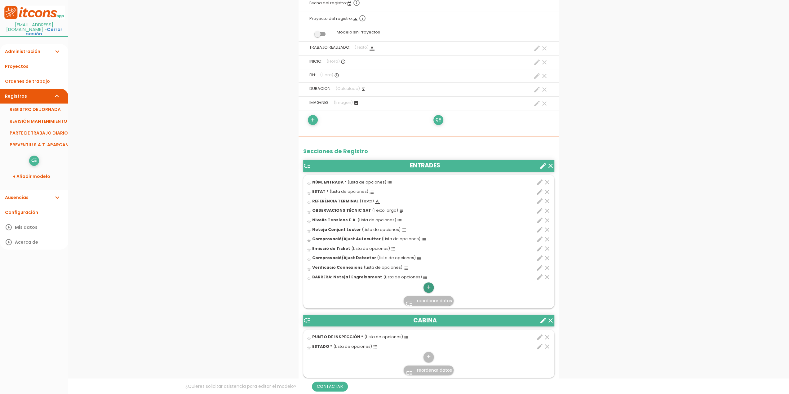
click at [430, 288] on icon "add" at bounding box center [429, 288] width 6 height 10
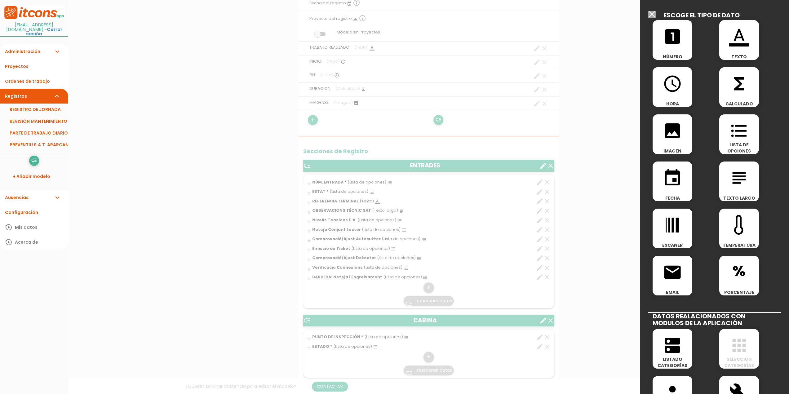
click at [736, 133] on icon "format_list_bulleted" at bounding box center [740, 131] width 20 height 20
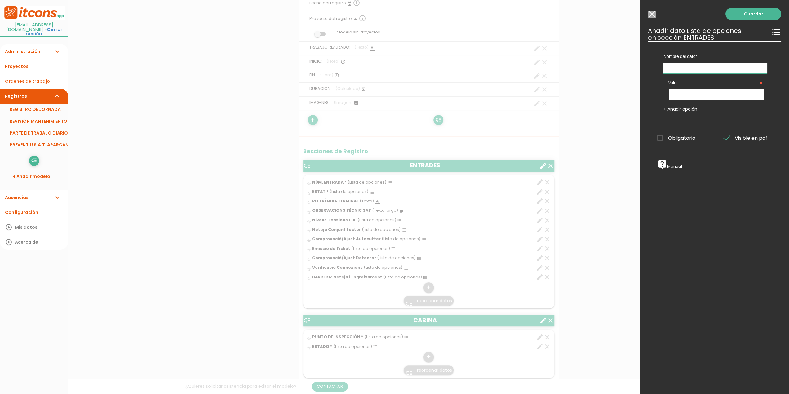
click at [694, 68] on input "text" at bounding box center [716, 68] width 104 height 11
type input "BARRERA: [PERSON_NAME]/Articulació"
click at [687, 93] on input "text" at bounding box center [716, 94] width 95 height 11
type input "SI"
click at [684, 109] on link "+ Añadir opción" at bounding box center [681, 109] width 34 height 6
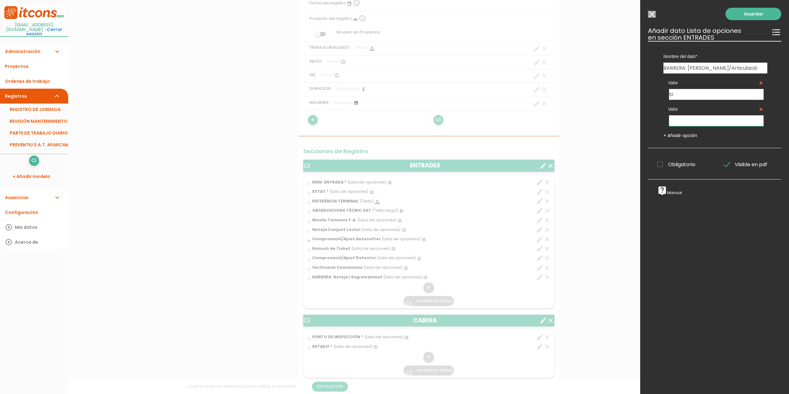
click at [678, 121] on input "text" at bounding box center [716, 120] width 95 height 11
type input "NO"
click at [683, 132] on link "+ Añadir opción" at bounding box center [681, 135] width 34 height 6
click at [677, 145] on input "text" at bounding box center [716, 147] width 95 height 11
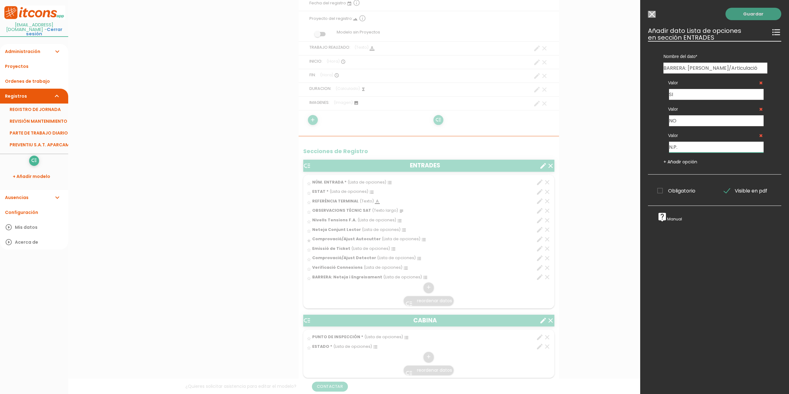
type input "N.P."
click at [747, 14] on link "Guardar" at bounding box center [754, 14] width 56 height 12
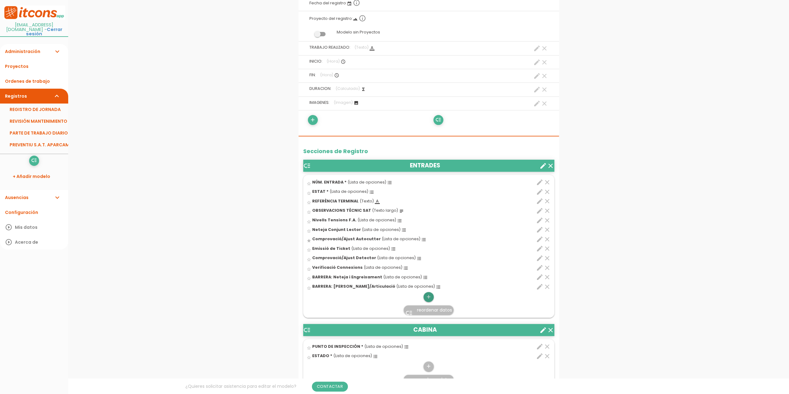
click at [428, 296] on icon "add" at bounding box center [429, 297] width 6 height 10
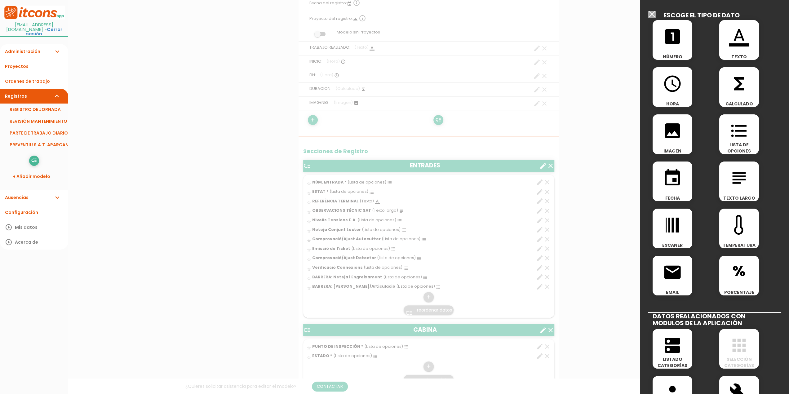
click at [733, 140] on icon "format_list_bulleted" at bounding box center [740, 131] width 20 height 20
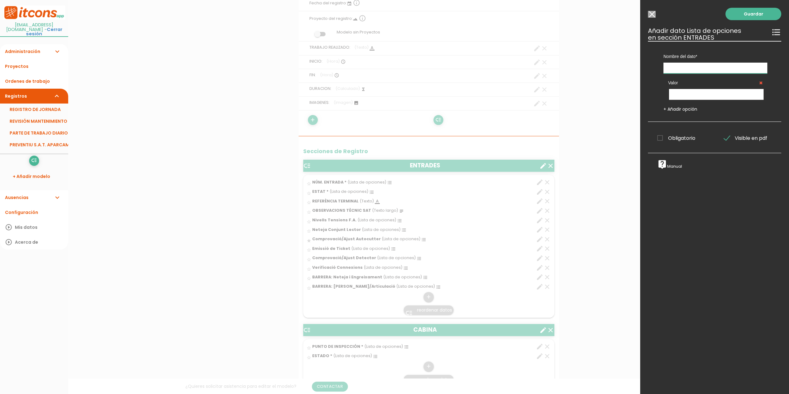
click at [672, 66] on input "text" at bounding box center [716, 68] width 104 height 11
type input "BARRERA: Proves/Adjust Detector"
click at [684, 99] on input "text" at bounding box center [716, 94] width 95 height 11
click at [683, 93] on input "text" at bounding box center [716, 94] width 95 height 11
type input "SI"
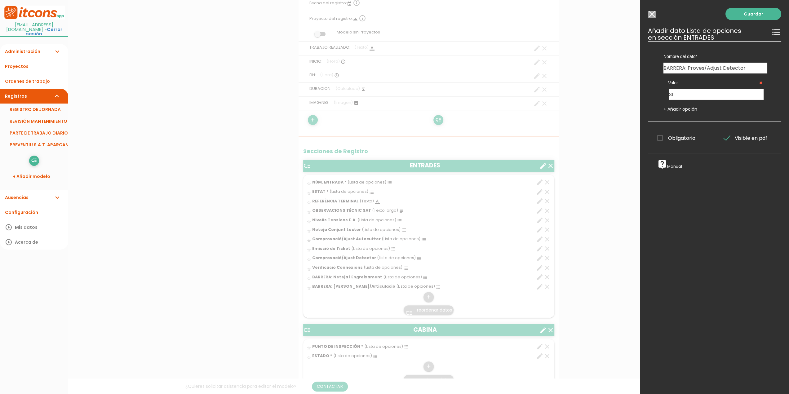
click at [690, 109] on link "+ Añadir opción" at bounding box center [681, 109] width 34 height 6
click at [689, 118] on input "text" at bounding box center [716, 120] width 95 height 11
type input "NO"
click at [685, 135] on link "+ Añadir opción" at bounding box center [681, 135] width 34 height 6
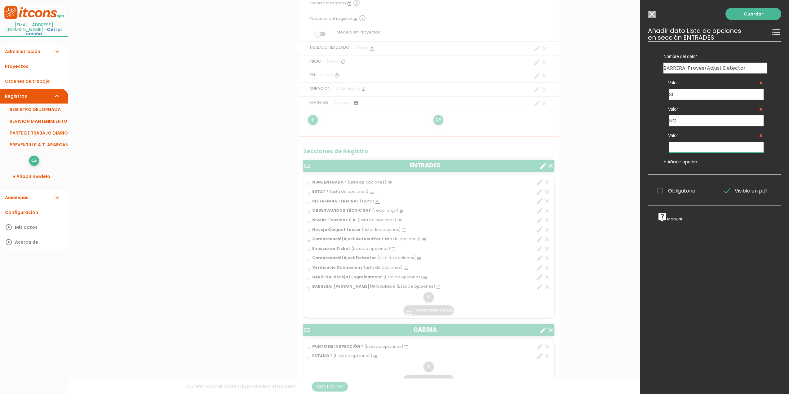
click at [680, 147] on input "text" at bounding box center [716, 147] width 95 height 11
type input "N.P."
click at [747, 14] on link "Guardar" at bounding box center [754, 14] width 56 height 12
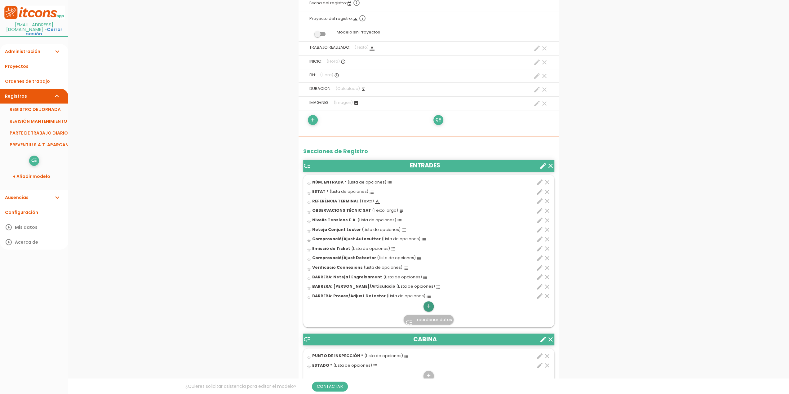
click at [429, 305] on icon "add" at bounding box center [429, 306] width 6 height 10
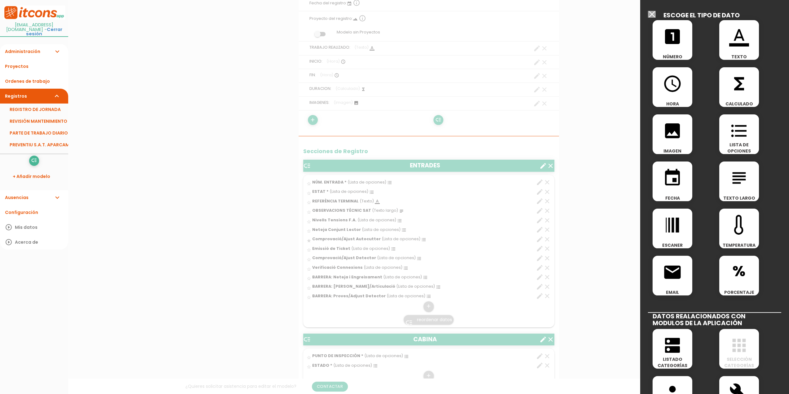
click at [737, 133] on icon "format_list_bulleted" at bounding box center [740, 131] width 20 height 20
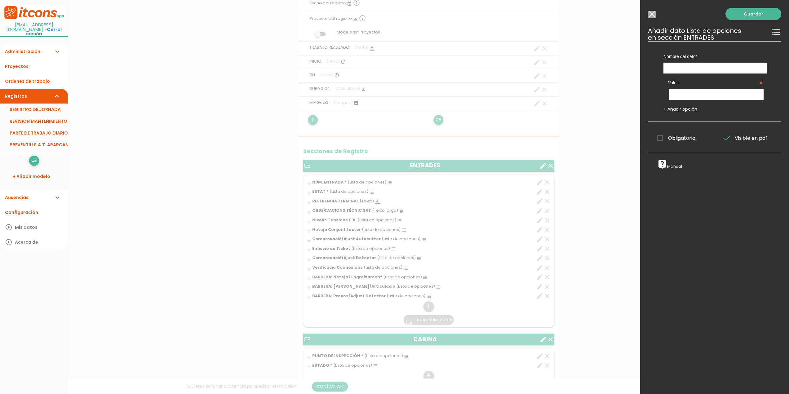
click at [677, 68] on input "text" at bounding box center [716, 68] width 104 height 11
type input "BARRERA: Verificació Connexions"
click at [696, 96] on input "text" at bounding box center [716, 94] width 95 height 11
type input "SI"
click at [682, 109] on link "+ Añadir opción" at bounding box center [681, 109] width 34 height 6
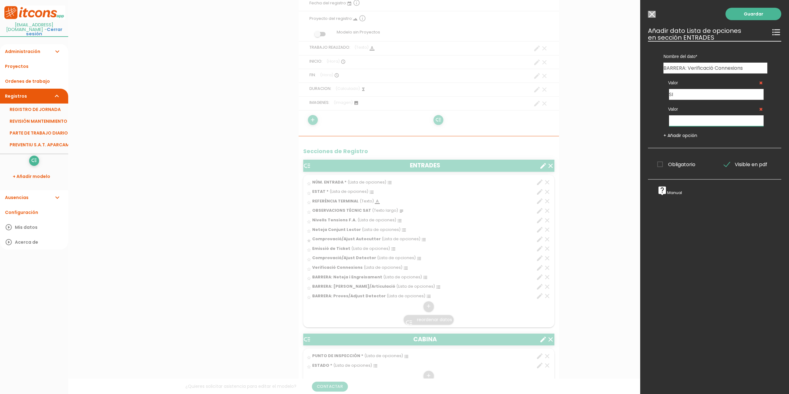
click at [681, 120] on input "text" at bounding box center [716, 120] width 95 height 11
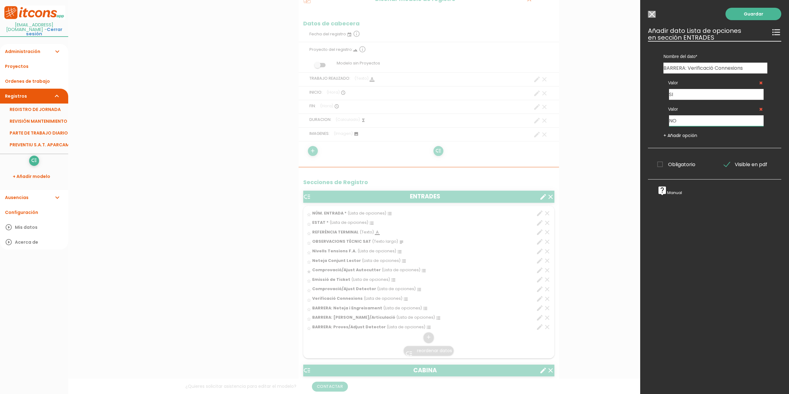
scroll to position [134, 0]
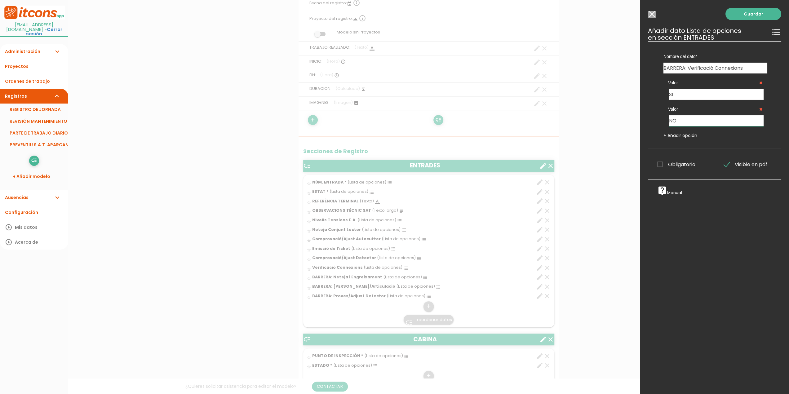
type input "NO"
click at [680, 136] on link "+ Añadir opción" at bounding box center [681, 135] width 34 height 6
click at [676, 149] on input "text" at bounding box center [716, 147] width 95 height 11
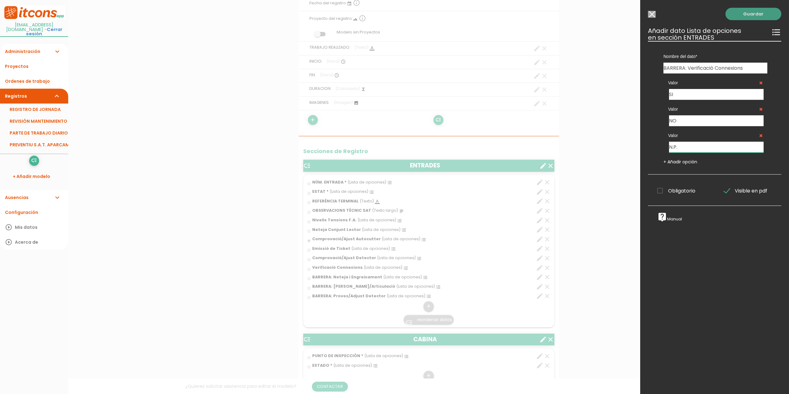
type input "N.P."
click at [749, 17] on link "Guardar" at bounding box center [754, 14] width 56 height 12
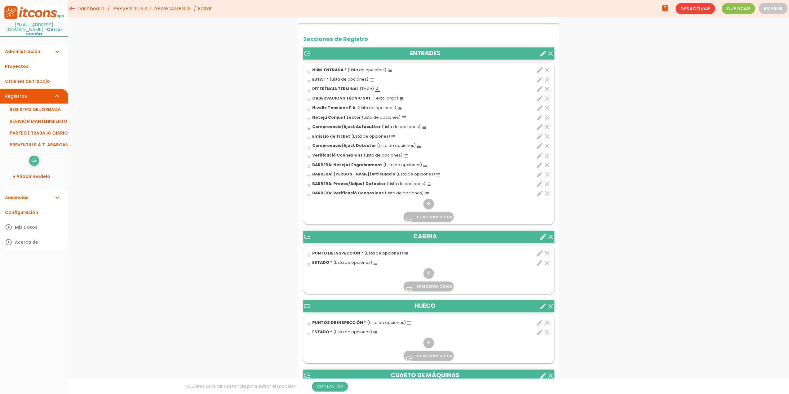
scroll to position [227, 0]
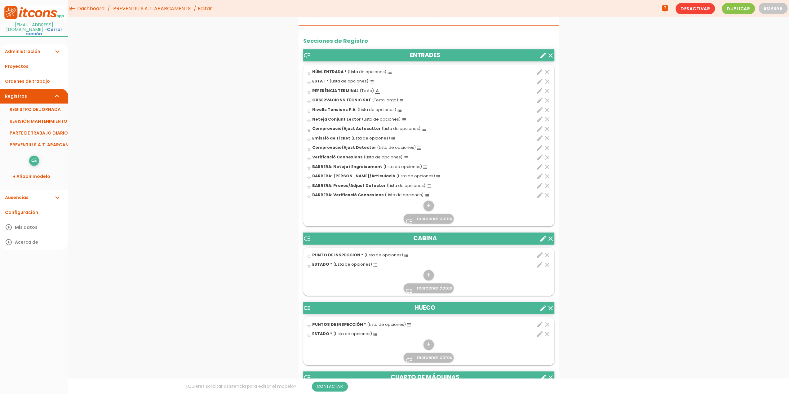
click at [542, 237] on icon "create" at bounding box center [543, 238] width 7 height 7
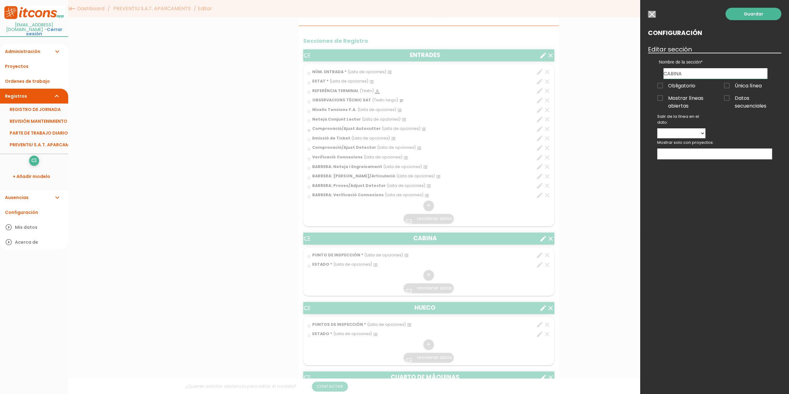
drag, startPoint x: 693, startPoint y: 74, endPoint x: 638, endPoint y: 74, distance: 54.3
click at [559, 74] on form "Guardar all_inbox Nombre PREVENTIU S.A.T. APARCAMENTS list Tipos de Orden de tr…" at bounding box center [429, 370] width 261 height 1182
type input "SORTIDES"
click at [750, 16] on link "Guardar" at bounding box center [754, 14] width 56 height 12
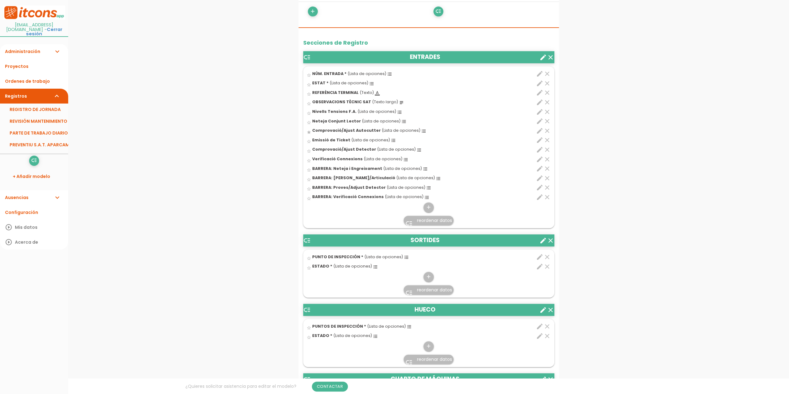
scroll to position [258, 0]
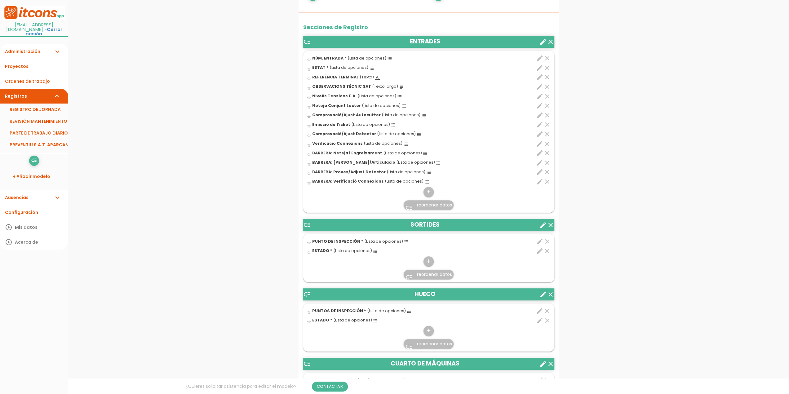
click at [540, 57] on icon "edit" at bounding box center [539, 58] width 7 height 7
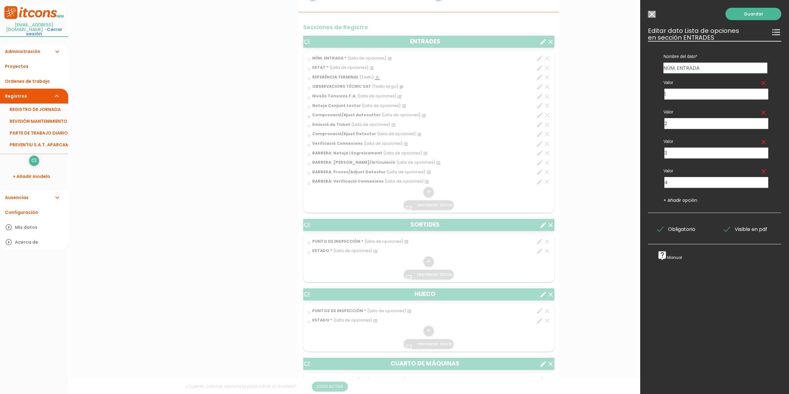
click at [650, 14] on input "Modelo sin Ordenes de trabajo" at bounding box center [652, 14] width 8 height 7
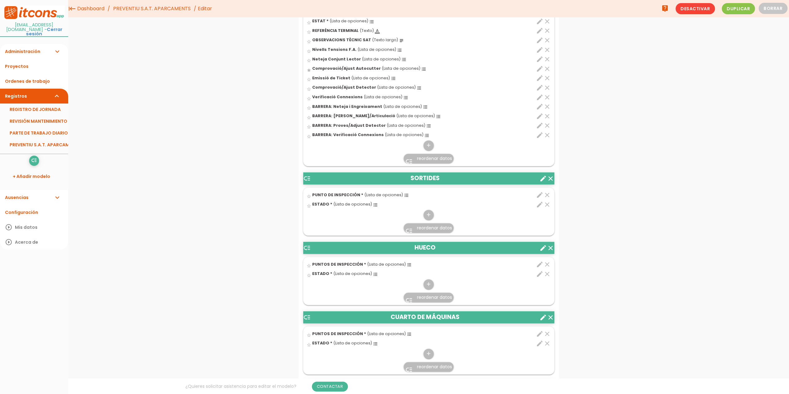
scroll to position [289, 0]
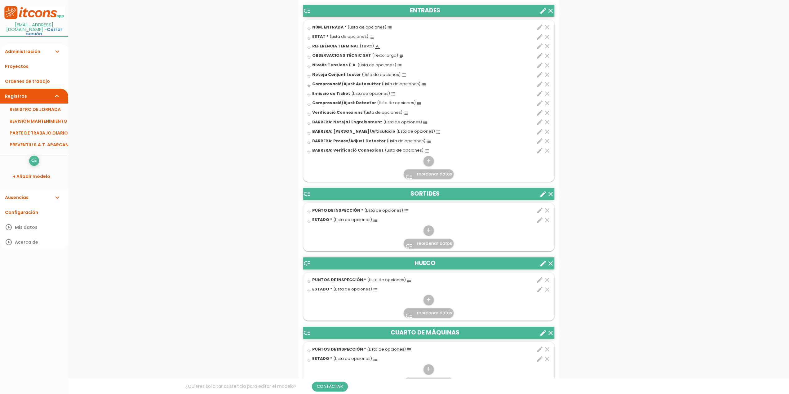
click at [541, 263] on icon "create" at bounding box center [543, 263] width 7 height 7
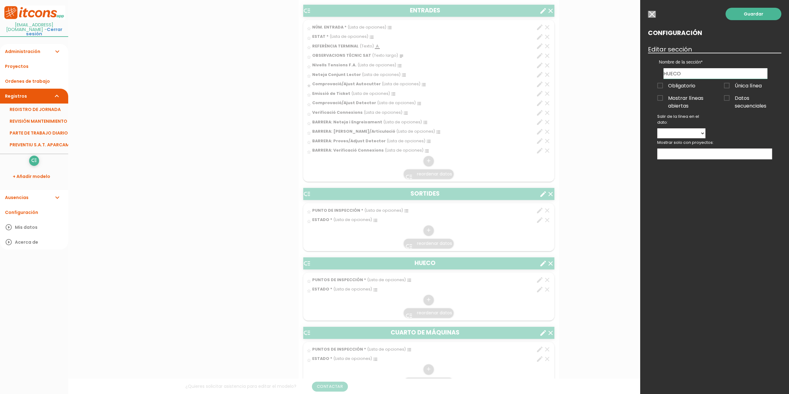
drag, startPoint x: 690, startPoint y: 71, endPoint x: 632, endPoint y: 77, distance: 59.0
click at [559, 77] on form "Guardar all_inbox Nombre PREVENTIU S.A.T. APARCAMENTS list Tipos de Orden de tr…" at bounding box center [429, 325] width 261 height 1182
click at [381, 156] on div at bounding box center [394, 147] width 789 height 493
click at [429, 159] on div at bounding box center [394, 147] width 789 height 493
click at [653, 13] on input "button" at bounding box center [652, 14] width 8 height 7
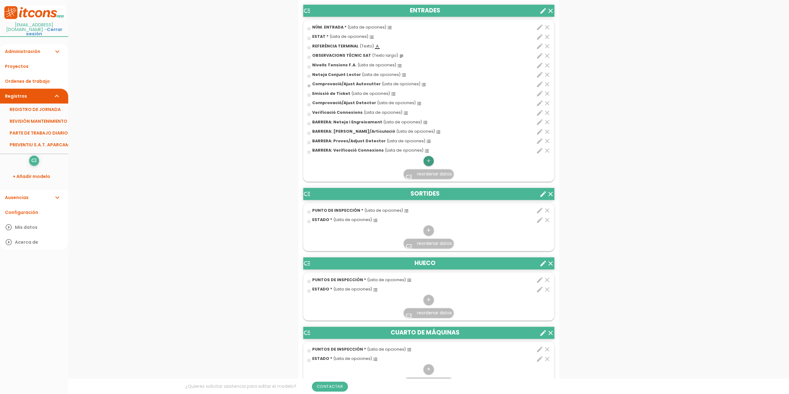
click at [430, 158] on icon "add" at bounding box center [429, 161] width 6 height 10
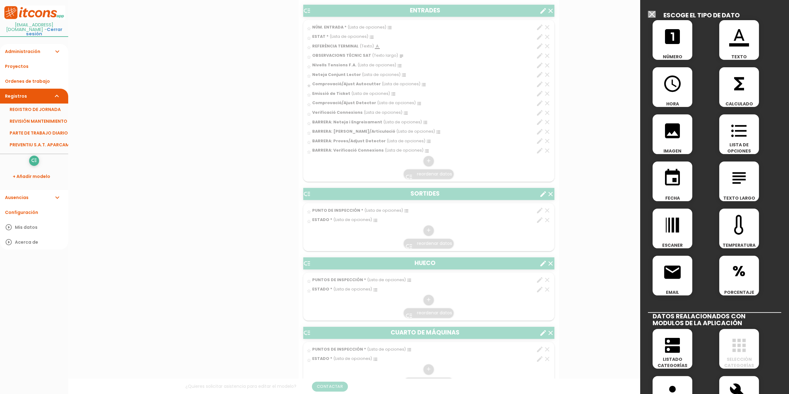
click at [735, 133] on icon "format_list_bulleted" at bounding box center [740, 131] width 20 height 20
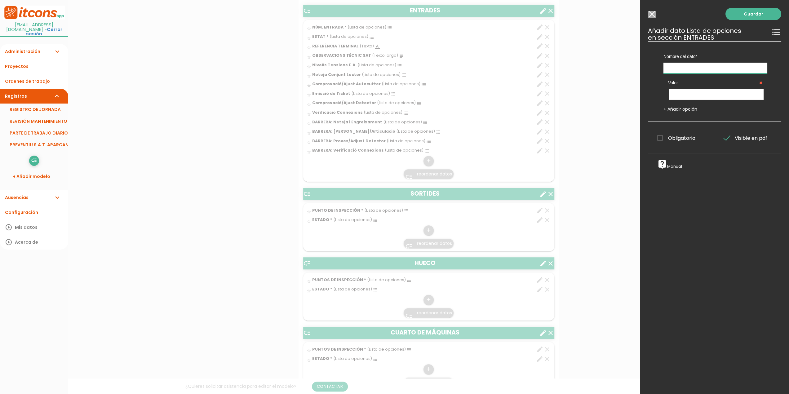
click at [683, 64] on input "text" at bounding box center [716, 68] width 104 height 11
type input "BARRERA: Proves Funcionament"
click at [687, 93] on input "text" at bounding box center [716, 94] width 95 height 11
type input "SI"
click at [683, 109] on link "+ Añadir opción" at bounding box center [681, 109] width 34 height 6
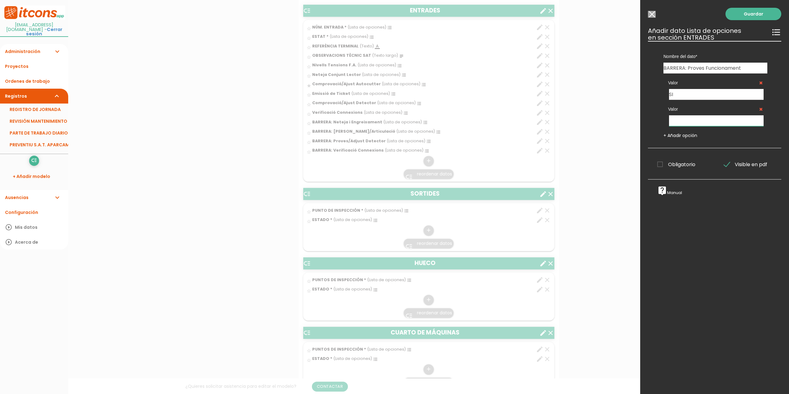
click at [677, 118] on input "text" at bounding box center [716, 120] width 95 height 11
type input "NO"
click at [682, 136] on link "+ Añadir opción" at bounding box center [681, 135] width 34 height 6
drag, startPoint x: 678, startPoint y: 145, endPoint x: 676, endPoint y: 148, distance: 4.0
click at [678, 145] on input "text" at bounding box center [716, 147] width 95 height 11
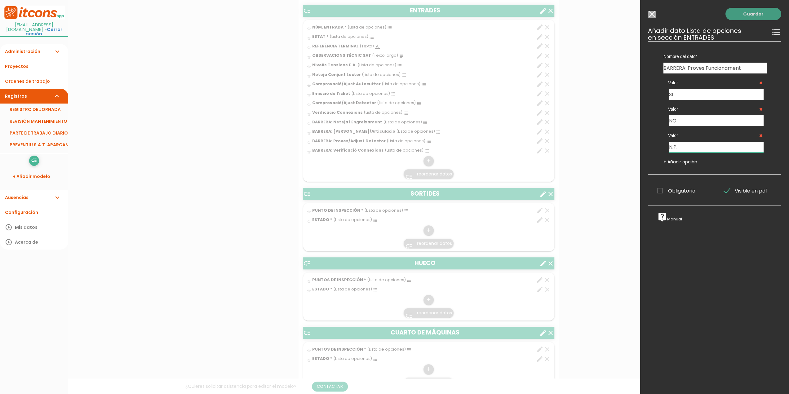
type input "N.P."
click at [749, 15] on link "Guardar" at bounding box center [754, 14] width 56 height 12
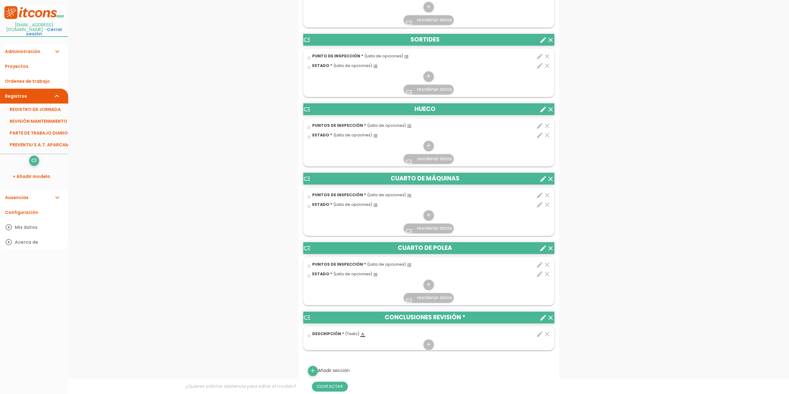
scroll to position [434, 0]
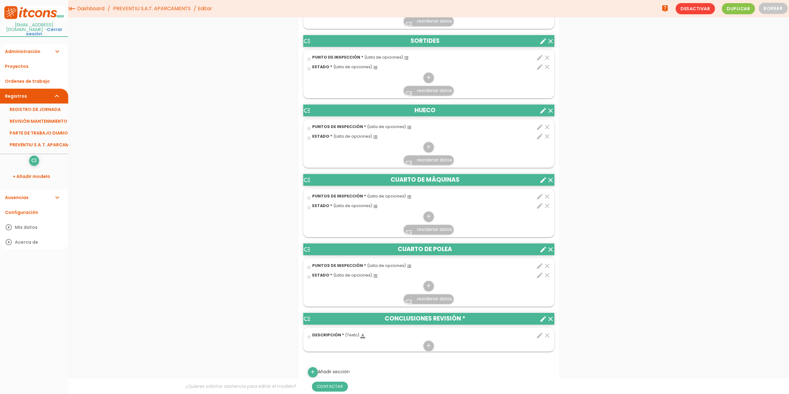
click at [425, 110] on header "low_priority HUECO clear create" at bounding box center [428, 111] width 251 height 12
click at [543, 109] on icon "create" at bounding box center [543, 110] width 7 height 7
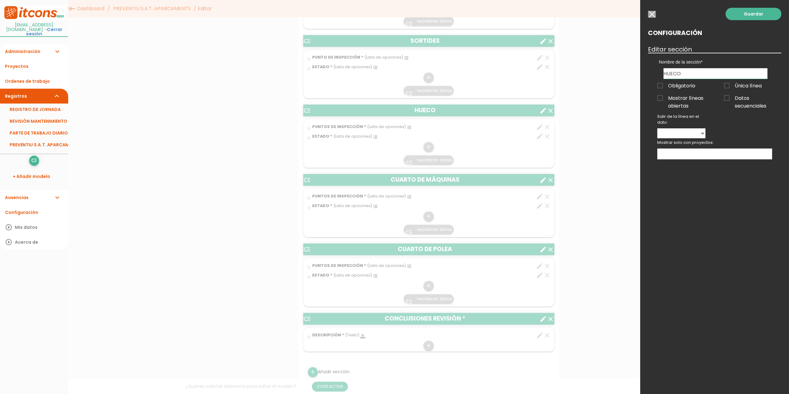
drag, startPoint x: 661, startPoint y: 72, endPoint x: 635, endPoint y: 74, distance: 26.1
click at [559, 74] on form "Guardar all_inbox Nombre PREVENTIU S.A.T. APARCAMENTS list Tipos de Orden de tr…" at bounding box center [429, 168] width 261 height 1192
type input "CAIXES AUTOMÀTIQUES"
click at [757, 12] on link "Guardar" at bounding box center [754, 14] width 56 height 12
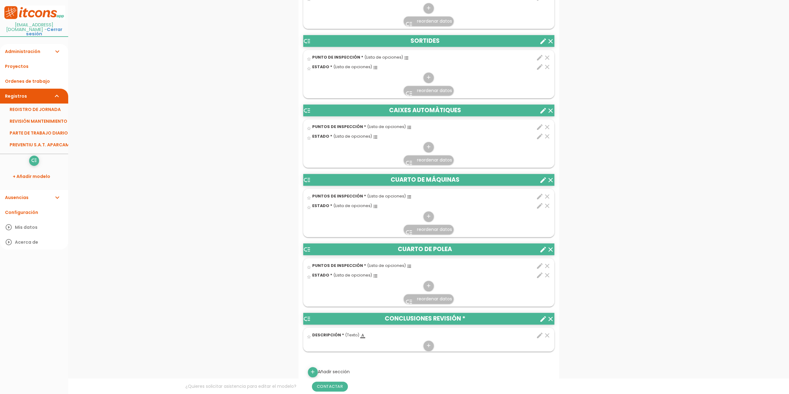
click at [426, 178] on header "low_priority CUARTO DE MÁQUINAS clear create" at bounding box center [428, 180] width 251 height 12
click at [542, 178] on icon "create" at bounding box center [543, 179] width 7 height 7
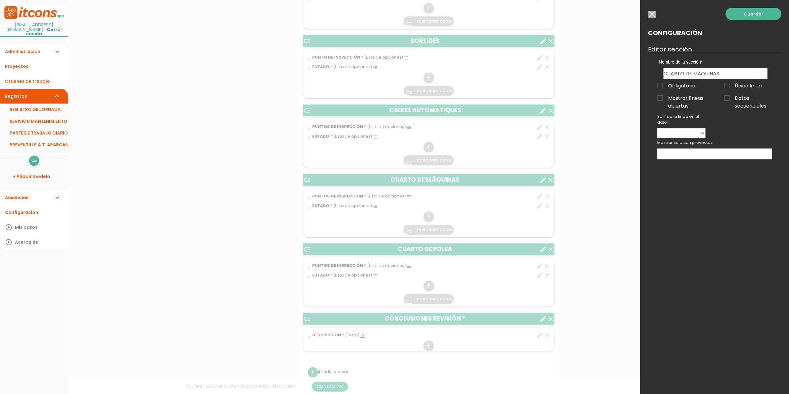
drag, startPoint x: 727, startPoint y: 70, endPoint x: 639, endPoint y: 77, distance: 88.0
click at [559, 77] on form "Guardar all_inbox Nombre PREVENTIU S.A.T. APARCAMENTS list Tipos de Orden de tr…" at bounding box center [429, 168] width 261 height 1192
drag, startPoint x: 725, startPoint y: 72, endPoint x: 649, endPoint y: 75, distance: 76.4
click at [649, 75] on div "Nombre de la sección ENTRADES SORTIDES CAIXES AUTOMÀTIQUES CUARTO DE MÁQUINAS C…" at bounding box center [714, 66] width 133 height 26
type input "CAIXES MANUALS"
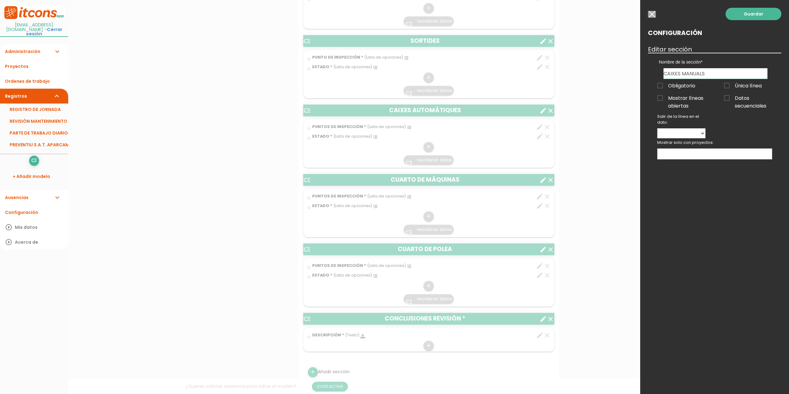
click at [754, 15] on link "Guardar" at bounding box center [754, 14] width 56 height 12
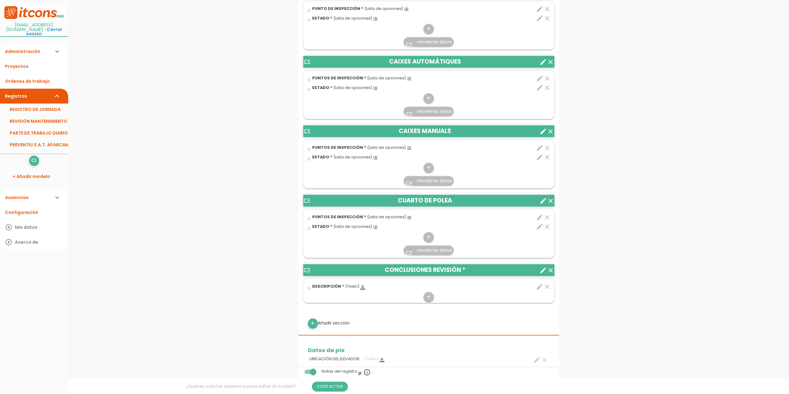
scroll to position [514, 0]
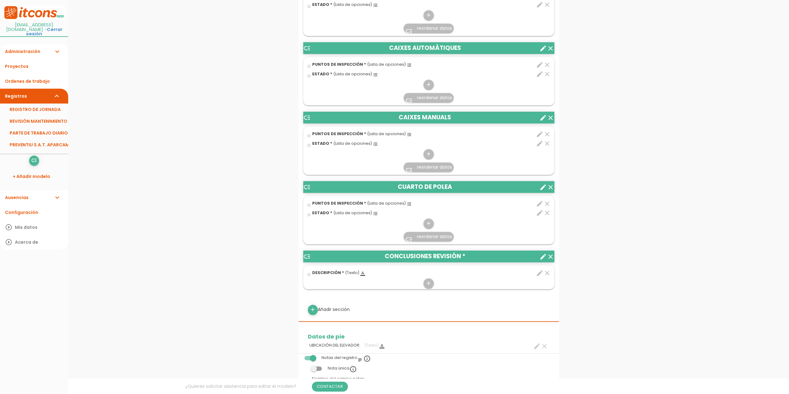
click at [543, 185] on icon "create" at bounding box center [543, 187] width 7 height 7
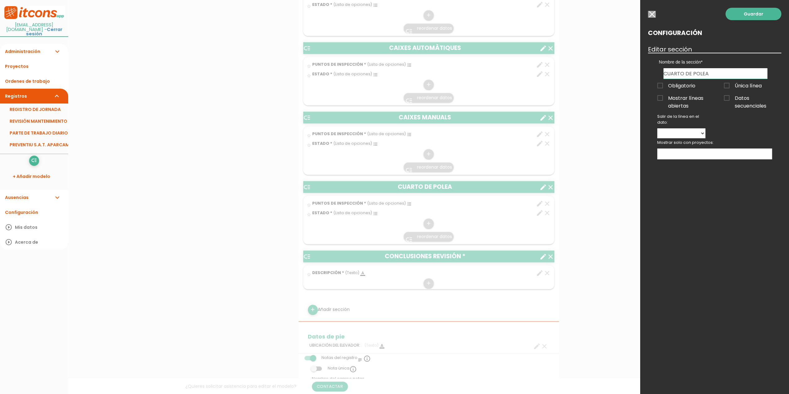
drag, startPoint x: 715, startPoint y: 75, endPoint x: 633, endPoint y: 78, distance: 81.4
click at [559, 78] on form "Guardar all_inbox Nombre PREVENTIU S.A.T. APARCAMENTS list Tipos de Orden de tr…" at bounding box center [429, 106] width 261 height 1192
type input "UNITAT CENTRAL"
click at [752, 14] on link "Guardar" at bounding box center [754, 14] width 56 height 12
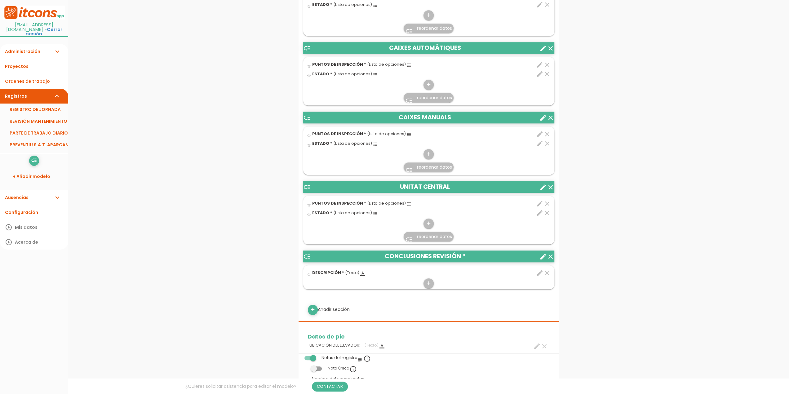
click at [544, 253] on icon "create" at bounding box center [543, 256] width 7 height 7
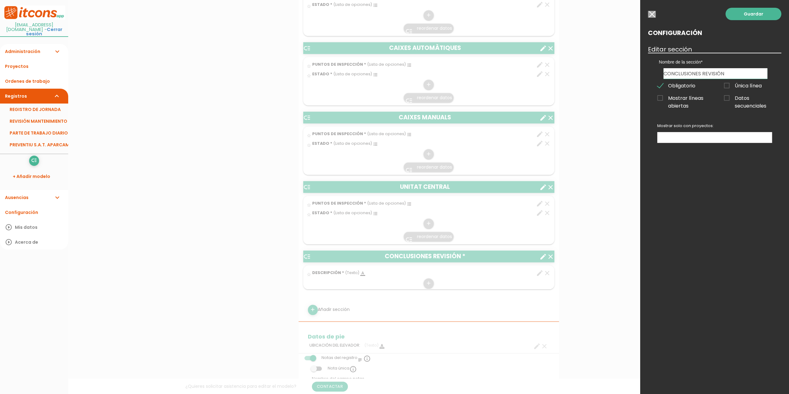
drag, startPoint x: 730, startPoint y: 70, endPoint x: 659, endPoint y: 74, distance: 70.5
click at [659, 74] on div "ENTRADES SORTIDES CAIXES AUTOMÀTIQUES CAIXES MANUALS UNITAT CENTRAL CONCLUSIONE…" at bounding box center [715, 73] width 113 height 11
type input "ALTRES"
click at [751, 13] on link "Guardar" at bounding box center [754, 14] width 56 height 12
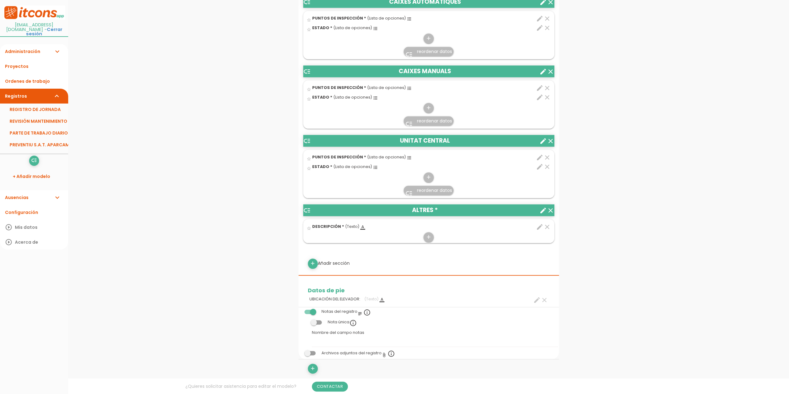
scroll to position [576, 0]
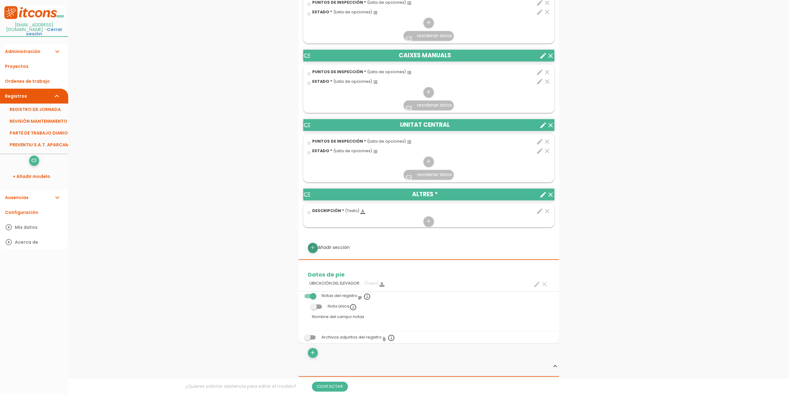
click at [312, 245] on icon "add" at bounding box center [313, 248] width 6 height 10
select select
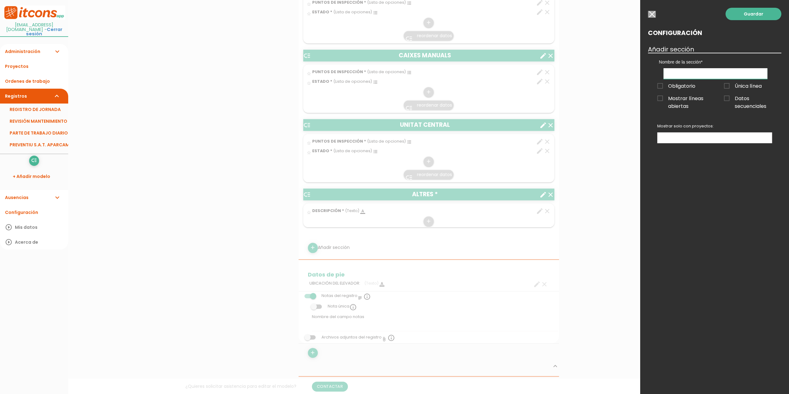
click at [683, 74] on input "text" at bounding box center [716, 73] width 104 height 11
click at [696, 70] on input "text" at bounding box center [716, 73] width 104 height 11
type input "OBSERVACIONS"
click at [757, 15] on link "Guardar" at bounding box center [754, 14] width 56 height 12
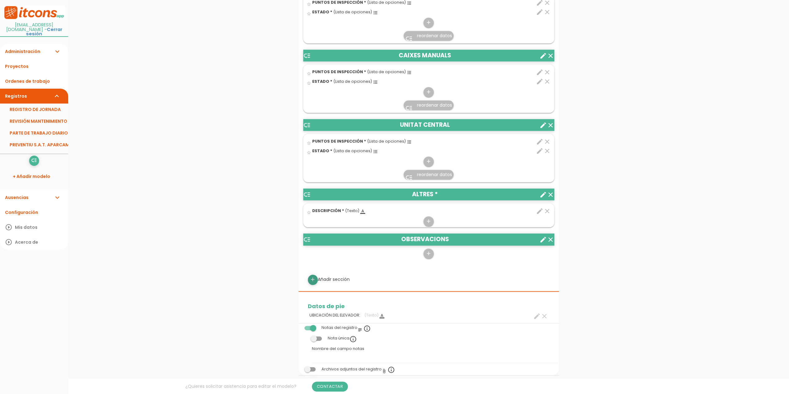
click at [312, 277] on icon "add" at bounding box center [313, 280] width 6 height 10
select select
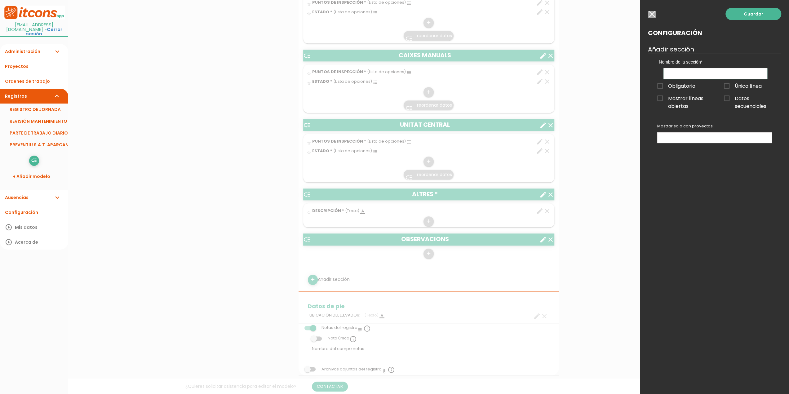
click at [684, 73] on input "text" at bounding box center [716, 73] width 104 height 11
type input "REPARACIONS EFECTUADES"
click at [753, 15] on link "Guardar" at bounding box center [754, 14] width 56 height 12
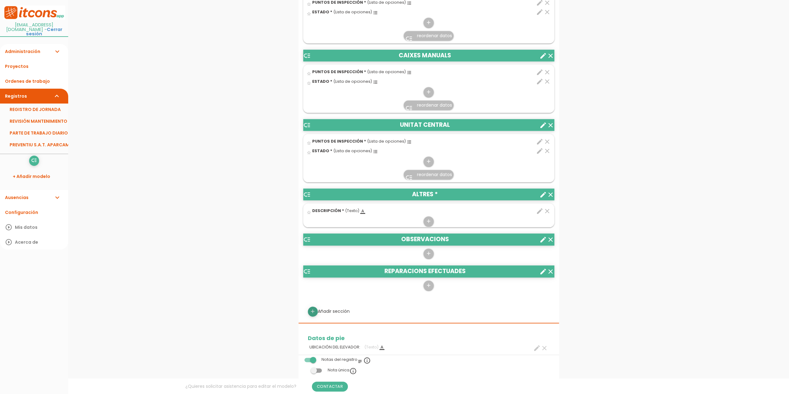
click at [314, 310] on icon "add" at bounding box center [313, 312] width 6 height 10
select select
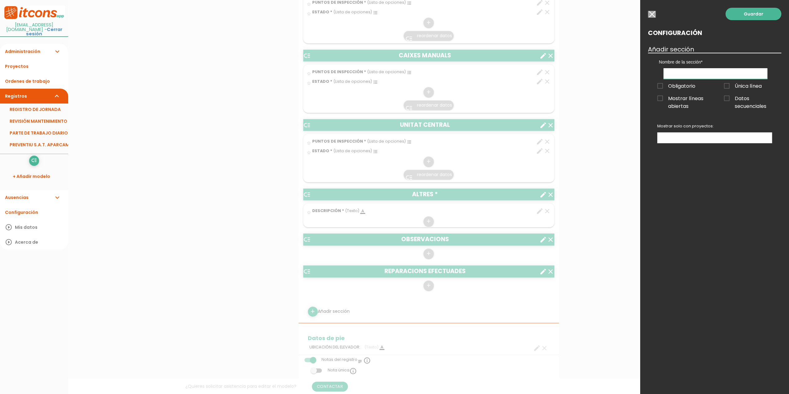
click at [684, 74] on input "text" at bounding box center [716, 73] width 104 height 11
type input "OPERACIONS PENDENTS"
click at [754, 13] on link "Guardar" at bounding box center [754, 14] width 56 height 12
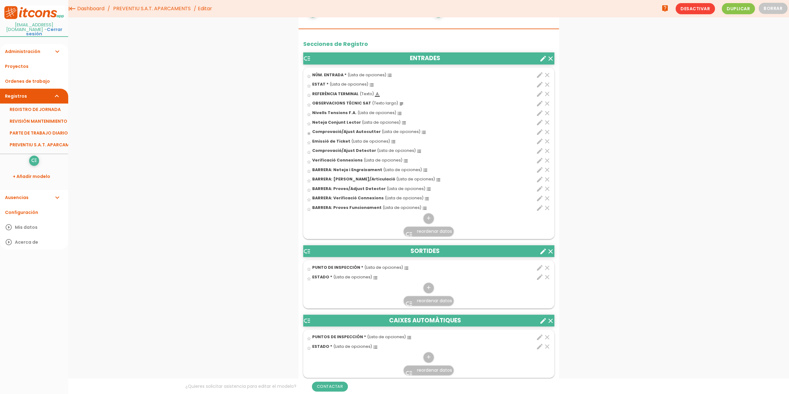
scroll to position [173, 0]
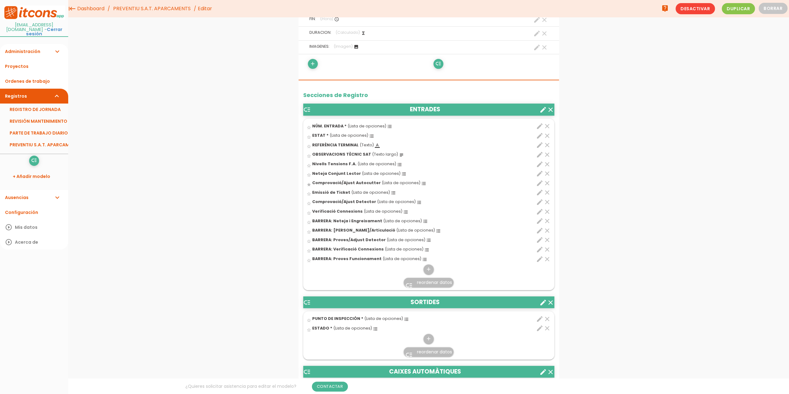
click at [539, 317] on icon "edit" at bounding box center [539, 318] width 7 height 7
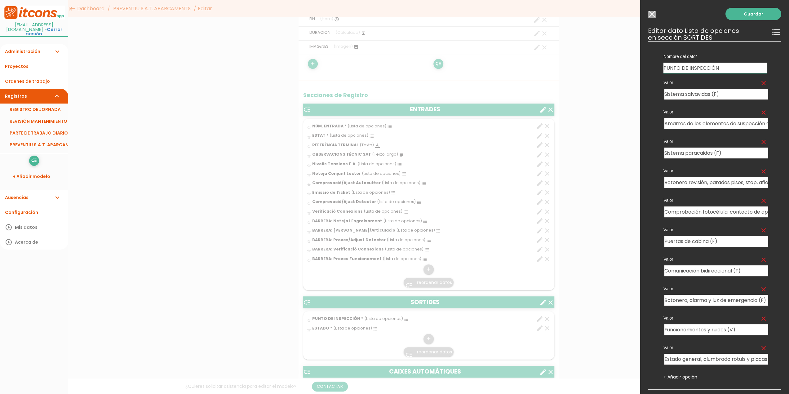
drag, startPoint x: 728, startPoint y: 66, endPoint x: 653, endPoint y: 70, distance: 75.2
click at [654, 69] on div "Nombre del dato NÚM. ENTRADA PUNTO DE INSPECCIÓN PUNTOS DE INSPECCIÓN PUNTOS DE…" at bounding box center [714, 215] width 133 height 349
type input "NÚM. SORTIDA"
click at [760, 84] on icon "clear" at bounding box center [763, 82] width 7 height 7
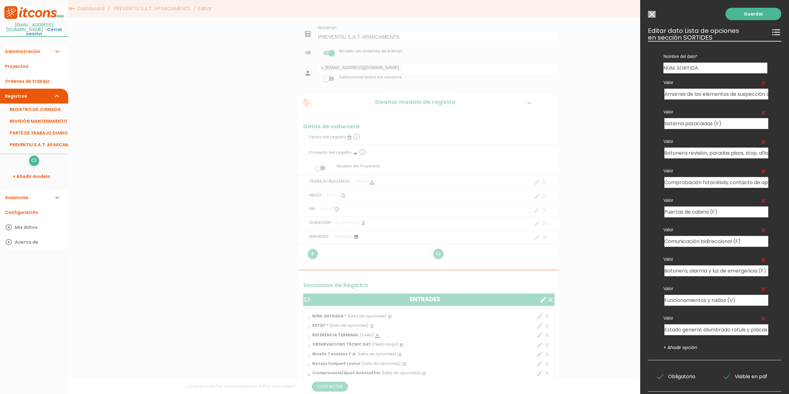
click at [760, 84] on icon "clear" at bounding box center [763, 82] width 7 height 7
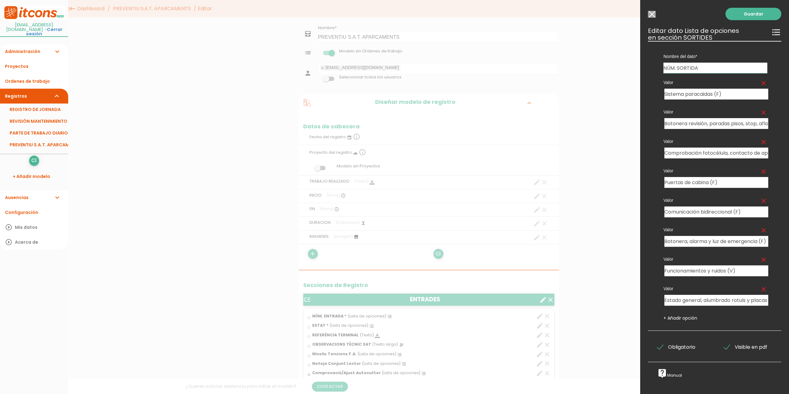
click at [760, 84] on icon "clear" at bounding box center [763, 82] width 7 height 7
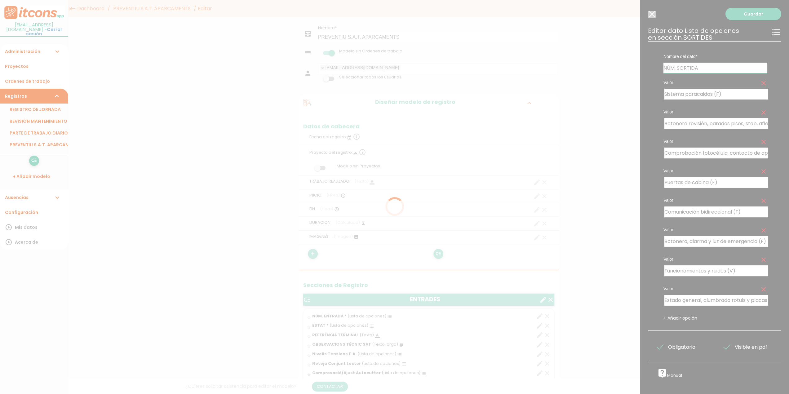
click at [760, 109] on icon "clear" at bounding box center [763, 112] width 7 height 7
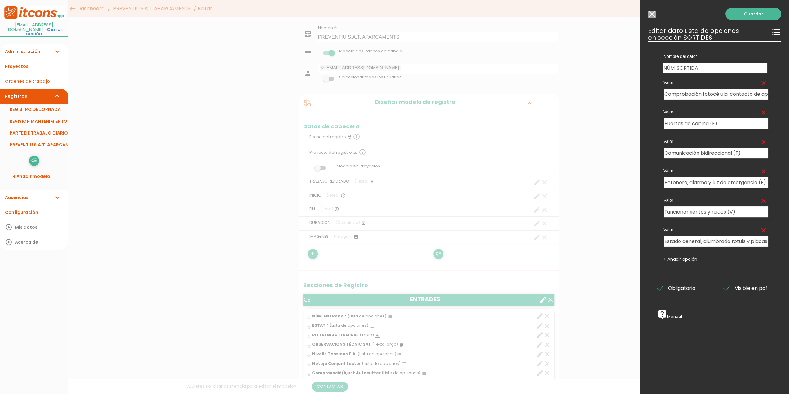
click at [760, 84] on icon "clear" at bounding box center [763, 82] width 7 height 7
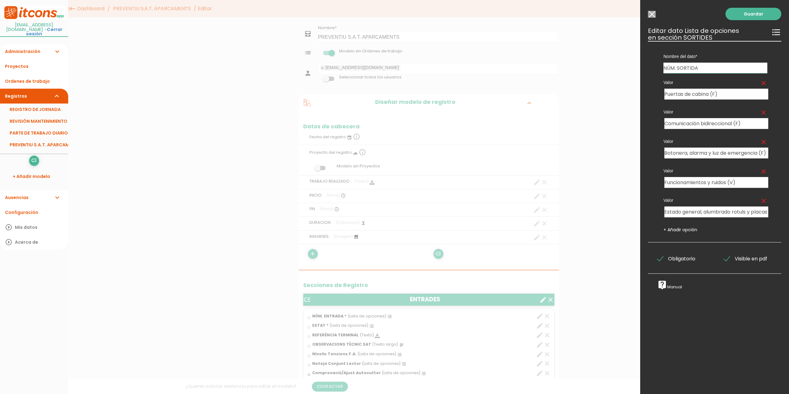
click at [760, 84] on icon "clear" at bounding box center [763, 82] width 7 height 7
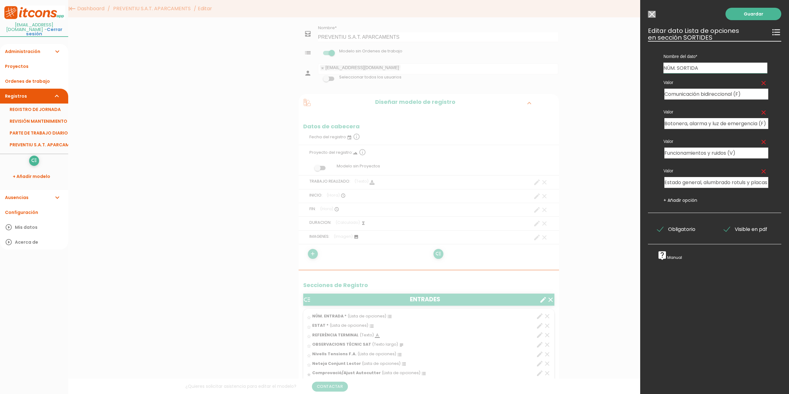
click at [760, 84] on icon "clear" at bounding box center [763, 82] width 7 height 7
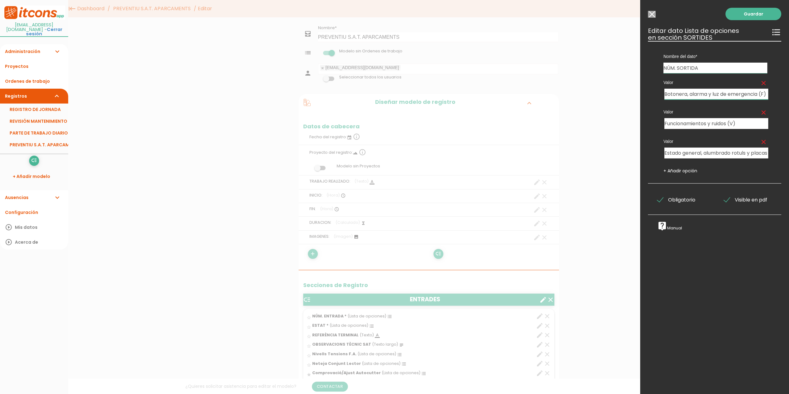
scroll to position [0, 8]
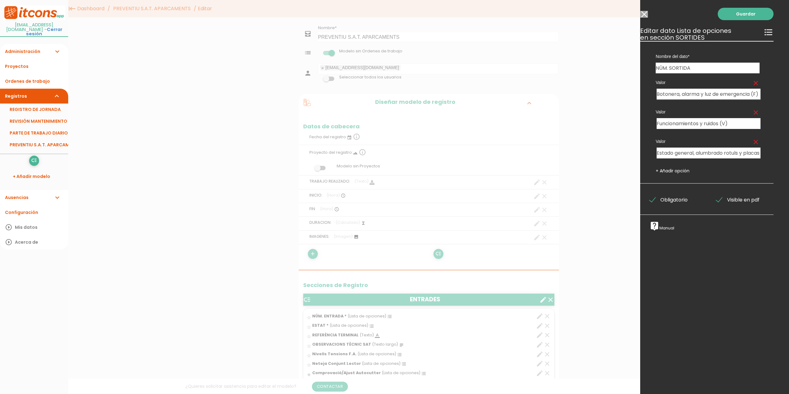
drag, startPoint x: 666, startPoint y: 94, endPoint x: 794, endPoint y: 99, distance: 128.2
click at [789, 99] on html "menu keyboard_tab Dashboard PREVENTIU S.A.T. APARCAMENTS Editar" at bounding box center [394, 197] width 789 height 394
type input "1"
click at [693, 121] on input "Funcionamientos y ruidos (V)" at bounding box center [709, 123] width 104 height 11
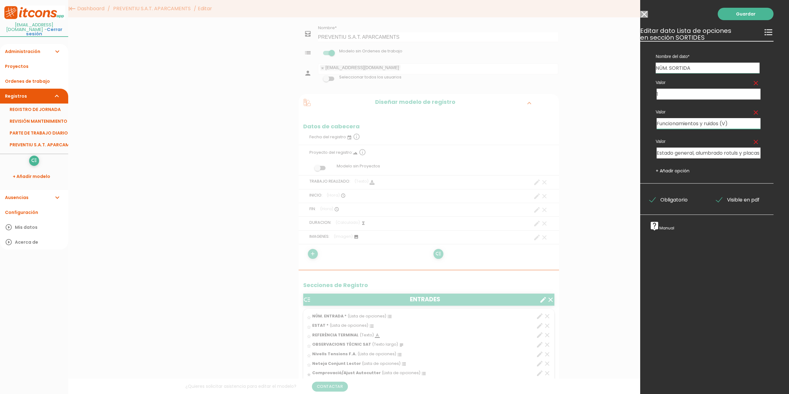
scroll to position [0, 5]
drag, startPoint x: 739, startPoint y: 123, endPoint x: 644, endPoint y: 125, distance: 94.9
click at [644, 125] on div "Nombre del dato NÚM. ENTRADA NÚM. SORTIDA PUNTOS DE INSPECCIÓN PUNTOS DE INSPEC…" at bounding box center [709, 112] width 133 height 143
type input "2"
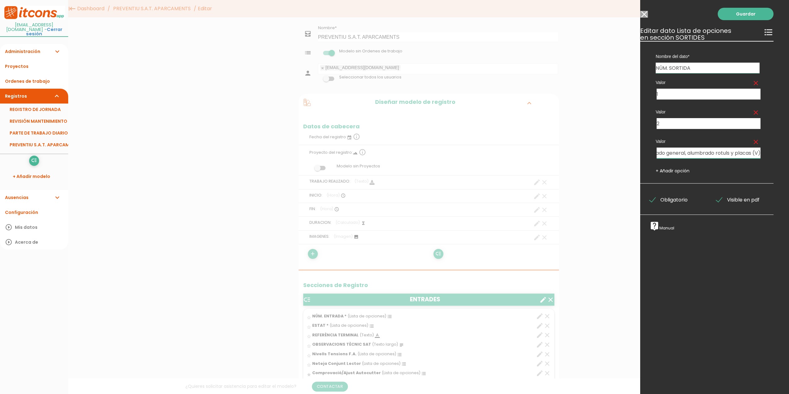
drag, startPoint x: 660, startPoint y: 154, endPoint x: 794, endPoint y: 162, distance: 134.0
click at [789, 162] on html "menu keyboard_tab Dashboard PREVENTIU S.A.T. APARCAMENTS Editar" at bounding box center [394, 197] width 789 height 394
type input "2"
type input "3"
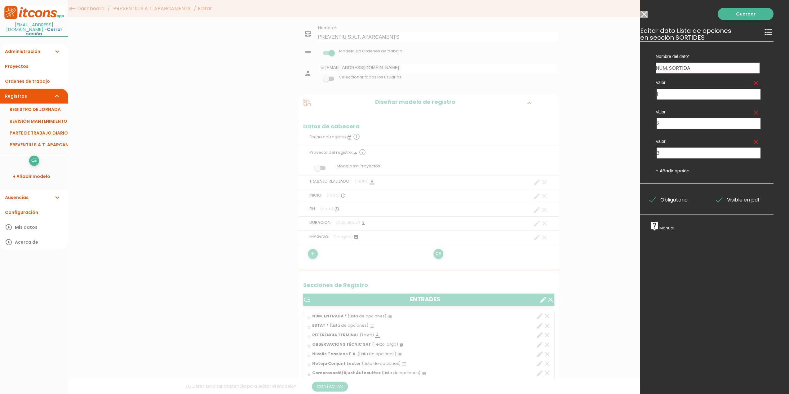
click at [674, 169] on link "+ Añadir opción" at bounding box center [673, 171] width 34 height 6
click at [662, 184] on input "text" at bounding box center [680, 182] width 47 height 11
type input "4"
click at [744, 13] on link "Guardar" at bounding box center [746, 14] width 56 height 12
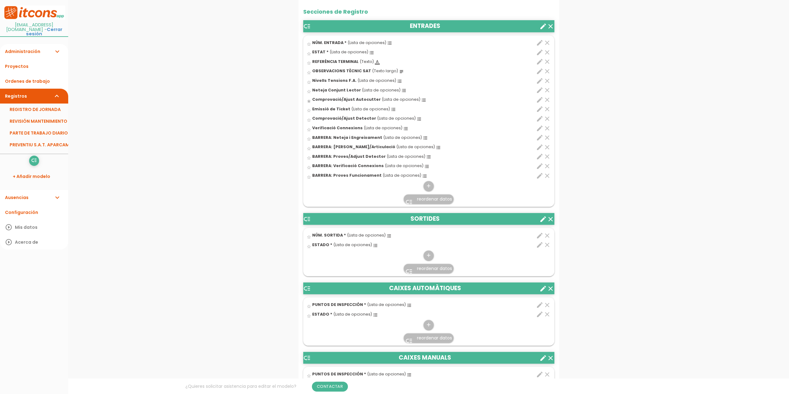
scroll to position [279, 0]
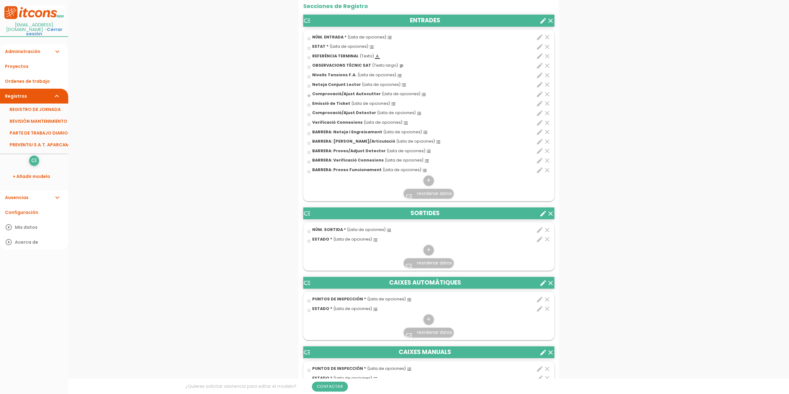
click at [540, 46] on icon "edit" at bounding box center [539, 46] width 7 height 7
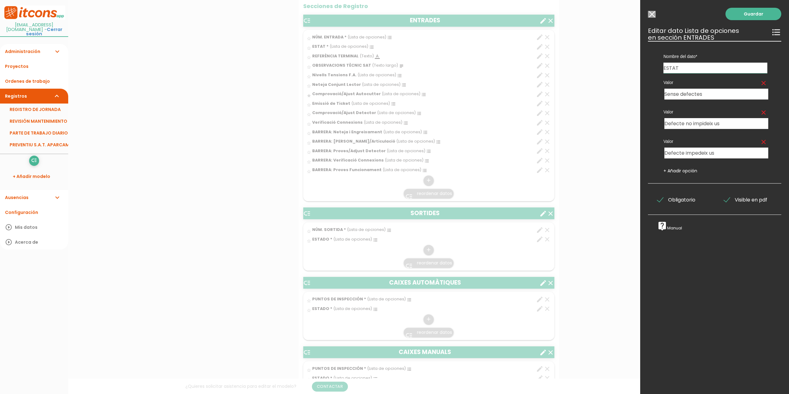
click at [652, 15] on input "Modelo sin Ordenes de trabajo" at bounding box center [652, 14] width 8 height 7
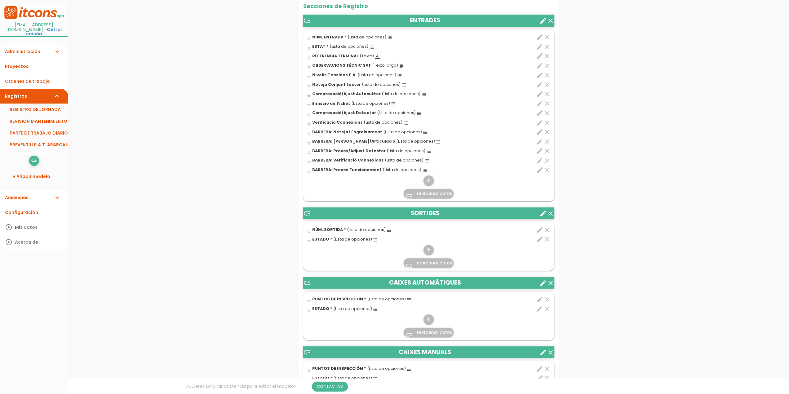
click at [539, 240] on icon "edit" at bounding box center [539, 239] width 7 height 7
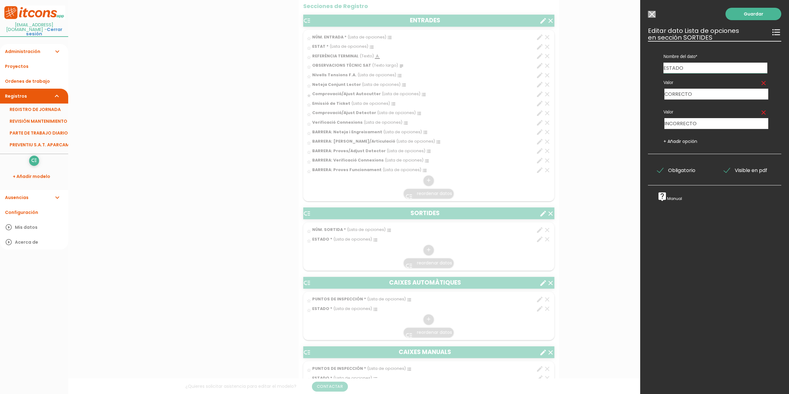
drag, startPoint x: 690, startPoint y: 66, endPoint x: 641, endPoint y: 70, distance: 48.5
click at [642, 69] on div "Guardar ESCOGE EL TIPO DE DATO looks_one NÚMERO format_color_text TEXTO access_…" at bounding box center [715, 197] width 149 height 394
type input "ESTAT"
drag, startPoint x: 696, startPoint y: 93, endPoint x: 633, endPoint y: 105, distance: 64.4
click at [559, 105] on form "Guardar all_inbox Nombre PREVENTIU S.A.T. APARCAMENTS list Tipos de Orden de tr…" at bounding box center [429, 387] width 261 height 1287
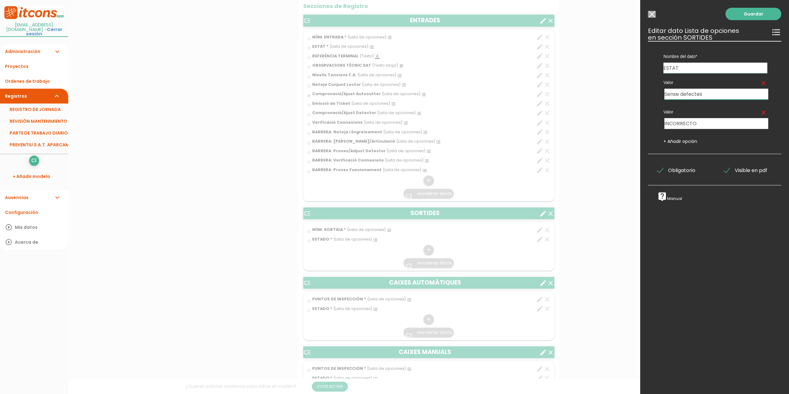
type input "Sense defectes"
drag, startPoint x: 692, startPoint y: 123, endPoint x: 638, endPoint y: 126, distance: 54.1
click at [559, 126] on form "Guardar all_inbox Nombre PREVENTIU S.A.T. APARCAMENTS list Tipos de Orden de tr…" at bounding box center [429, 387] width 261 height 1287
type input "Defecte no impideix us"
click at [685, 141] on link "+ Añadir opción" at bounding box center [681, 141] width 34 height 6
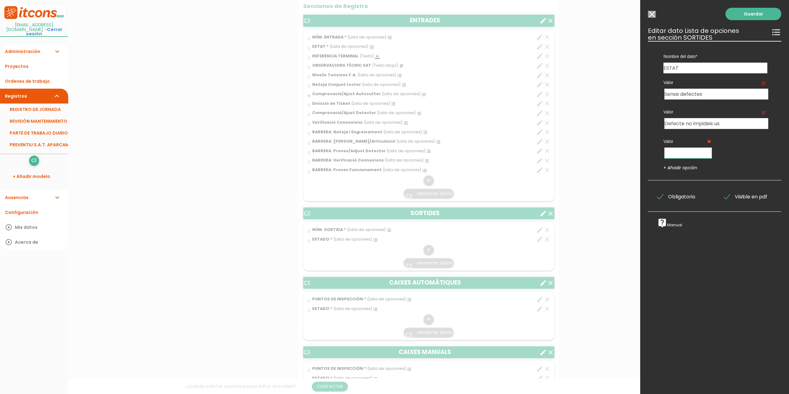
click at [677, 154] on input "text" at bounding box center [688, 153] width 47 height 11
type input "Defecte impideix us"
click at [748, 13] on link "Guardar" at bounding box center [754, 14] width 56 height 12
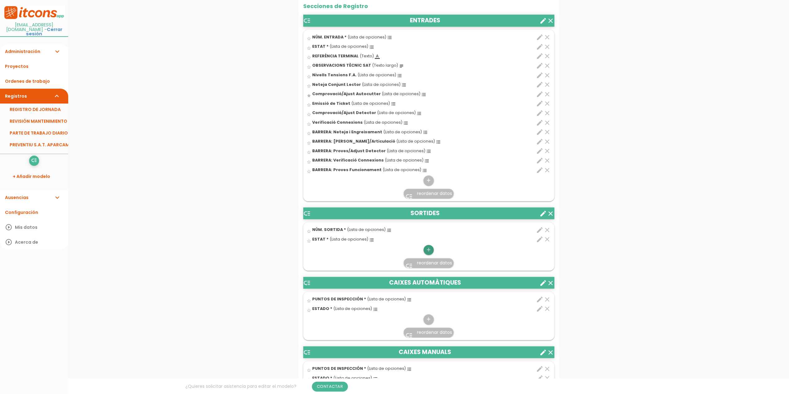
click at [428, 247] on icon "add" at bounding box center [429, 250] width 6 height 10
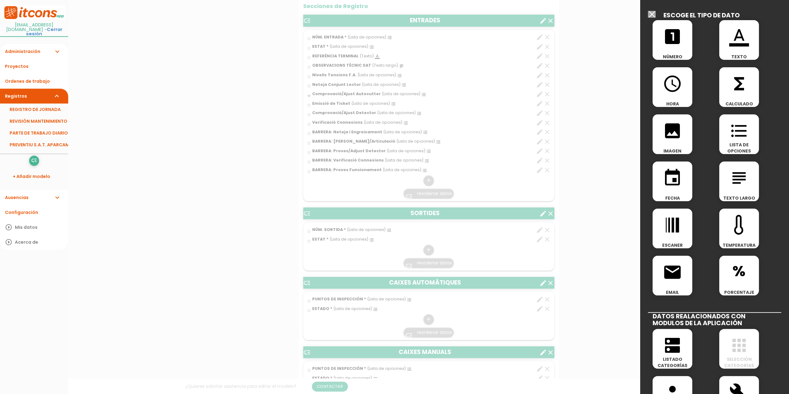
click at [741, 40] on icon "format_color_text" at bounding box center [740, 37] width 20 height 20
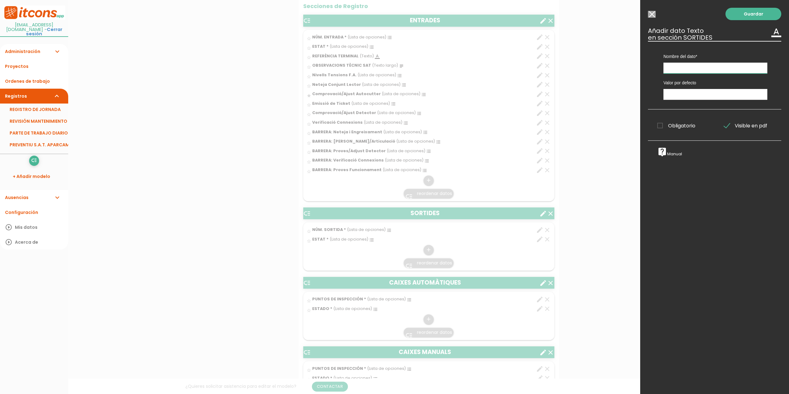
click at [674, 65] on input "text" at bounding box center [716, 68] width 104 height 11
type input "R"
type input "REFERÈNCIA TERMINAL"
click at [681, 94] on input "text" at bounding box center [716, 94] width 104 height 11
type input "-----"
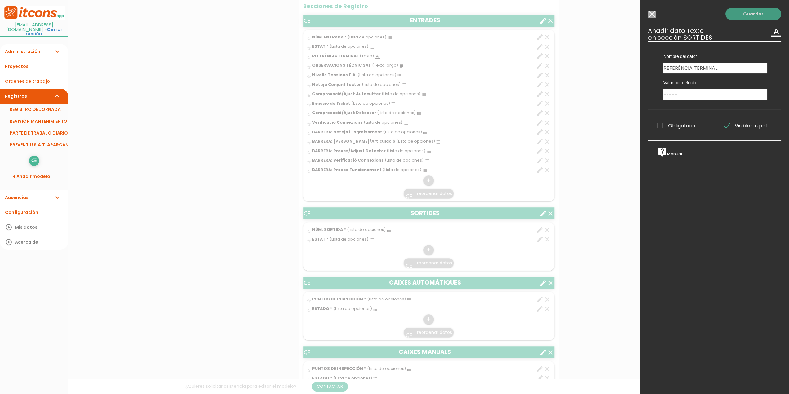
click at [752, 15] on link "Guardar" at bounding box center [754, 14] width 56 height 12
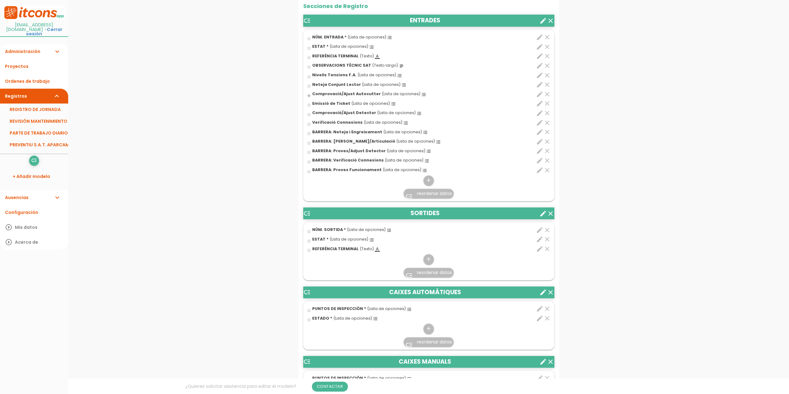
click at [539, 54] on icon "edit" at bounding box center [539, 55] width 7 height 7
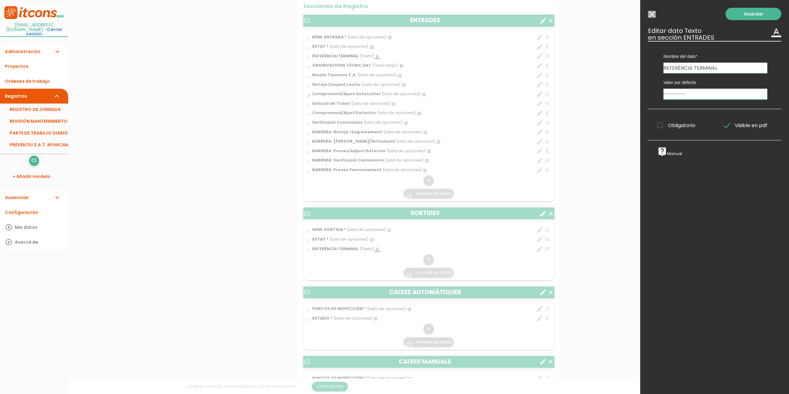
click at [690, 93] on input "--------" at bounding box center [716, 94] width 104 height 11
type input "-"
type input "-----"
click at [747, 14] on link "Guardar" at bounding box center [754, 14] width 56 height 12
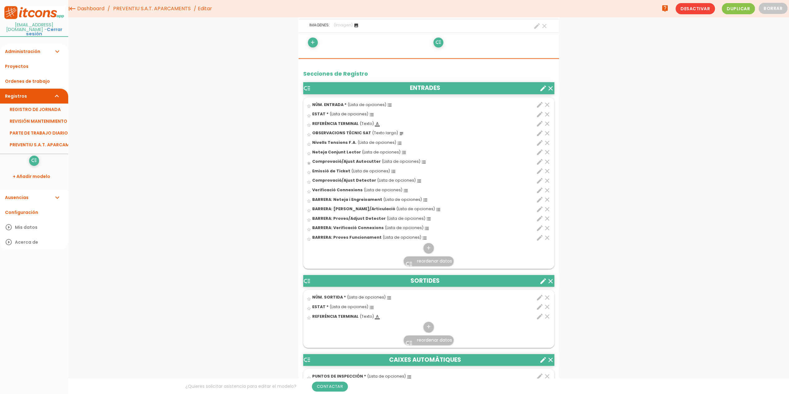
scroll to position [186, 0]
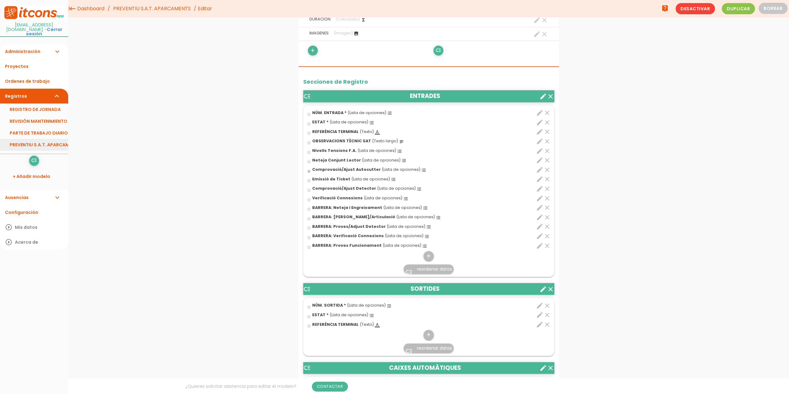
click at [47, 146] on link "PREVENTIU S.A.T. APARCAMENTS" at bounding box center [34, 145] width 68 height 12
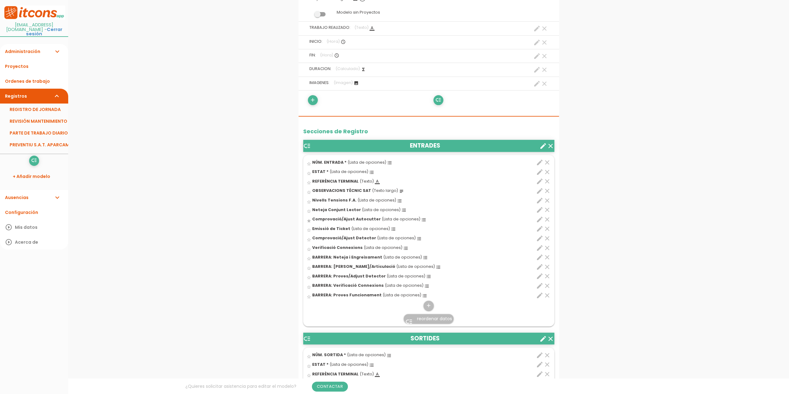
scroll to position [155, 0]
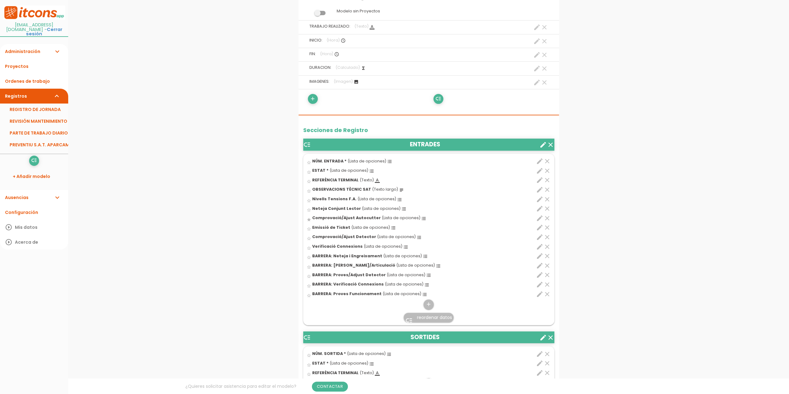
click at [309, 162] on icon "star_border" at bounding box center [309, 162] width 5 height 5
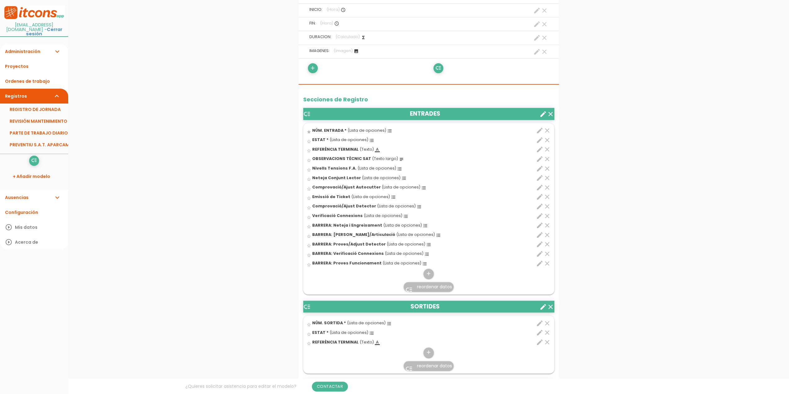
scroll to position [186, 0]
click at [538, 263] on icon "edit" at bounding box center [539, 263] width 7 height 7
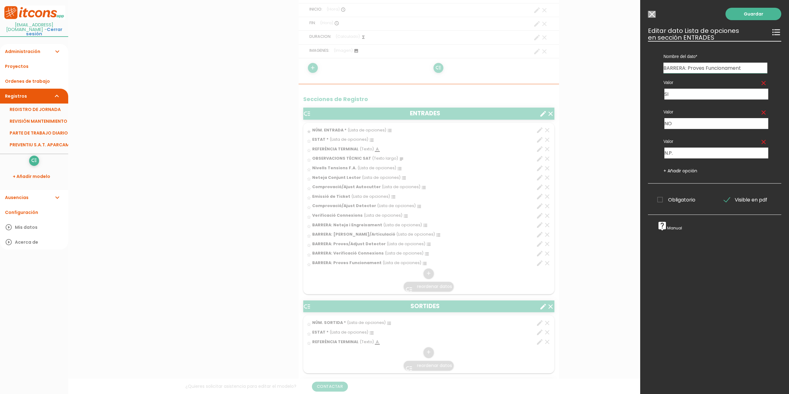
click at [652, 16] on input "Modelo sin Ordenes de trabajo" at bounding box center [652, 14] width 8 height 7
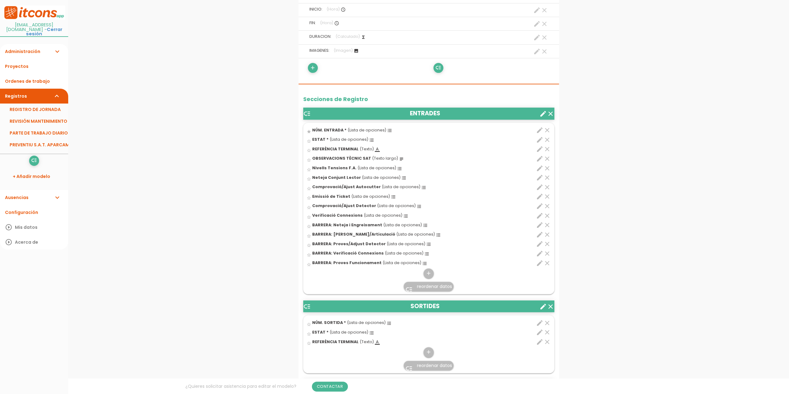
click at [537, 253] on icon "edit" at bounding box center [539, 253] width 7 height 7
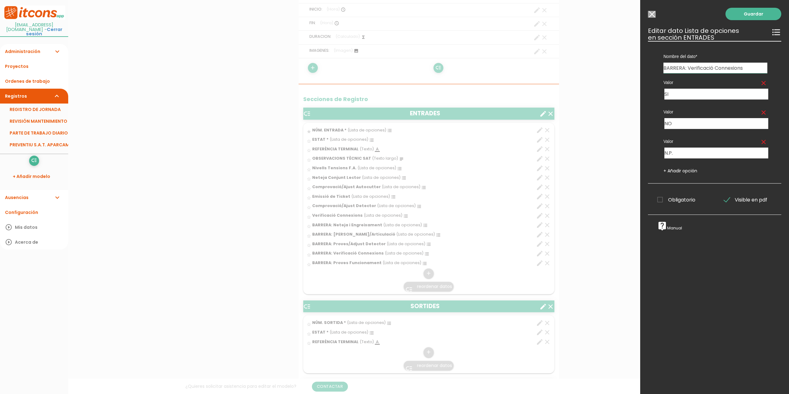
click at [652, 16] on input "Modelo sin Ordenes de trabajo" at bounding box center [652, 14] width 8 height 7
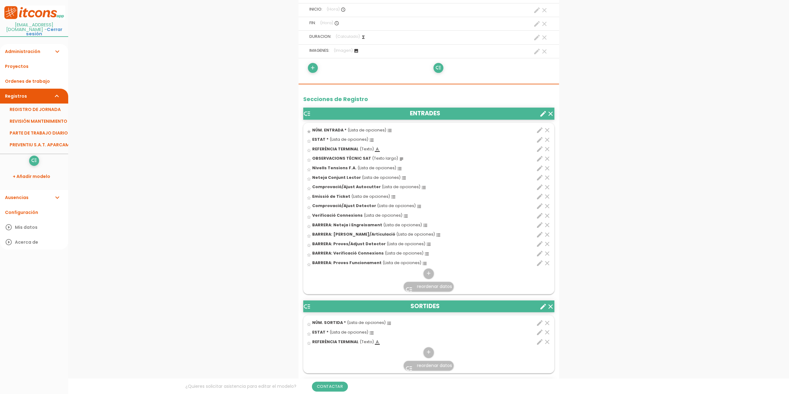
click at [538, 149] on icon "edit" at bounding box center [539, 148] width 7 height 7
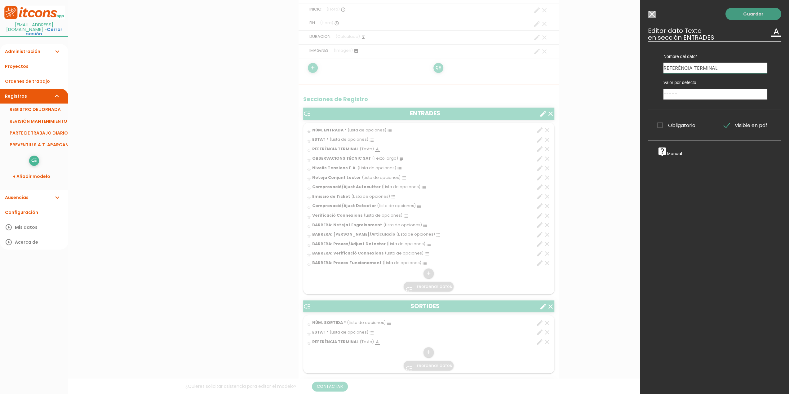
click at [743, 16] on link "Guardar" at bounding box center [754, 14] width 56 height 12
click at [652, 16] on input "Modelo sin Ordenes de trabajo" at bounding box center [652, 14] width 8 height 7
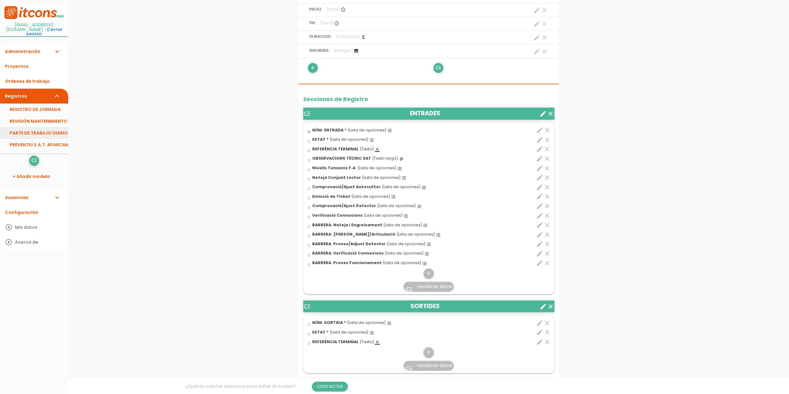
click at [63, 136] on link "PARTE DE TRABAJO DIARIO" at bounding box center [34, 133] width 68 height 12
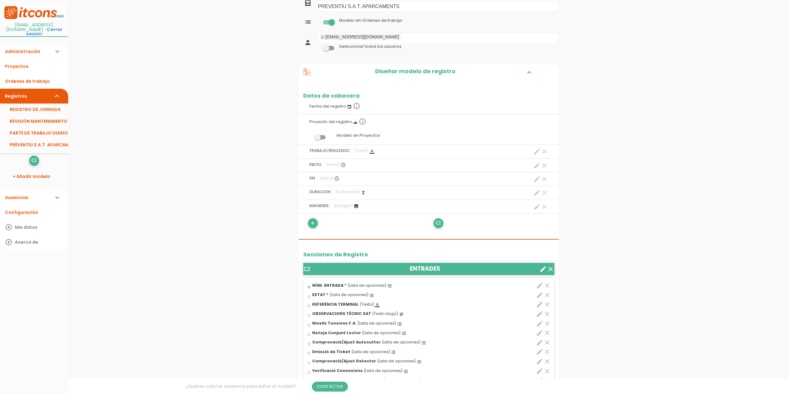
scroll to position [124, 0]
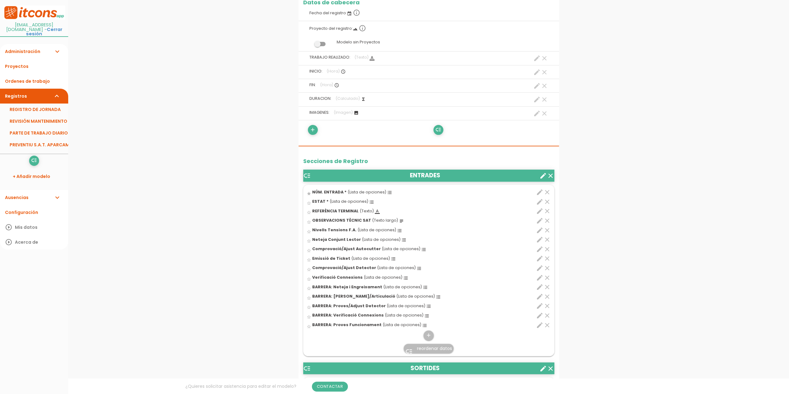
click at [547, 218] on icon "clear" at bounding box center [547, 220] width 7 height 7
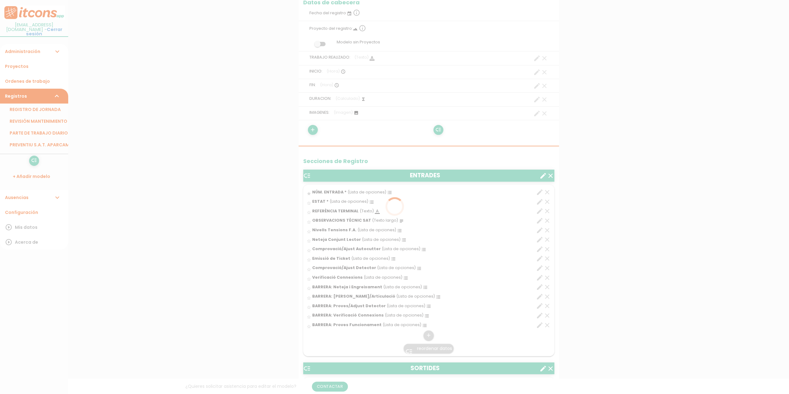
scroll to position [0, 0]
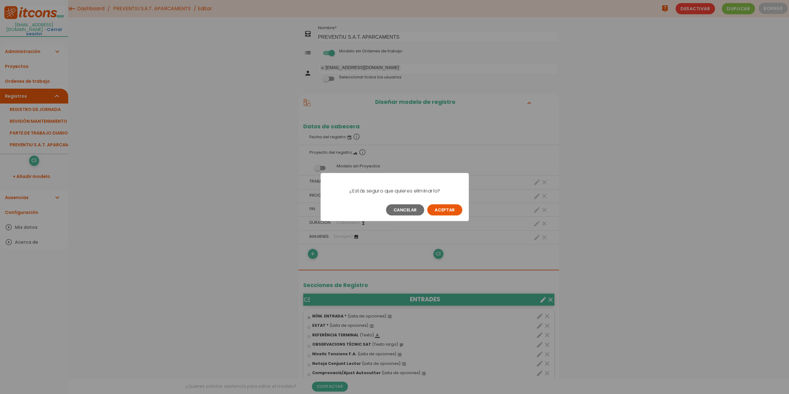
click at [444, 208] on button "Aceptar" at bounding box center [444, 209] width 35 height 11
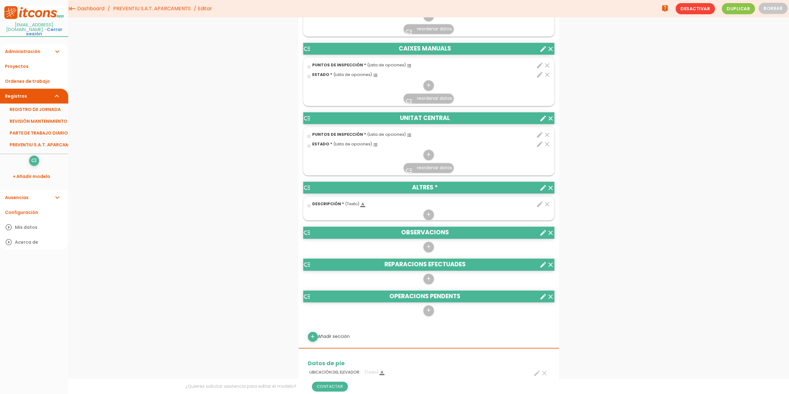
scroll to position [558, 0]
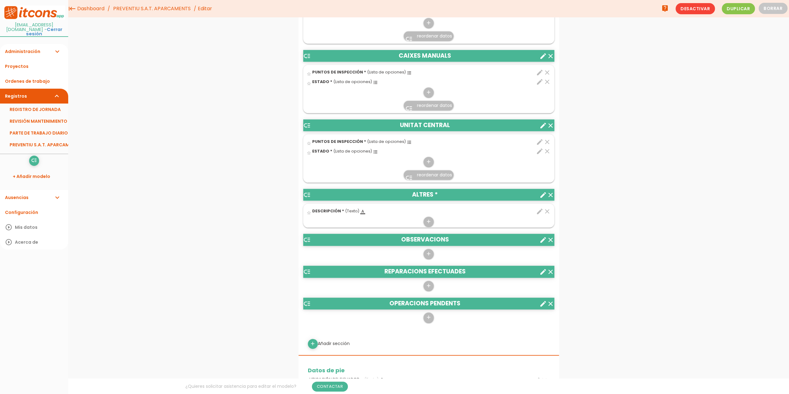
click at [540, 238] on icon "create" at bounding box center [543, 239] width 7 height 7
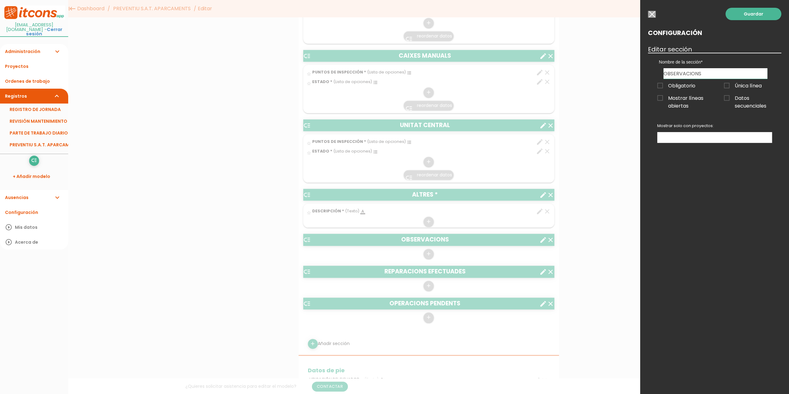
click at [707, 71] on input "OBSERVACIONS" at bounding box center [716, 73] width 104 height 11
click at [751, 13] on link "Guardar" at bounding box center [754, 14] width 56 height 12
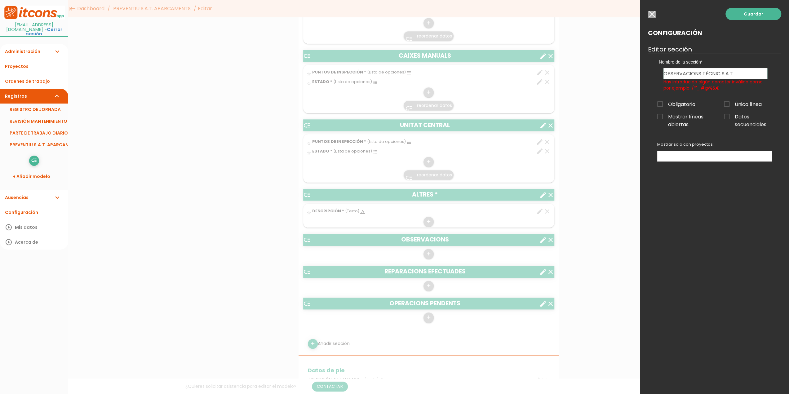
drag, startPoint x: 735, startPoint y: 74, endPoint x: 723, endPoint y: 76, distance: 12.5
click at [723, 76] on input "OBSERVACIONS TÈCNIC S.A.T." at bounding box center [716, 73] width 104 height 11
type input "OBSERVACIONS TÈCNIC SAT"
click at [749, 15] on link "Guardar" at bounding box center [754, 14] width 56 height 12
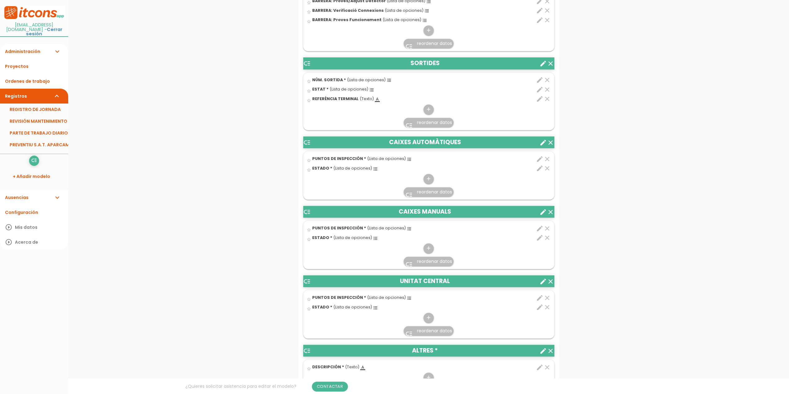
scroll to position [421, 0]
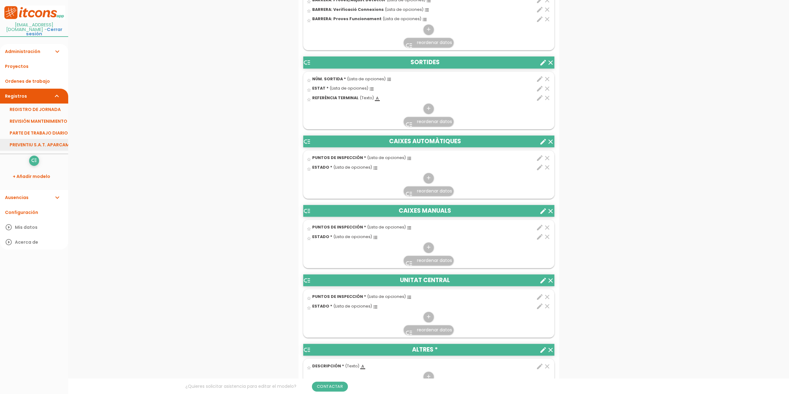
click at [50, 147] on link "PREVENTIU S.A.T. APARCAMENTS" at bounding box center [34, 145] width 68 height 12
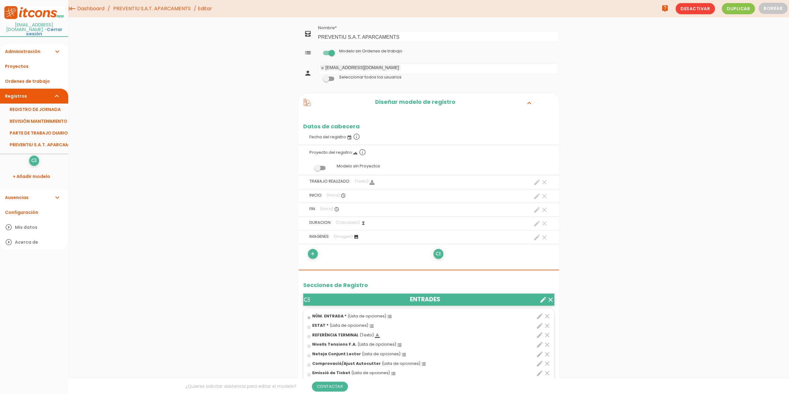
click at [537, 181] on icon "create" at bounding box center [537, 182] width 7 height 7
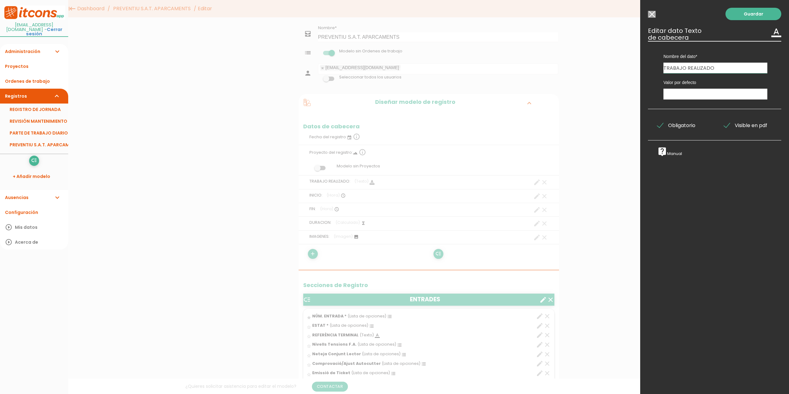
click at [651, 14] on input "Modelo sin Ordenes de trabajo" at bounding box center [652, 14] width 8 height 7
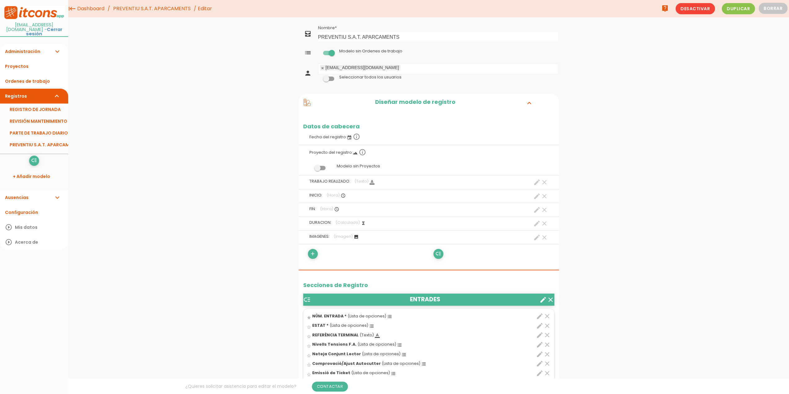
click at [545, 181] on icon "clear" at bounding box center [544, 182] width 7 height 7
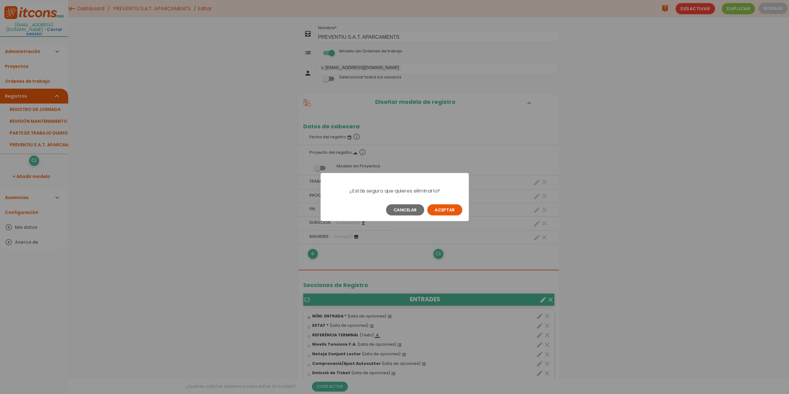
click at [442, 210] on button "Aceptar" at bounding box center [444, 209] width 35 height 11
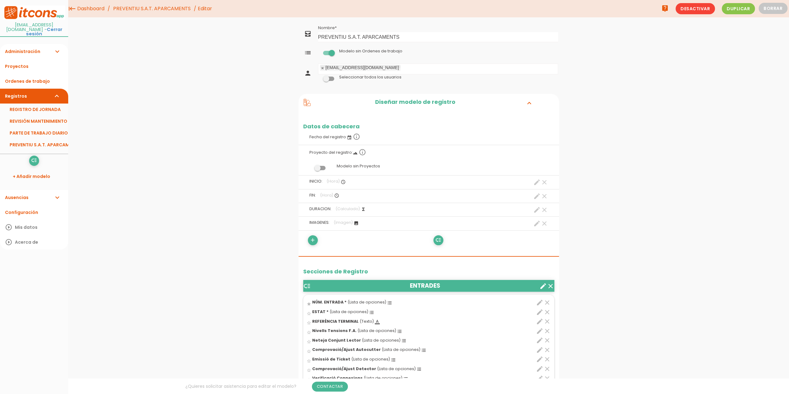
click at [534, 196] on icon "create" at bounding box center [537, 196] width 7 height 7
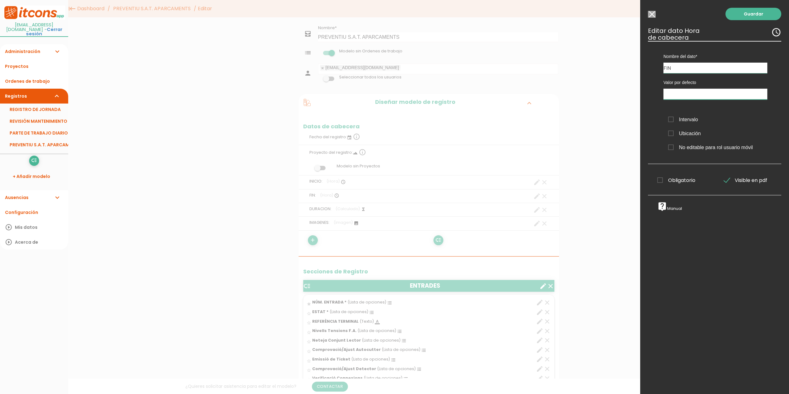
type input "19:18"
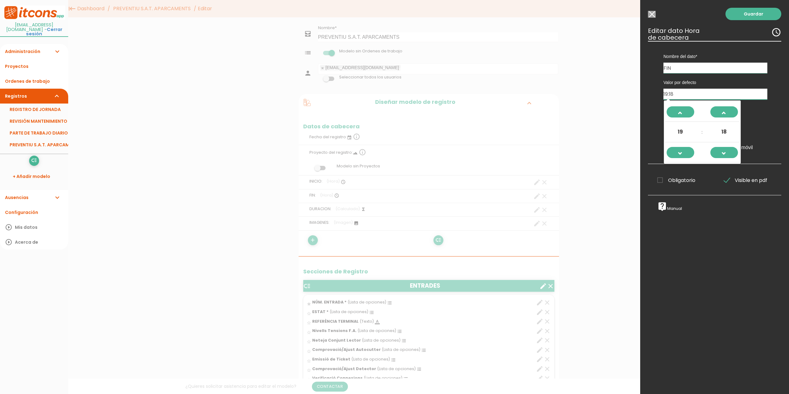
click at [682, 94] on input "19:18" at bounding box center [716, 94] width 104 height 11
drag, startPoint x: 682, startPoint y: 94, endPoint x: 656, endPoint y: 94, distance: 26.7
click at [656, 94] on div "Valor por defecto 19:18 Intervalo Ubicación No editable para rol usuario móvil" at bounding box center [715, 113] width 123 height 81
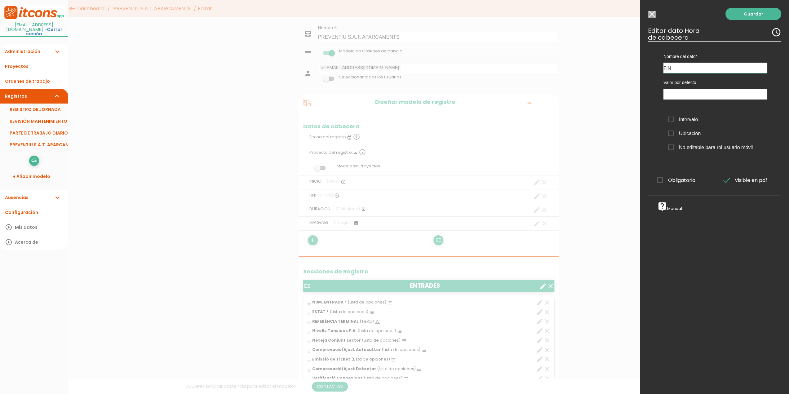
click at [643, 92] on div "Guardar ESCOGE EL TIPO DE DATO looks_one NÚMERO format_color_text TEXTO access_…" at bounding box center [715, 197] width 149 height 394
click at [671, 118] on span "Intervalo" at bounding box center [683, 120] width 30 height 8
click at [0, 0] on input "Intervalo" at bounding box center [0, 0] width 0 height 0
click at [672, 119] on span "Intervalo" at bounding box center [683, 120] width 30 height 8
click at [0, 0] on input "Intervalo" at bounding box center [0, 0] width 0 height 0
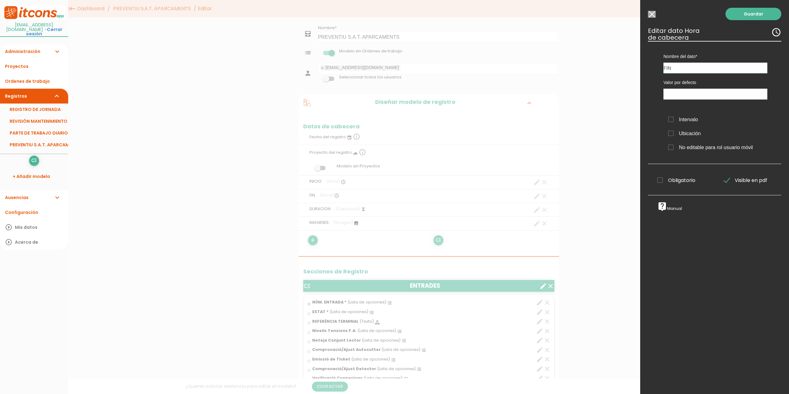
drag, startPoint x: 681, startPoint y: 69, endPoint x: 669, endPoint y: 69, distance: 11.8
click at [669, 69] on input "FIN" at bounding box center [716, 68] width 104 height 11
type input "FI MANTENIMENT"
click at [749, 14] on link "Guardar" at bounding box center [754, 14] width 56 height 12
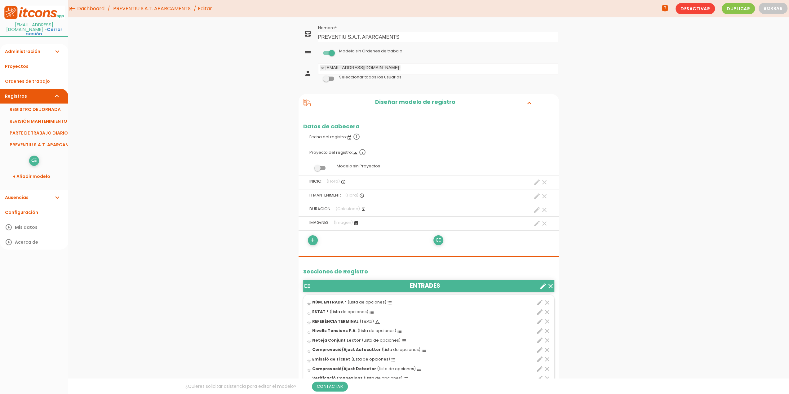
click at [315, 179] on span "INICIO:" at bounding box center [316, 181] width 13 height 5
click at [535, 182] on icon "create" at bounding box center [537, 182] width 7 height 7
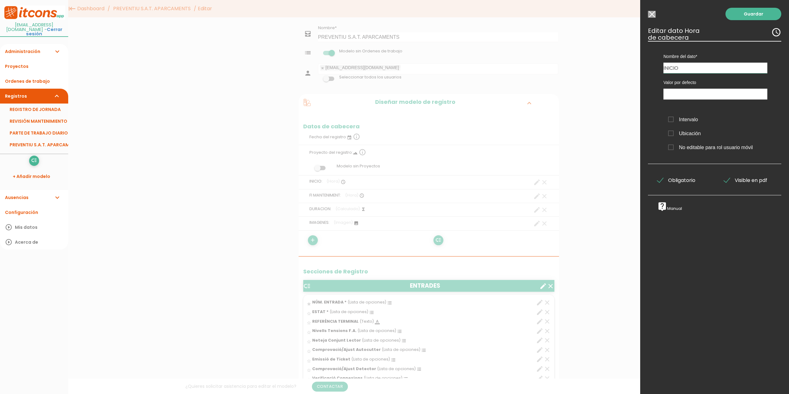
click at [681, 69] on input "INICIO" at bounding box center [716, 68] width 104 height 11
type input "INICI MANTENIMENT"
click at [745, 15] on link "Guardar" at bounding box center [754, 14] width 56 height 12
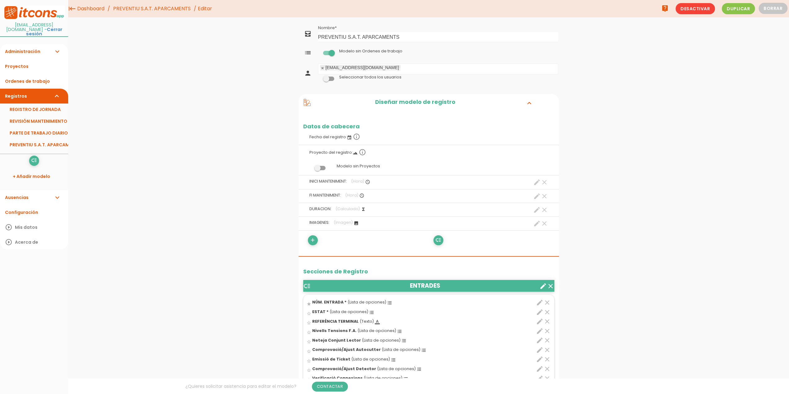
click at [536, 210] on icon "create" at bounding box center [537, 209] width 7 height 7
select select "header_2"
select select "-"
select select "header_1"
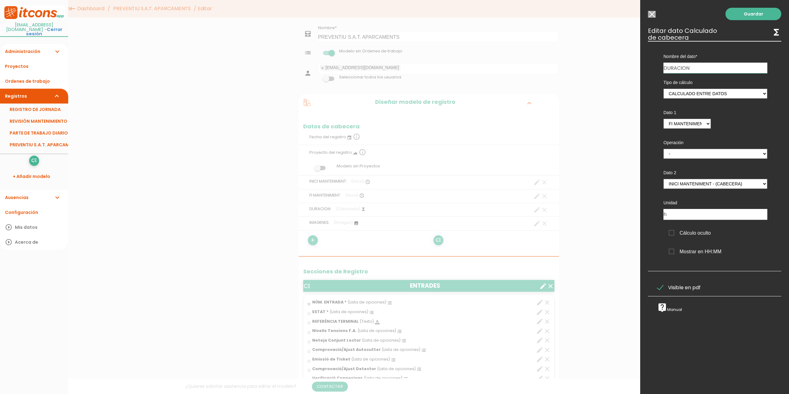
drag, startPoint x: 698, startPoint y: 67, endPoint x: 647, endPoint y: 68, distance: 50.9
click at [647, 68] on div "Guardar ESCOGE EL TIPO DE DATO looks_one NÚMERO format_color_text TEXTO access_…" at bounding box center [715, 197] width 149 height 394
click at [760, 154] on select "+ - * /" at bounding box center [716, 154] width 104 height 10
click at [756, 122] on div "Tipo de cálculo Suma de totales Calculado entre datos Dato 1 INICI MANTENIMENT …" at bounding box center [715, 167] width 123 height 189
click at [673, 251] on span "Mostrar en HH:MM" at bounding box center [695, 252] width 53 height 8
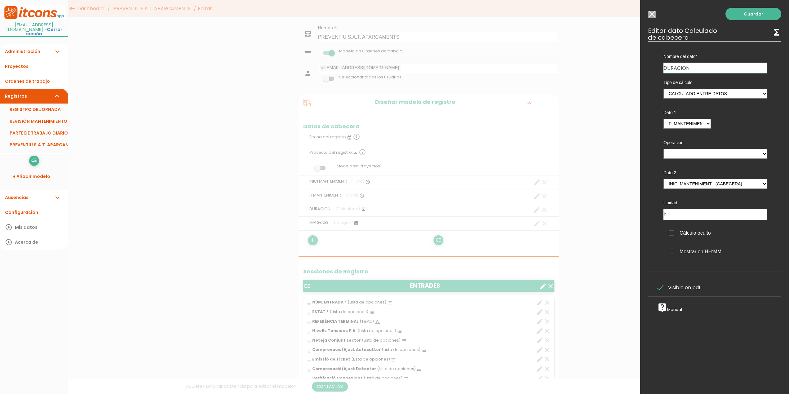
click at [0, 0] on input "Mostrar en HH:MM" at bounding box center [0, 0] width 0 height 0
type input "DURADA"
click at [745, 12] on link "Guardar" at bounding box center [754, 14] width 56 height 12
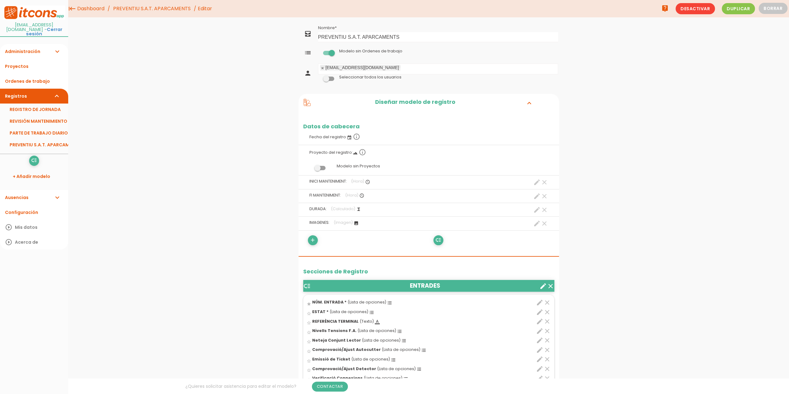
click at [536, 224] on icon "create" at bounding box center [537, 223] width 7 height 7
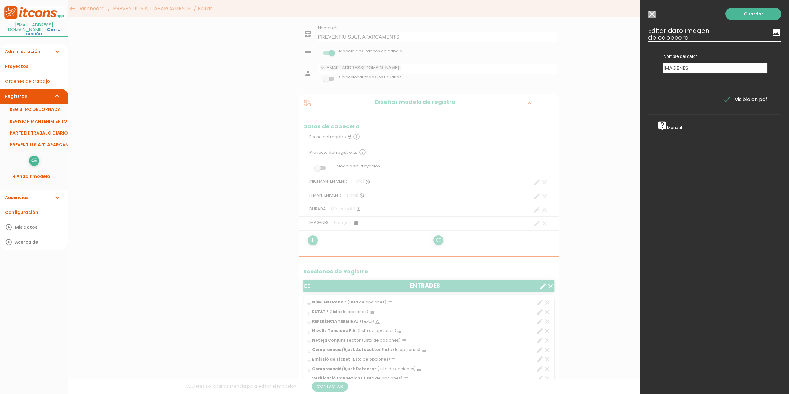
drag, startPoint x: 696, startPoint y: 68, endPoint x: 674, endPoint y: 70, distance: 22.2
click at [674, 70] on input "IMAGENES" at bounding box center [716, 68] width 104 height 11
type input "IMATGES"
click at [744, 15] on link "Guardar" at bounding box center [754, 14] width 56 height 12
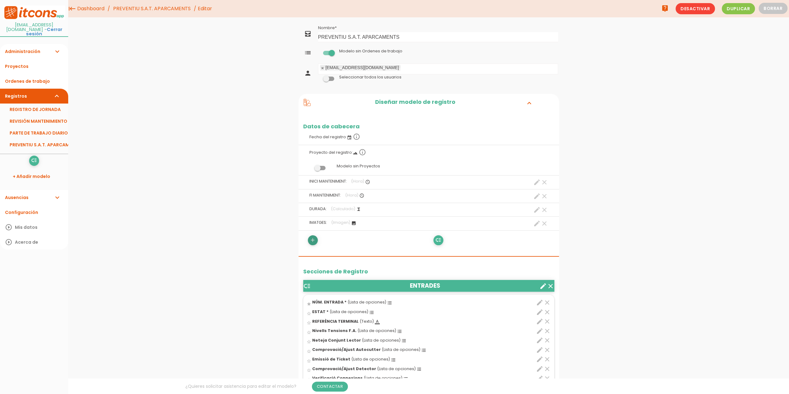
click at [311, 237] on icon "add" at bounding box center [313, 240] width 6 height 10
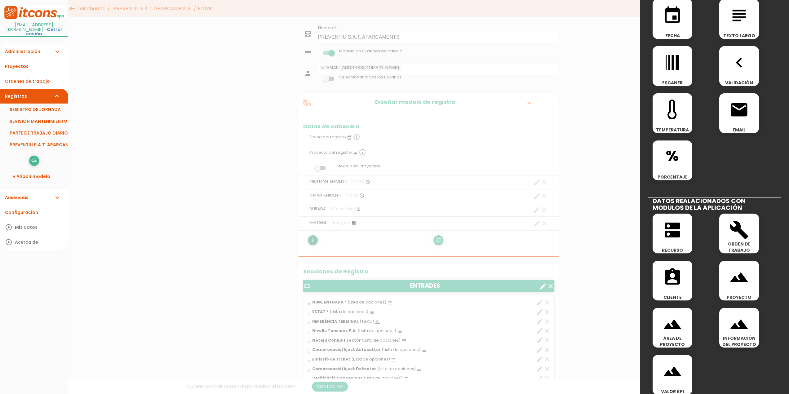
scroll to position [168, 0]
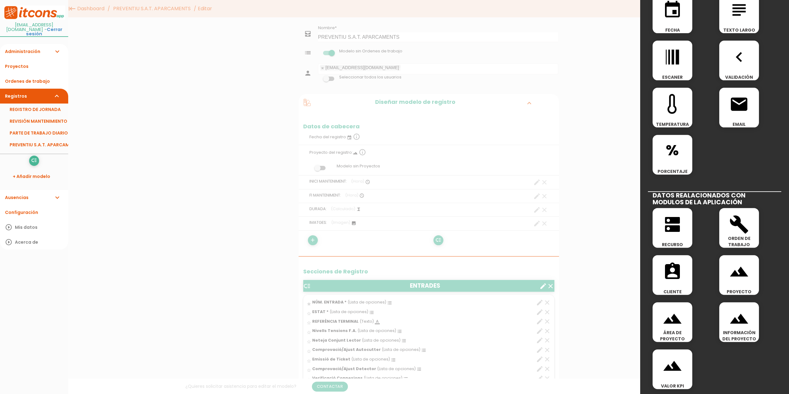
click at [671, 231] on icon "dns" at bounding box center [673, 225] width 20 height 20
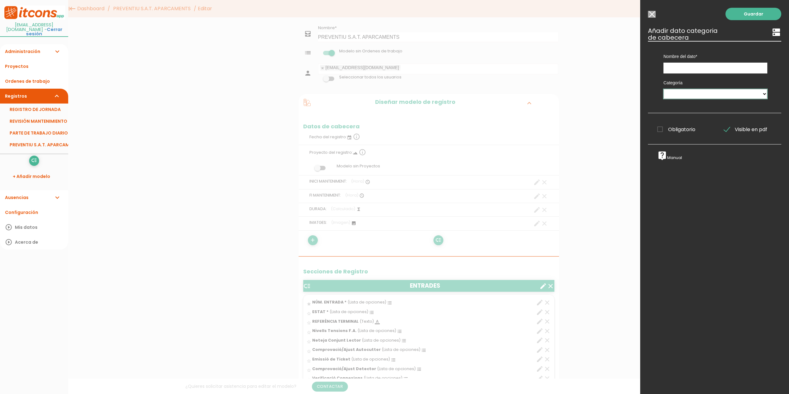
click at [758, 94] on select "MAQUINARIA" at bounding box center [716, 94] width 104 height 10
click at [654, 15] on input "Modelo sin Ordenes de trabajo" at bounding box center [652, 14] width 8 height 7
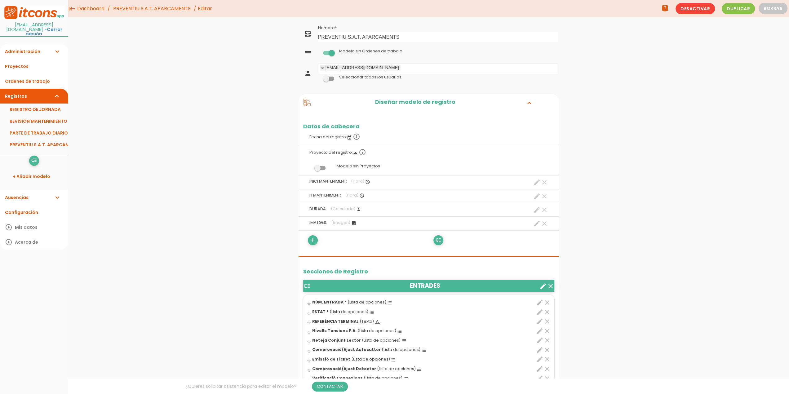
click at [421, 68] on ul "[EMAIL_ADDRESS][DOMAIN_NAME]" at bounding box center [438, 69] width 239 height 10
click at [22, 70] on link "Proyectos" at bounding box center [34, 66] width 68 height 15
click at [314, 239] on icon "add" at bounding box center [313, 240] width 6 height 10
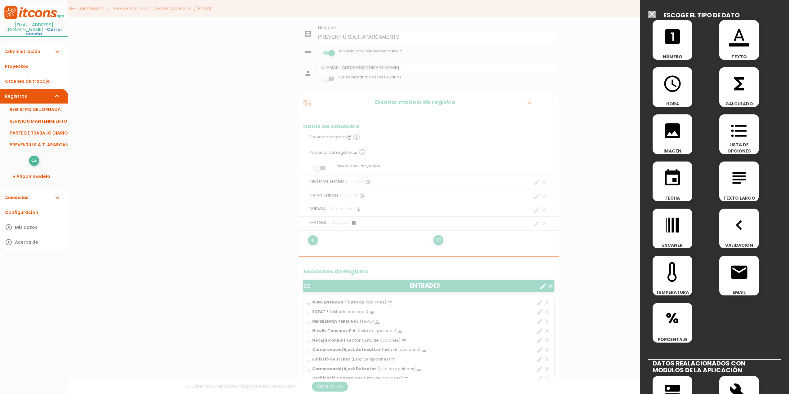
click at [734, 131] on icon "format_list_bulleted" at bounding box center [740, 131] width 20 height 20
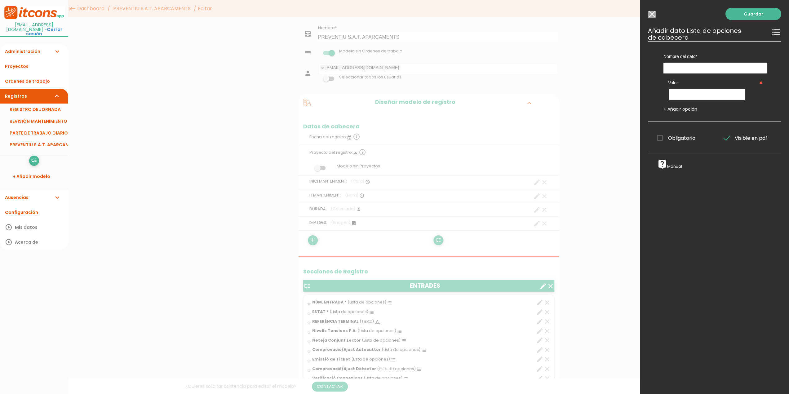
click at [29, 212] on li "Configuración" at bounding box center [34, 212] width 68 height 15
click at [650, 14] on input "Modelo sin Ordenes de trabajo" at bounding box center [652, 14] width 8 height 7
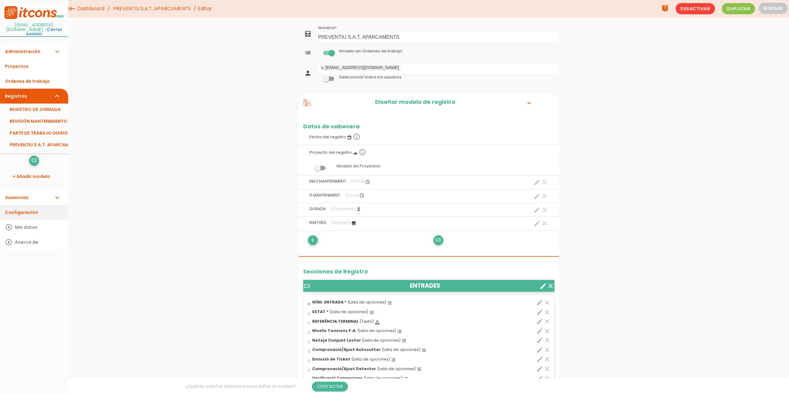
click at [22, 211] on link "Configuración" at bounding box center [34, 212] width 68 height 15
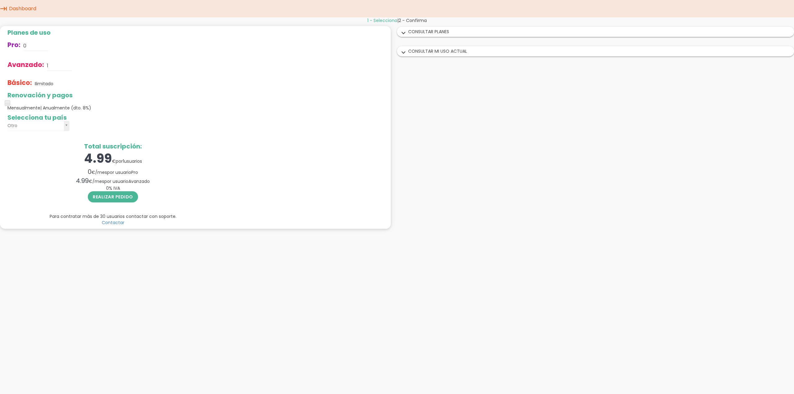
click at [431, 105] on div "1 - Selecciona | 2 - Confirma Planes de uso Pro: 0 Avanzado: 1 Básico: Ilimitad…" at bounding box center [397, 125] width 794 height 217
click at [22, 11] on link "Dashboard" at bounding box center [22, 8] width 30 height 17
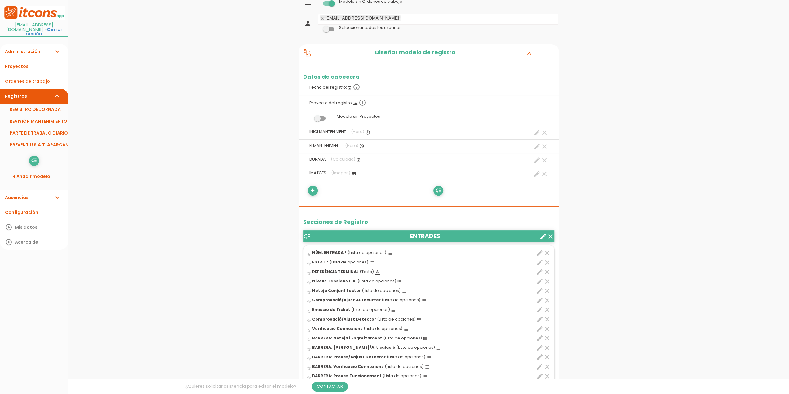
scroll to position [62, 0]
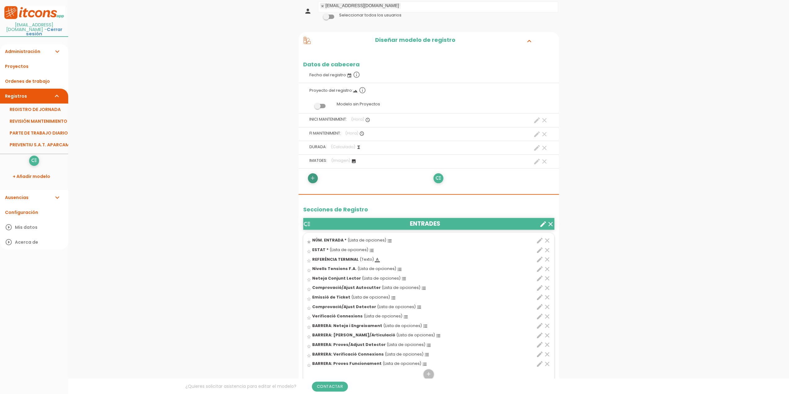
click at [311, 177] on icon "add" at bounding box center [313, 178] width 6 height 10
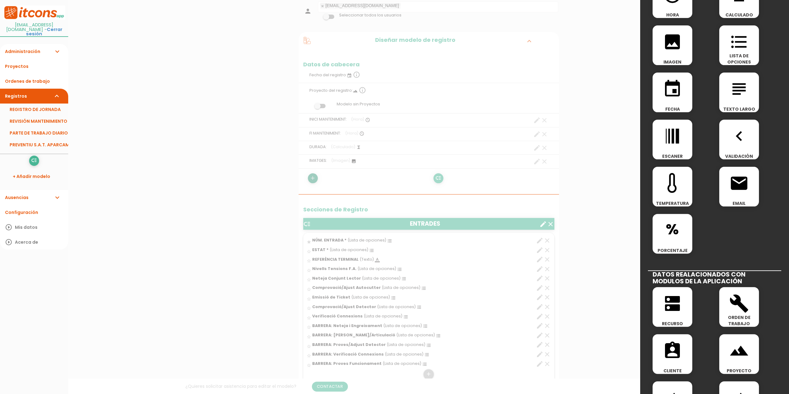
scroll to position [93, 0]
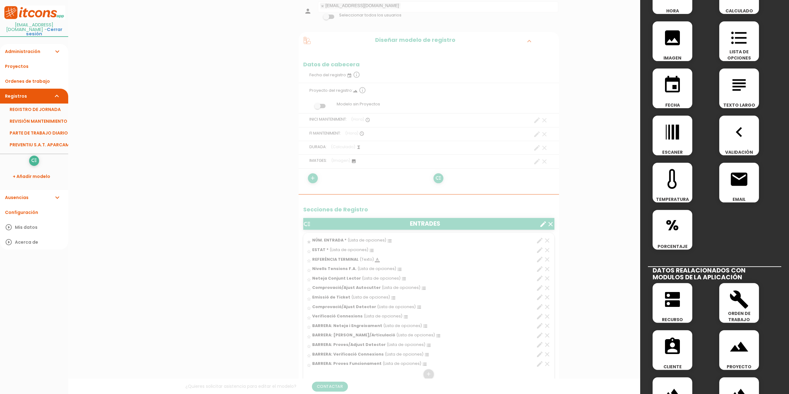
click at [671, 304] on icon "dns" at bounding box center [673, 300] width 20 height 20
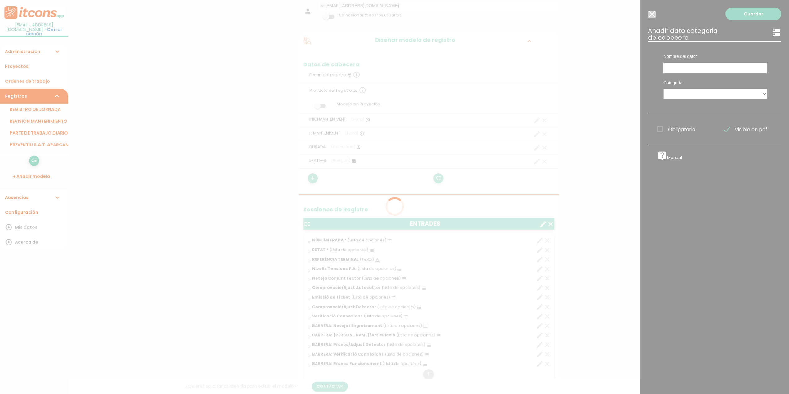
scroll to position [0, 0]
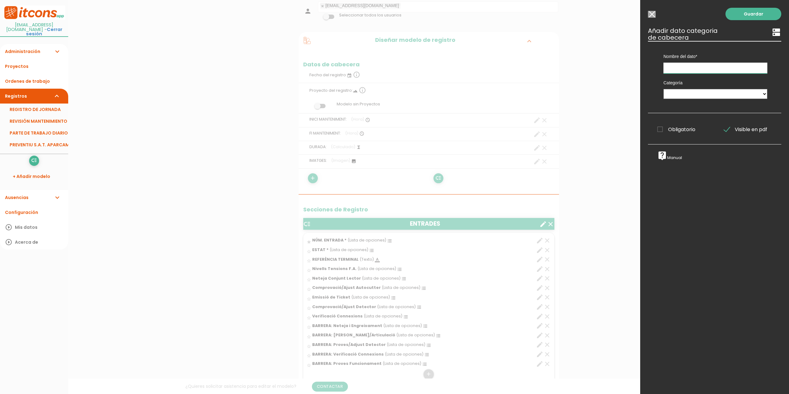
click at [679, 66] on input "text" at bounding box center [716, 68] width 104 height 11
type input "TÈCNIC"
click at [679, 94] on select "TÈCNICS S.A.T." at bounding box center [716, 94] width 104 height 10
select select "725"
click at [664, 89] on select "TÈCNICS S.A.T." at bounding box center [716, 94] width 104 height 10
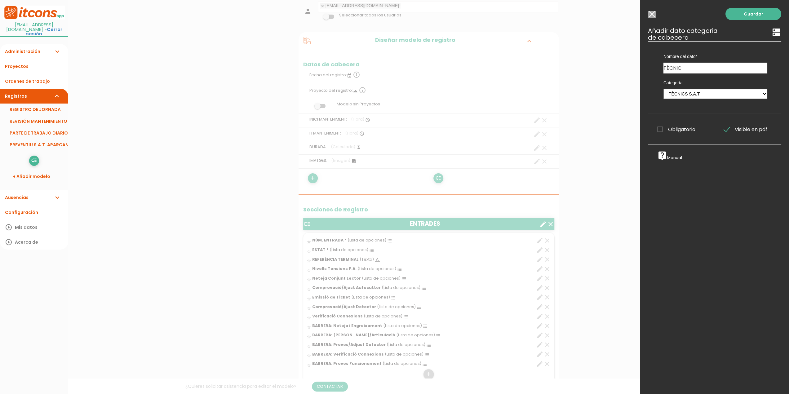
click at [749, 14] on link "Guardar" at bounding box center [754, 14] width 56 height 12
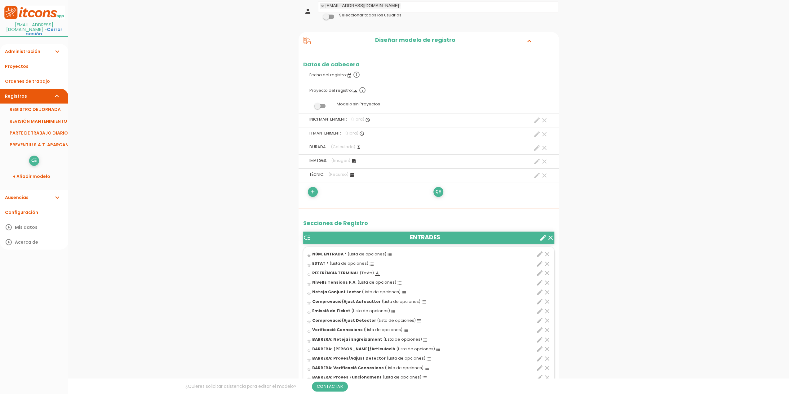
click at [27, 142] on link "PREVENTIU S.A.T. APARCAMENTS" at bounding box center [34, 145] width 68 height 12
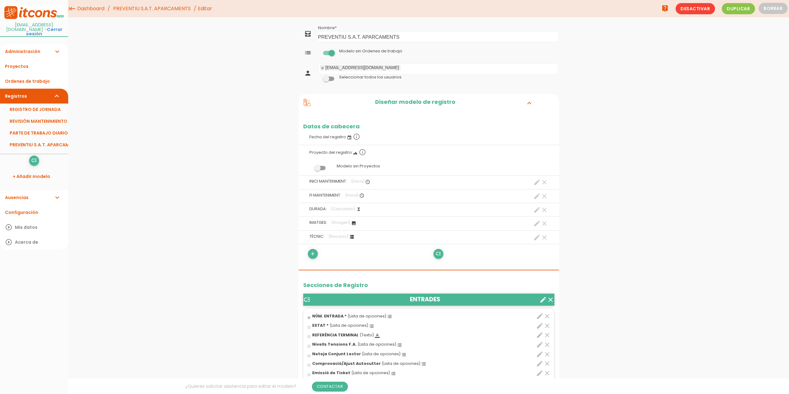
click at [538, 235] on icon "create" at bounding box center [537, 237] width 7 height 7
select select "725"
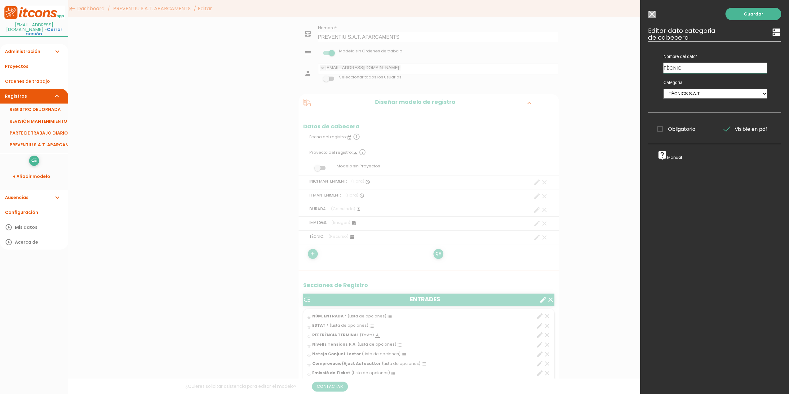
click at [660, 128] on span "Obligatorio" at bounding box center [677, 129] width 38 height 8
click at [0, 0] on input "Obligatorio" at bounding box center [0, 0] width 0 height 0
click at [739, 15] on link "Guardar" at bounding box center [754, 14] width 56 height 12
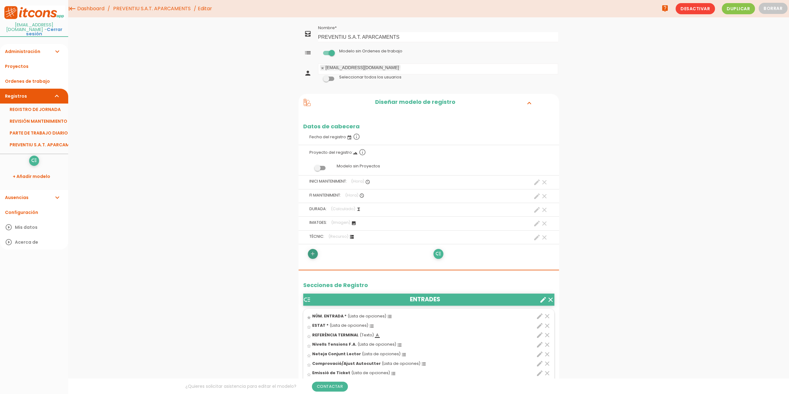
click at [311, 253] on icon "add" at bounding box center [313, 254] width 6 height 10
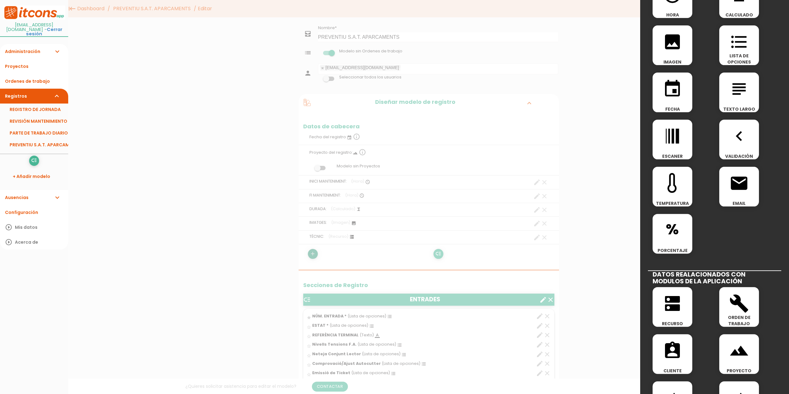
scroll to position [93, 0]
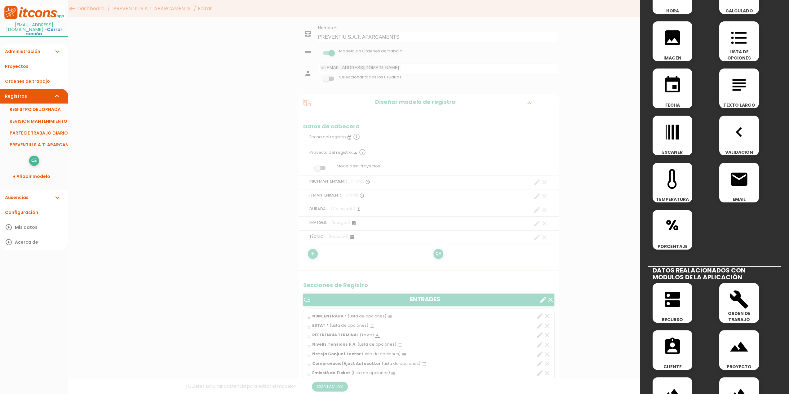
click at [672, 301] on icon "dns" at bounding box center [673, 300] width 20 height 20
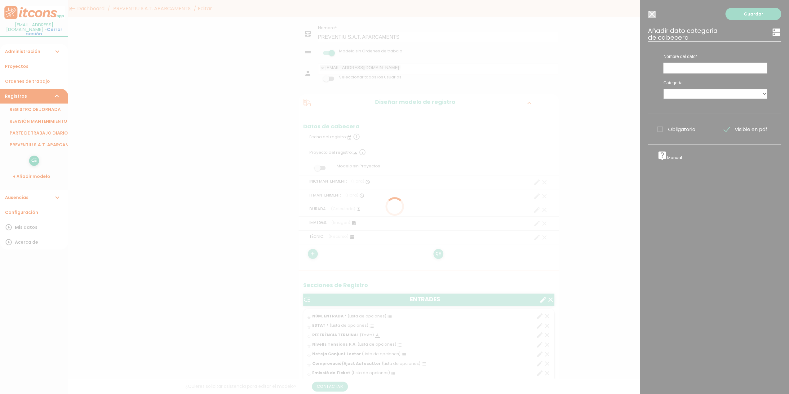
scroll to position [0, 0]
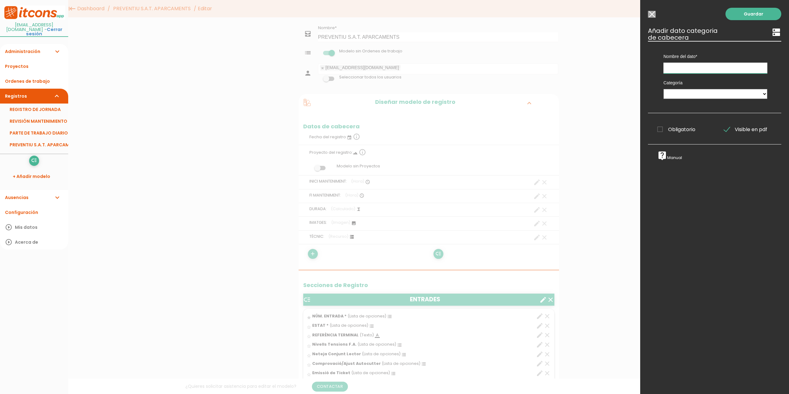
click at [686, 67] on input "text" at bounding box center [716, 68] width 104 height 11
type input "TÈCNIC"
click at [682, 92] on select "TÈCNICS S.A.T." at bounding box center [716, 94] width 104 height 10
select select "725"
click at [664, 89] on select "TÈCNICS S.A.T." at bounding box center [716, 94] width 104 height 10
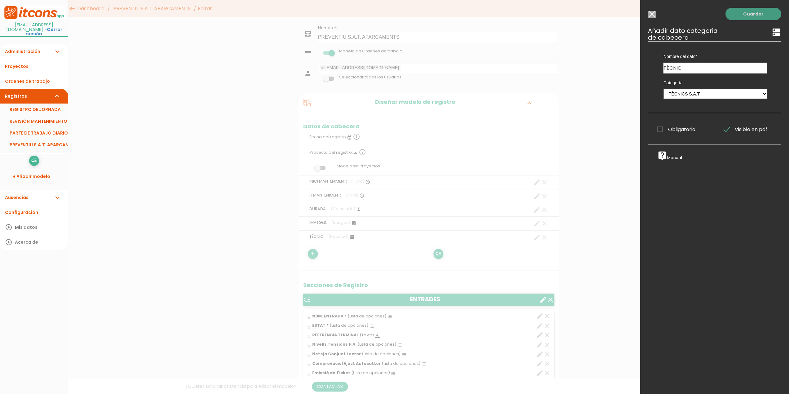
click at [751, 15] on link "Guardar" at bounding box center [754, 14] width 56 height 12
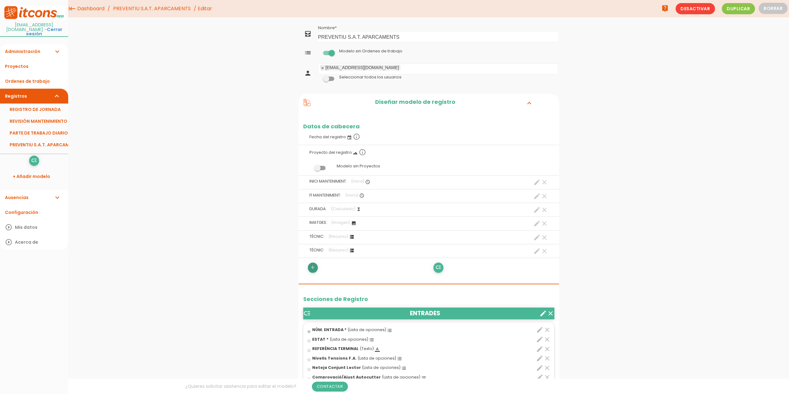
click at [315, 266] on icon "add" at bounding box center [313, 268] width 6 height 10
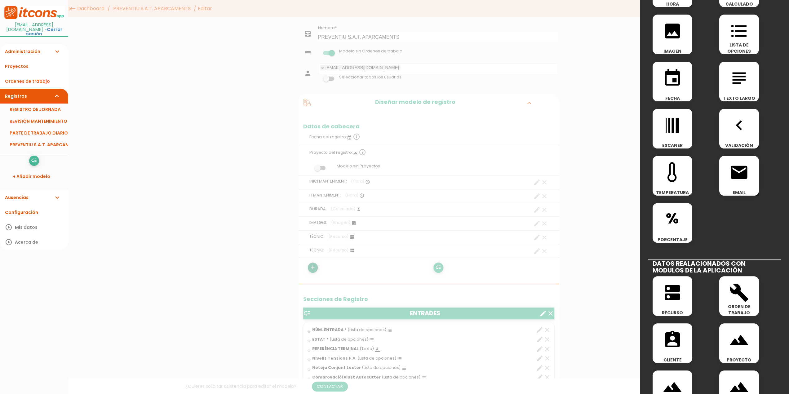
scroll to position [124, 0]
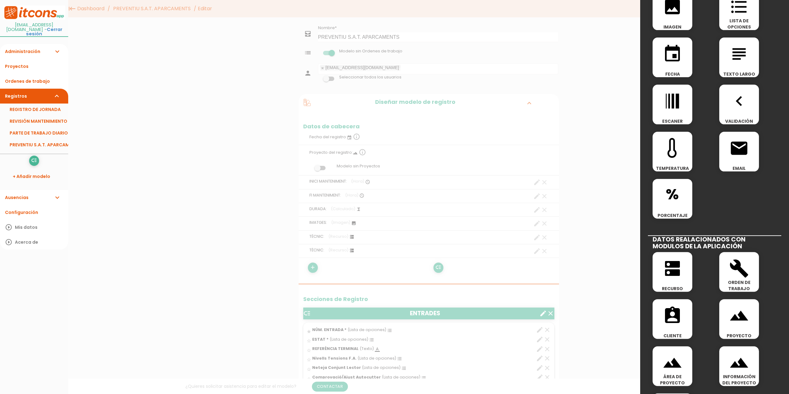
click at [672, 276] on icon "dns" at bounding box center [673, 269] width 20 height 20
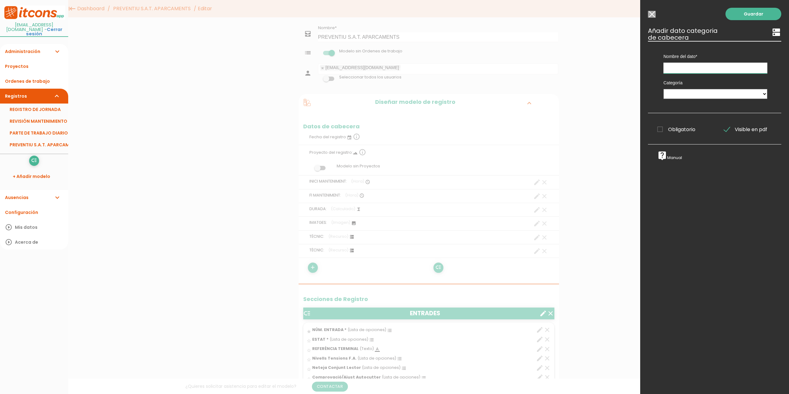
click at [688, 66] on input "text" at bounding box center [716, 68] width 104 height 11
type input "TÈCNIC"
click at [680, 90] on select "TÈCNICS S.A.T." at bounding box center [716, 94] width 104 height 10
select select "725"
click at [664, 89] on select "TÈCNICS S.A.T." at bounding box center [716, 94] width 104 height 10
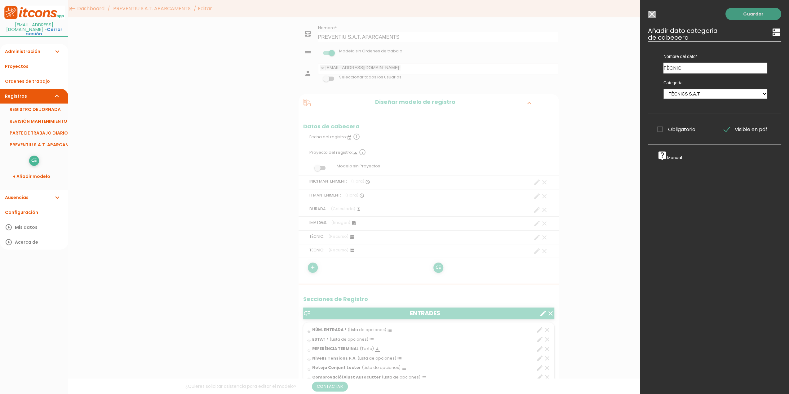
click at [756, 15] on link "Guardar" at bounding box center [754, 14] width 56 height 12
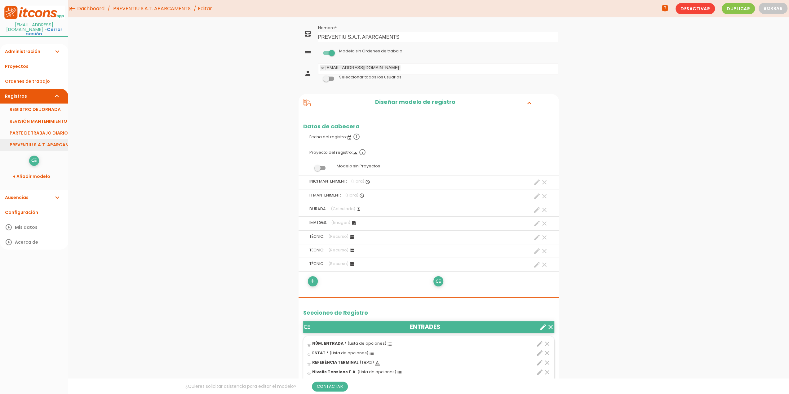
click at [34, 144] on link "PREVENTIU S.A.T. APARCAMENTS" at bounding box center [34, 145] width 68 height 12
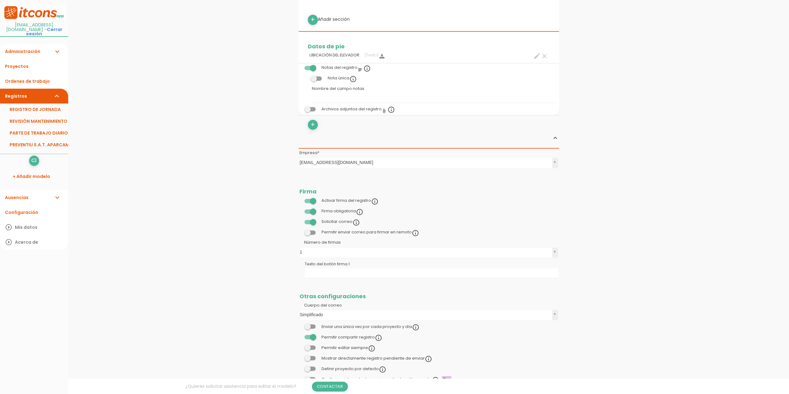
scroll to position [931, 0]
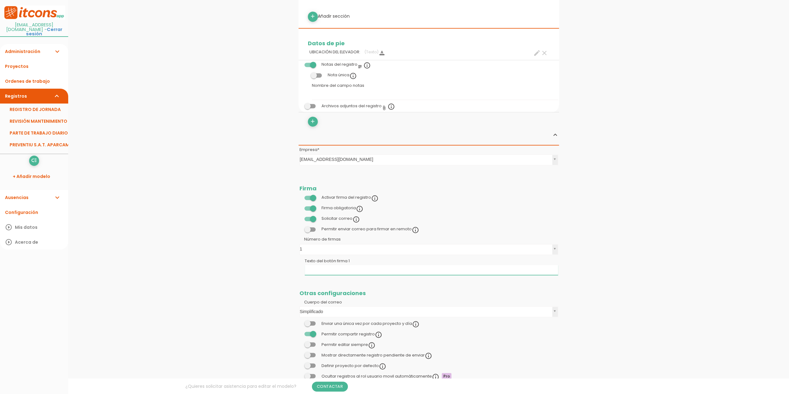
click at [329, 266] on input "Texto del botón firma 1" at bounding box center [431, 270] width 253 height 10
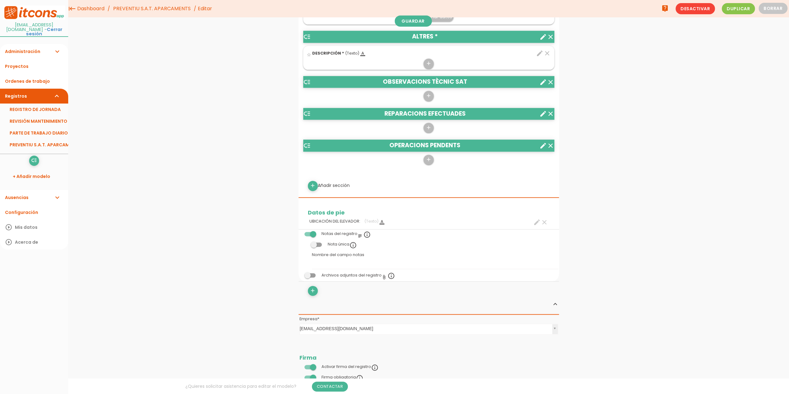
scroll to position [743, 0]
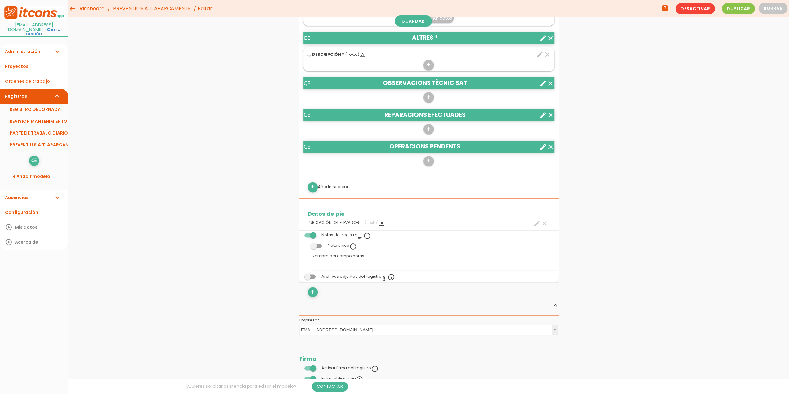
type input "Signatura Client"
click at [306, 233] on span at bounding box center [310, 235] width 11 height 4
click at [300, 234] on input "checkbox" at bounding box center [300, 234] width 0 height 0
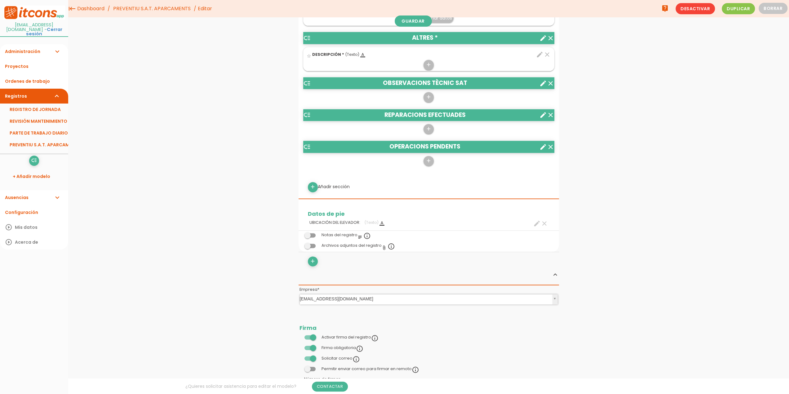
click at [544, 221] on icon "clear" at bounding box center [544, 223] width 7 height 7
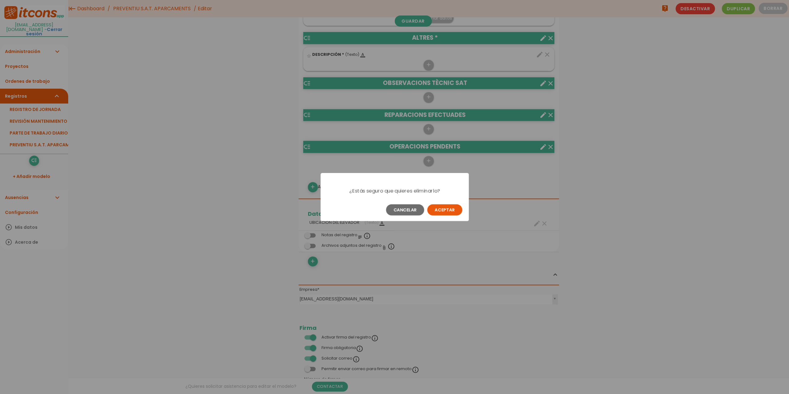
scroll to position [0, 0]
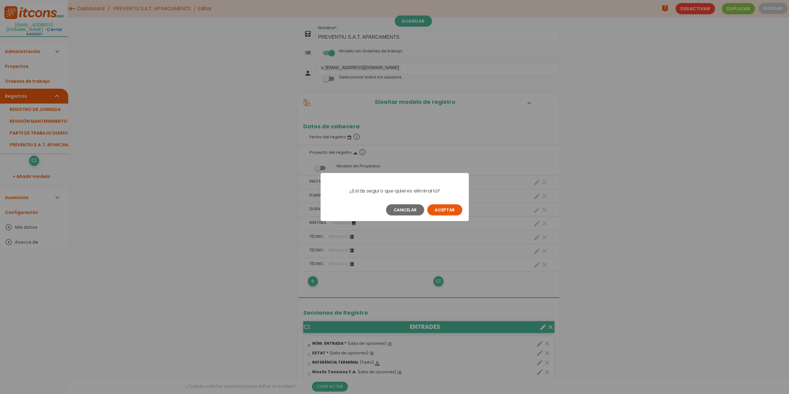
click at [440, 209] on button "Aceptar" at bounding box center [444, 209] width 35 height 11
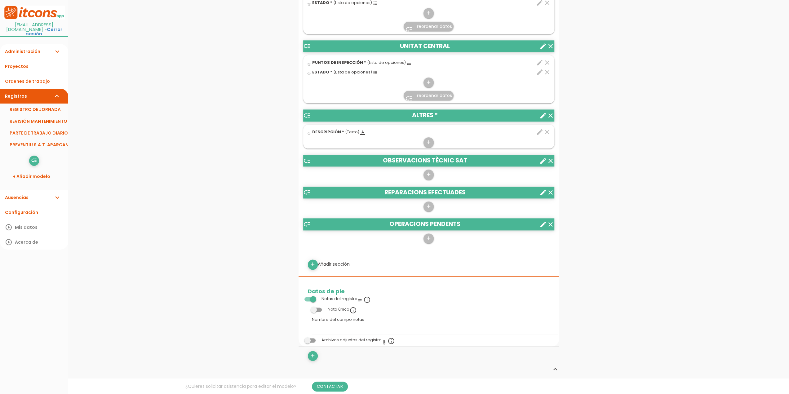
scroll to position [775, 0]
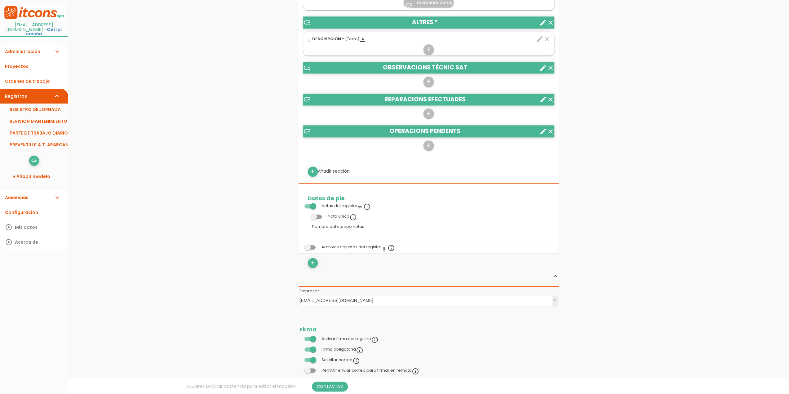
click at [309, 204] on span at bounding box center [310, 206] width 11 height 4
click at [300, 204] on input "checkbox" at bounding box center [300, 204] width 0 height 0
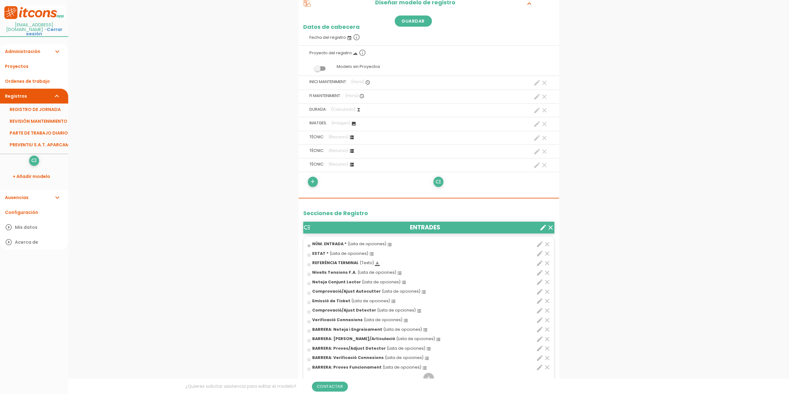
scroll to position [0, 0]
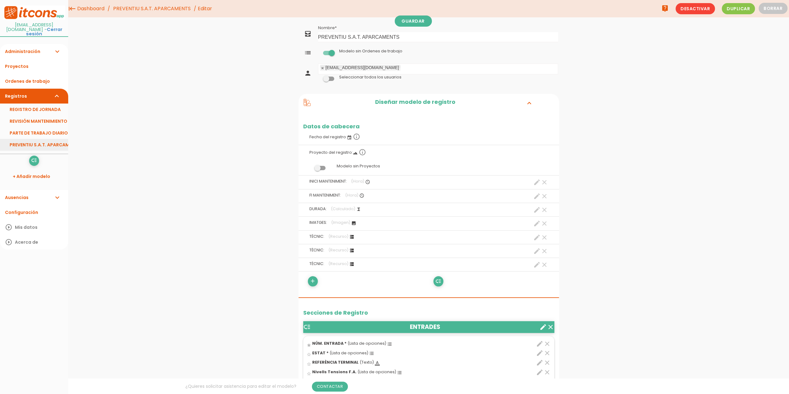
click at [40, 143] on link "PREVENTIU S.A.T. APARCAMENTS" at bounding box center [34, 145] width 68 height 12
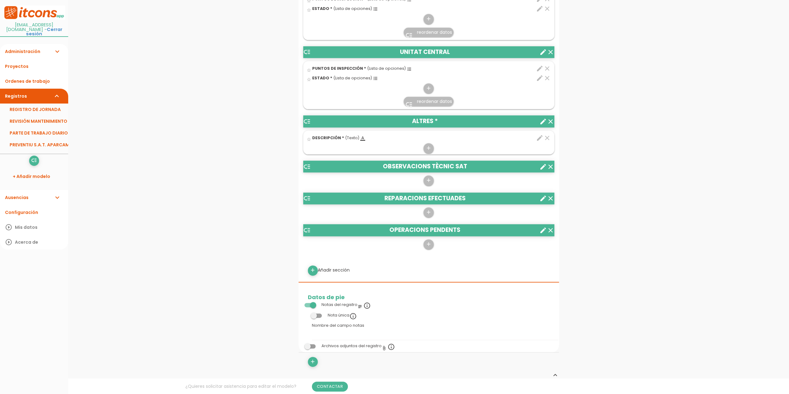
scroll to position [682, 0]
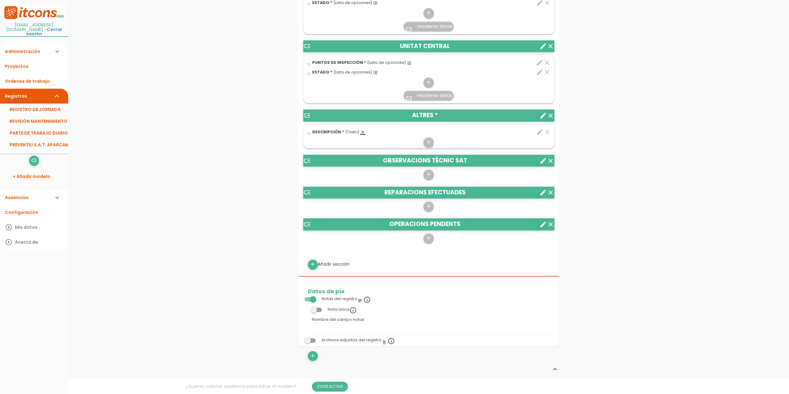
click at [538, 131] on icon "edit" at bounding box center [539, 131] width 7 height 7
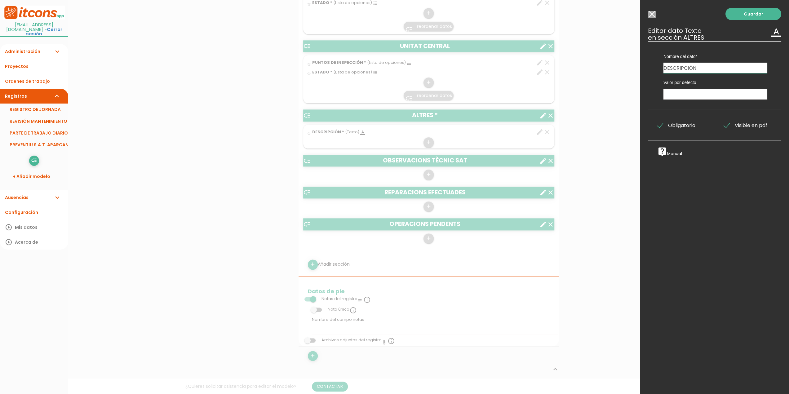
click at [661, 126] on span "Obligatorio" at bounding box center [677, 126] width 38 height 8
click at [0, 0] on input "Obligatorio" at bounding box center [0, 0] width 0 height 0
click at [749, 13] on link "Guardar" at bounding box center [754, 14] width 56 height 12
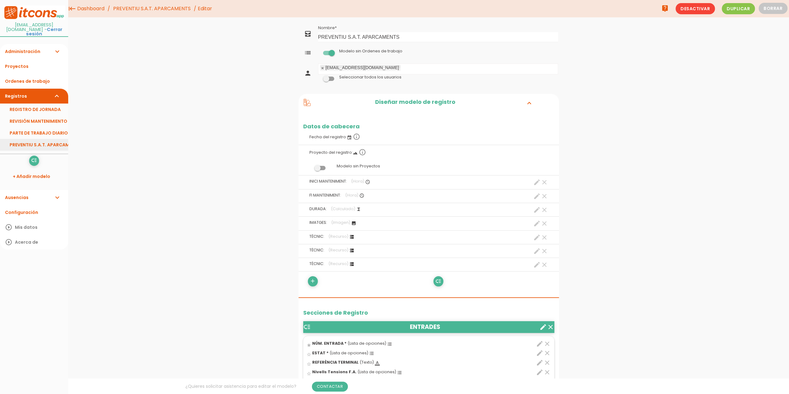
click at [41, 147] on link "PREVENTIU S.A.T. APARCAMENTS" at bounding box center [34, 145] width 68 height 12
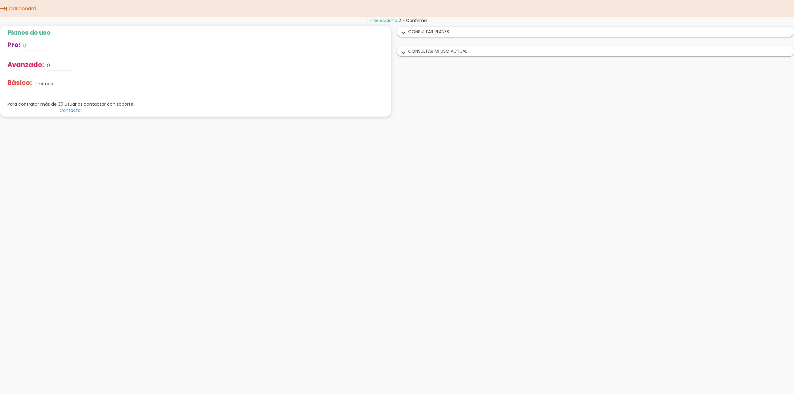
click at [407, 32] on icon "expand_more" at bounding box center [404, 33] width 10 height 8
click at [416, 22] on span "2 - Confirma" at bounding box center [410, 20] width 28 height 6
click at [17, 9] on link "Dashboard" at bounding box center [22, 8] width 30 height 17
click at [400, 52] on icon "expand_more" at bounding box center [404, 53] width 10 height 8
click at [402, 51] on icon "expand_more" at bounding box center [401, 53] width 10 height 8
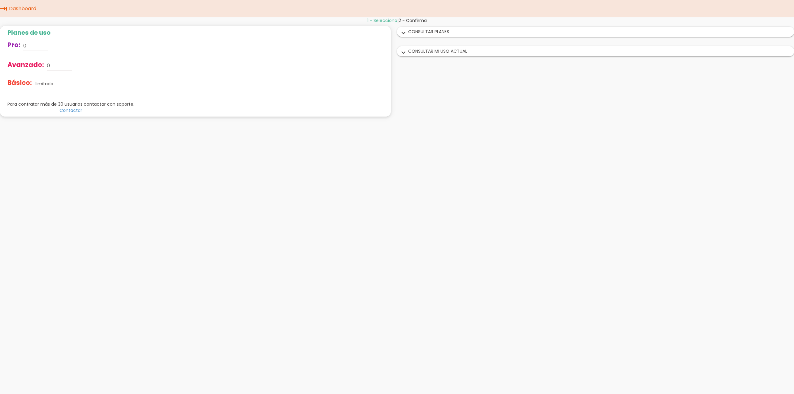
click at [402, 31] on icon "expand_more" at bounding box center [404, 33] width 10 height 8
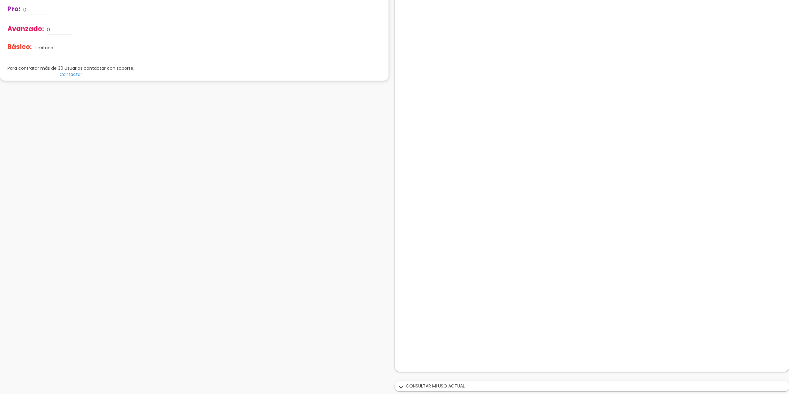
scroll to position [39, 0]
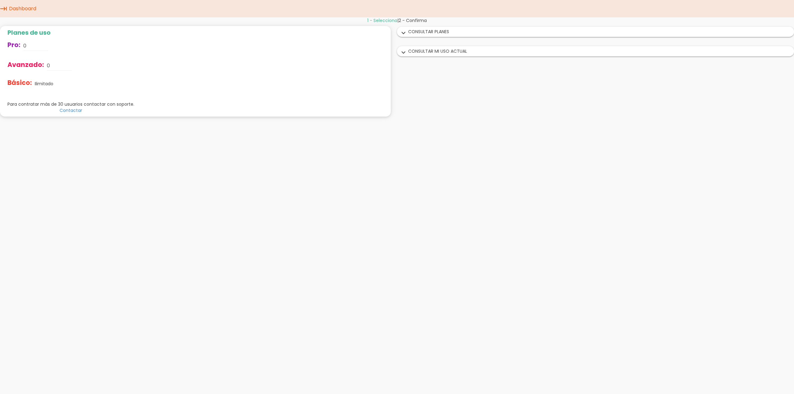
drag, startPoint x: 375, startPoint y: 40, endPoint x: 373, endPoint y: 55, distance: 14.9
click at [373, 53] on div "Planes de uso Pro: 0 Avanzado: 0 Básico: Ilimitado Renovación y pagos Mensualme…" at bounding box center [195, 71] width 391 height 91
drag, startPoint x: 372, startPoint y: 58, endPoint x: 367, endPoint y: 71, distance: 13.9
click at [369, 65] on div "Planes de uso Pro: 0 Avanzado: 0 Básico: Ilimitado Renovación y pagos Mensualme…" at bounding box center [195, 71] width 391 height 91
click at [366, 80] on div "Planes de uso Pro: 0 Avanzado: 0 Básico: Ilimitado Renovación y pagos Mensualme…" at bounding box center [195, 71] width 391 height 91
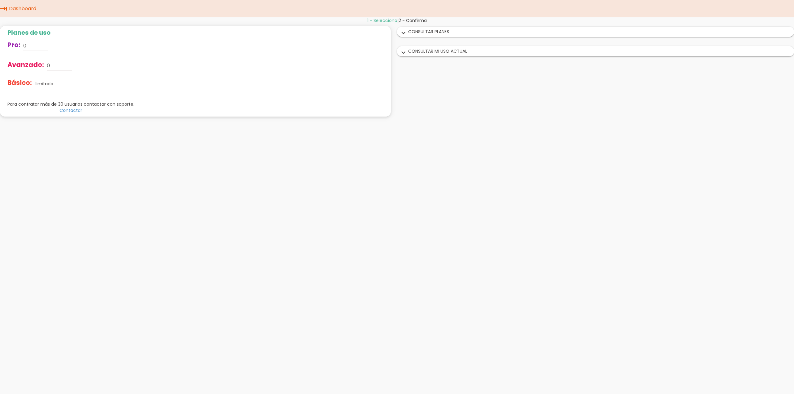
click at [367, 95] on div "Planes de uso Pro: 0 Avanzado: 0 Básico: Ilimitado Renovación y pagos Mensualme…" at bounding box center [195, 71] width 391 height 91
drag, startPoint x: 368, startPoint y: 101, endPoint x: 368, endPoint y: 96, distance: 4.3
click at [368, 98] on div "Planes de uso Pro: 0 Avanzado: 0 Básico: Ilimitado Renovación y pagos Mensualme…" at bounding box center [195, 71] width 391 height 91
click at [368, 74] on div "Planes de uso Pro: 0 Avanzado: 0 Básico: Ilimitado Renovación y pagos Mensualme…" at bounding box center [195, 71] width 391 height 91
click at [406, 52] on icon "expand_more" at bounding box center [404, 53] width 10 height 8
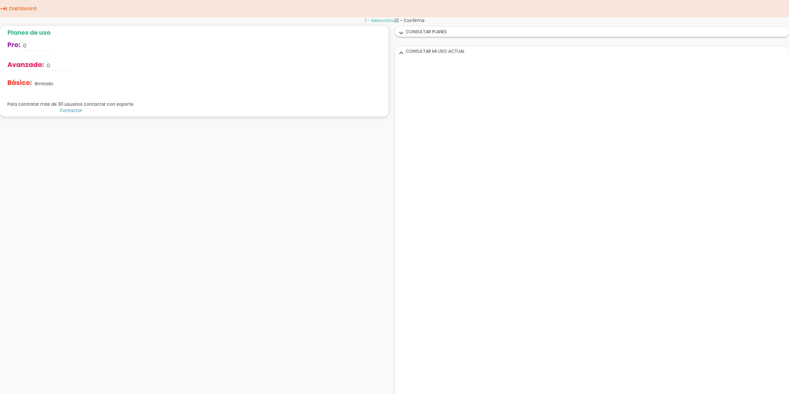
click at [406, 52] on icon "expand_more" at bounding box center [401, 53] width 10 height 8
click at [403, 32] on icon "expand_more" at bounding box center [404, 33] width 10 height 8
click at [334, 219] on div "1 - Selecciona | 2 - Confirma Planes de uso Pro: 0 Avanzado: 0 Básico: Ilimitad…" at bounding box center [394, 225] width 789 height 416
click at [403, 34] on icon "expand_more" at bounding box center [401, 33] width 10 height 8
click at [412, 19] on span "2 - Confirma" at bounding box center [413, 20] width 28 height 6
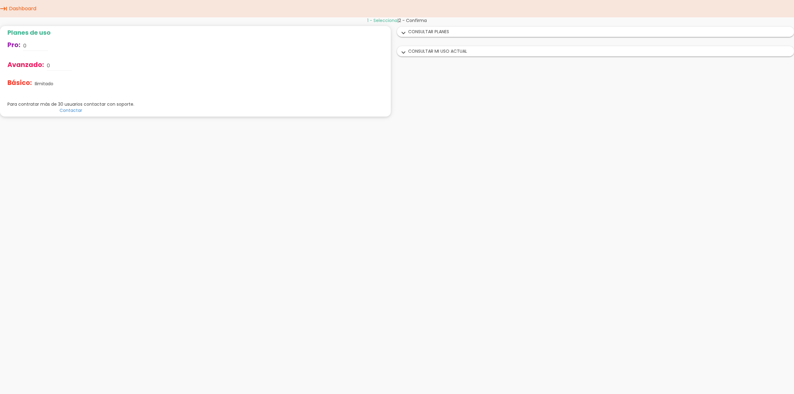
click at [406, 31] on icon "expand_more" at bounding box center [404, 33] width 10 height 8
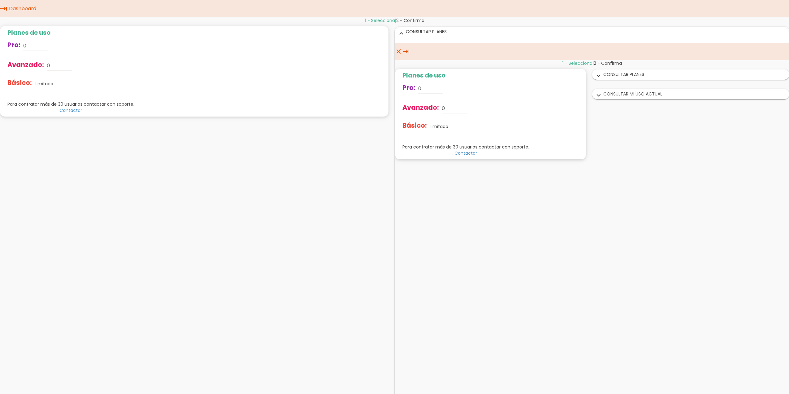
click at [599, 74] on icon "expand_more" at bounding box center [599, 76] width 10 height 8
click at [599, 94] on icon "expand_more" at bounding box center [599, 96] width 10 height 8
click at [599, 96] on icon "expand_more" at bounding box center [599, 96] width 10 height 8
click at [619, 135] on div "1 - Selecciona | 2 - Confirma Planes de uso Pro: 0 Avanzado: 0 Básico: Ilimitad…" at bounding box center [592, 112] width 394 height 104
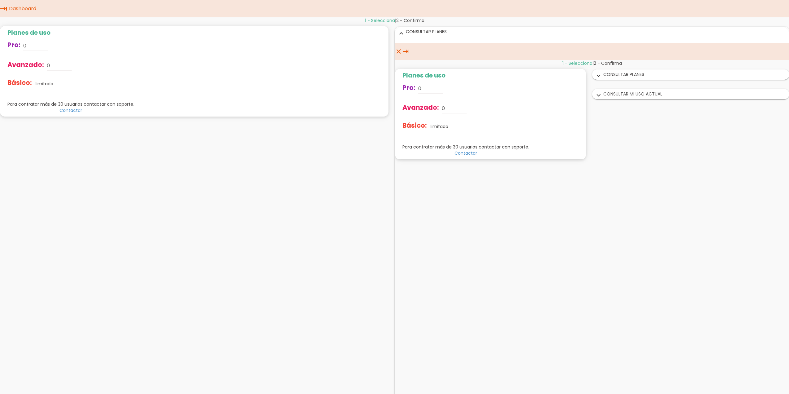
click at [621, 138] on div "1 - Selecciona | 2 - Confirma Planes de uso Pro: 0 Avanzado: 0 Básico: Ilimitad…" at bounding box center [592, 112] width 394 height 104
click at [0, 18] on com-1password-button at bounding box center [0, 18] width 0 height 0
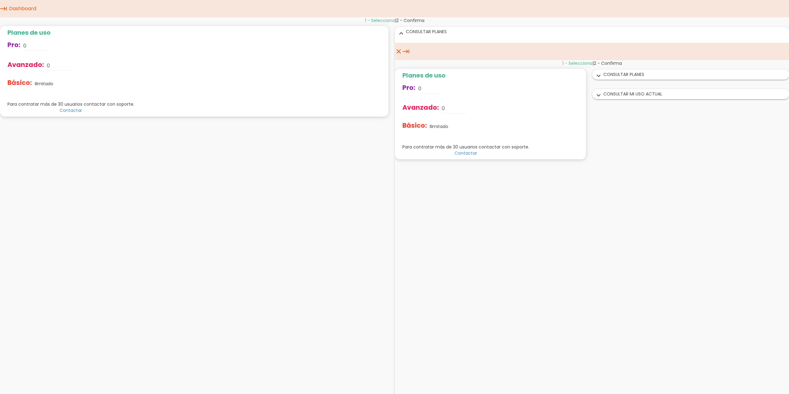
click at [606, 162] on div "1 - Selecciona | 2 - Confirma Planes de uso Pro: 0 Avanzado: 0 Básico: Ilimitad…" at bounding box center [592, 112] width 394 height 104
drag, startPoint x: 414, startPoint y: 125, endPoint x: 404, endPoint y: 120, distance: 10.4
click at [413, 124] on span "Básico:" at bounding box center [414, 125] width 25 height 9
click at [411, 105] on span "Avanzado:" at bounding box center [420, 107] width 37 height 9
click at [413, 91] on span "Pro:" at bounding box center [408, 87] width 13 height 9
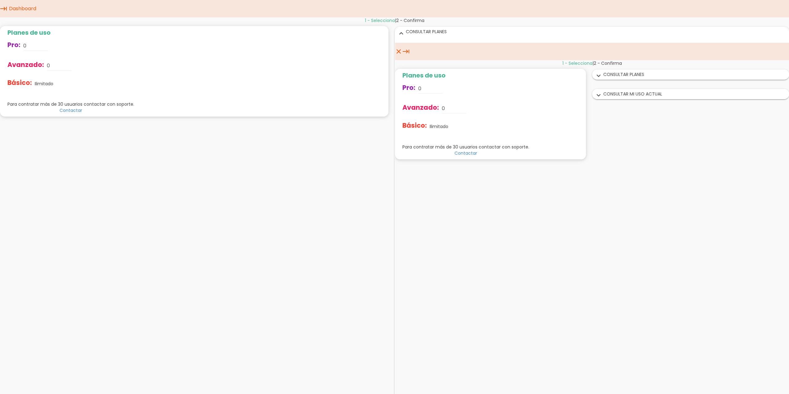
click at [32, 33] on h2 "Planes de uso" at bounding box center [70, 32] width 127 height 7
click at [231, 57] on div "Planes de uso Pro: 0 Avanzado: 0 Básico: Ilimitado Renovación y pagos Mensualme…" at bounding box center [194, 71] width 389 height 91
drag, startPoint x: 326, startPoint y: 56, endPoint x: 368, endPoint y: 51, distance: 42.4
click at [346, 55] on div "Planes de uso Pro: 0 Avanzado: 0 Básico: Ilimitado Renovación y pagos Mensualme…" at bounding box center [194, 71] width 389 height 91
click at [368, 51] on div "Planes de uso Pro: 0 Avanzado: 0 Básico: Ilimitado Renovación y pagos Mensualme…" at bounding box center [194, 71] width 389 height 91
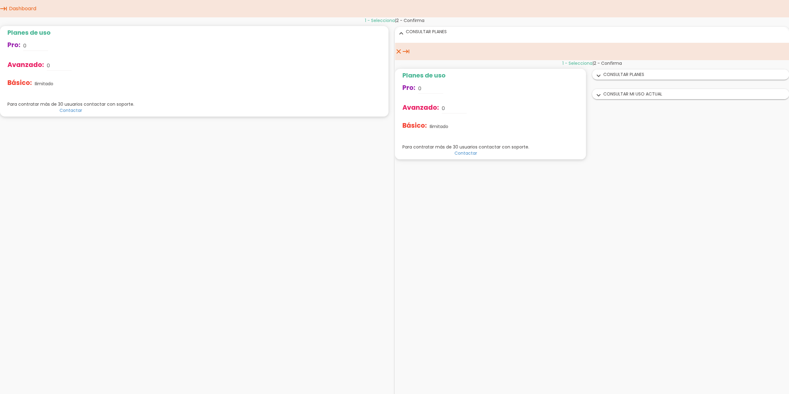
drag, startPoint x: 377, startPoint y: 57, endPoint x: 370, endPoint y: 73, distance: 16.9
click at [377, 59] on div "Planes de uso Pro: 0 Avanzado: 0 Básico: Ilimitado Renovación y pagos Mensualme…" at bounding box center [194, 71] width 389 height 91
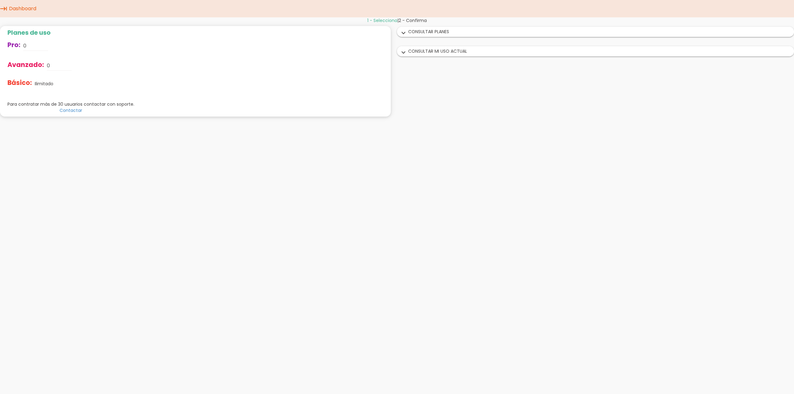
click at [33, 64] on span "Avanzado:" at bounding box center [25, 64] width 37 height 9
click at [48, 66] on input "0" at bounding box center [59, 66] width 25 height 10
drag, startPoint x: 32, startPoint y: 46, endPoint x: 9, endPoint y: 45, distance: 23.0
click at [9, 45] on div "Pro: 0" at bounding box center [70, 46] width 127 height 20
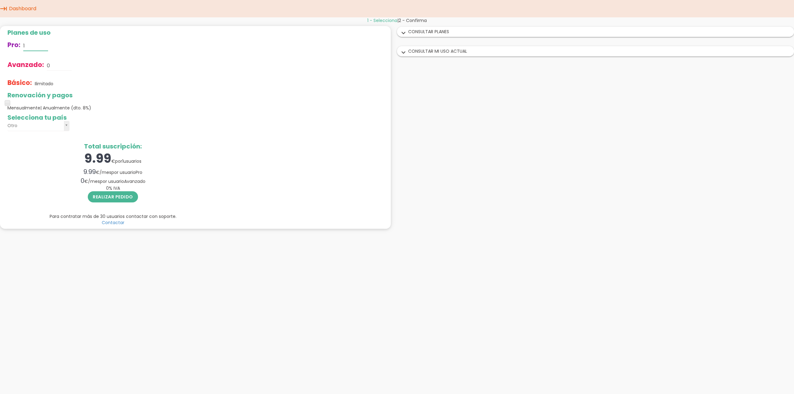
type input "1"
drag, startPoint x: 56, startPoint y: 65, endPoint x: 46, endPoint y: 67, distance: 9.8
click at [47, 67] on input "0" at bounding box center [59, 66] width 25 height 10
drag, startPoint x: 7, startPoint y: 103, endPoint x: 57, endPoint y: 105, distance: 49.7
click at [57, 105] on div "Renovación y pagos Mensualmente | Anualmente (dto. 8%)" at bounding box center [112, 101] width 211 height 19
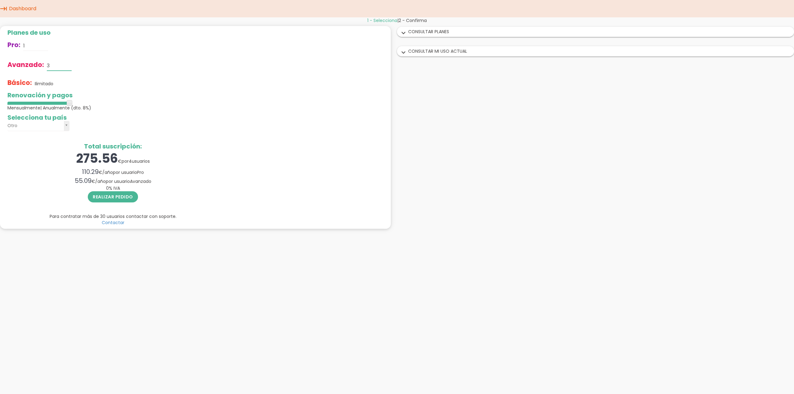
drag, startPoint x: 55, startPoint y: 66, endPoint x: 44, endPoint y: 65, distance: 10.9
click at [44, 65] on div "Avanzado: 3" at bounding box center [112, 66] width 211 height 20
click at [46, 82] on p "Ilimitado" at bounding box center [44, 84] width 19 height 6
click at [51, 82] on p "Ilimitado" at bounding box center [44, 84] width 19 height 6
drag, startPoint x: 51, startPoint y: 67, endPoint x: 41, endPoint y: 66, distance: 9.9
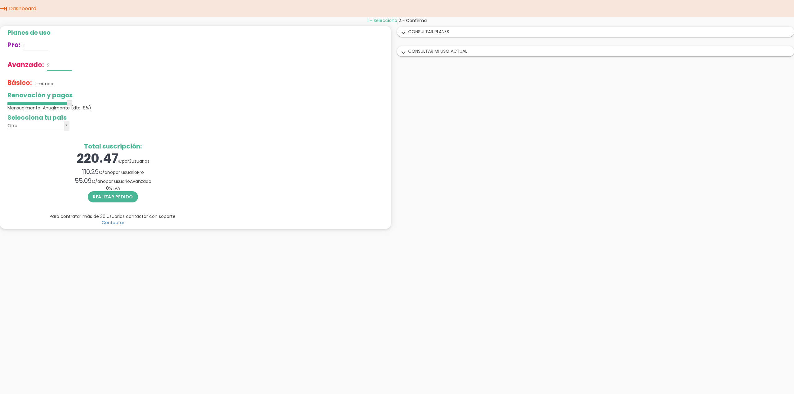
click at [41, 66] on div "Avanzado: 2" at bounding box center [112, 66] width 211 height 20
type input "3"
click at [112, 197] on button "Realizar pedido" at bounding box center [113, 196] width 50 height 11
